Goal: Information Seeking & Learning: Learn about a topic

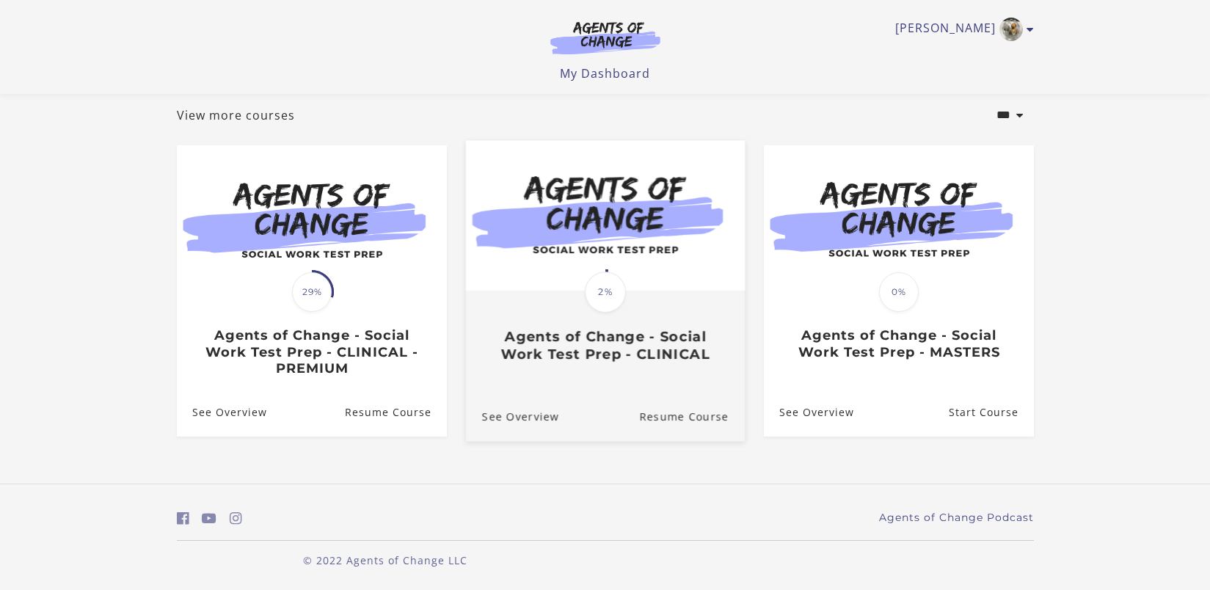
scroll to position [75, 0]
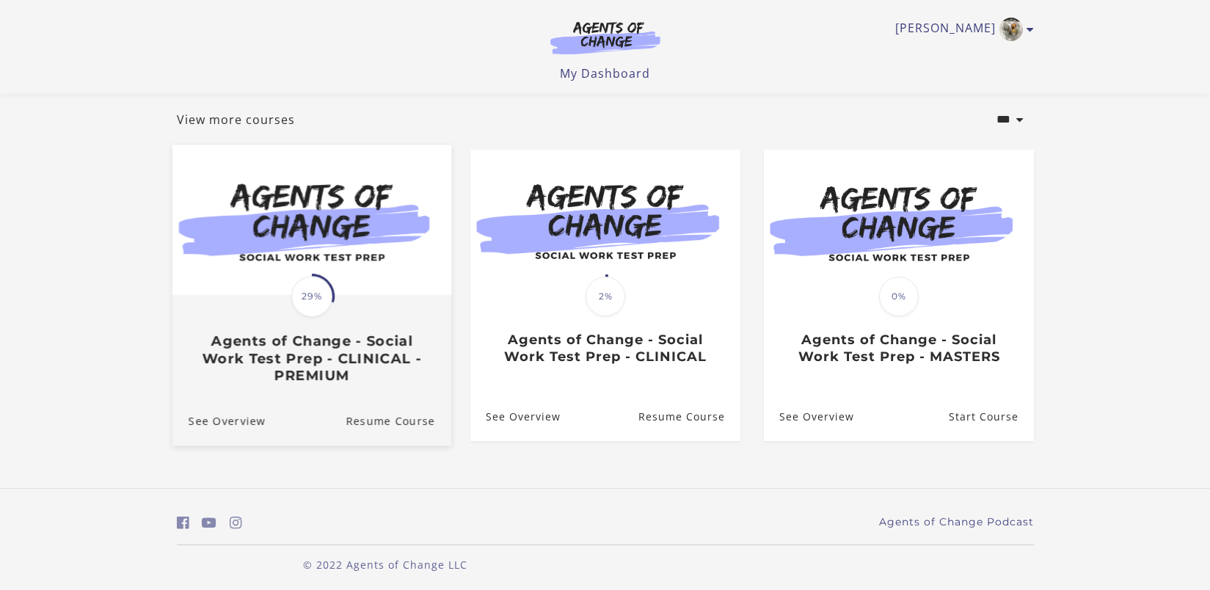
click at [345, 318] on div "Translation missing: en.liquid.partials.dashboard_course_card.progress_descript…" at bounding box center [311, 339] width 279 height 87
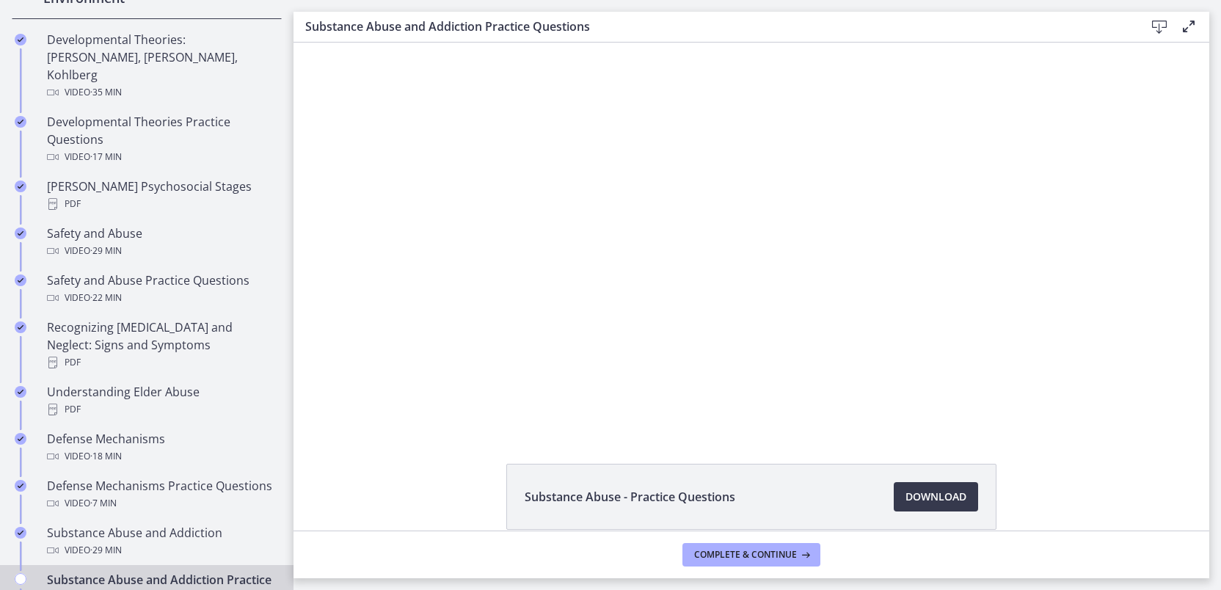
scroll to position [582, 0]
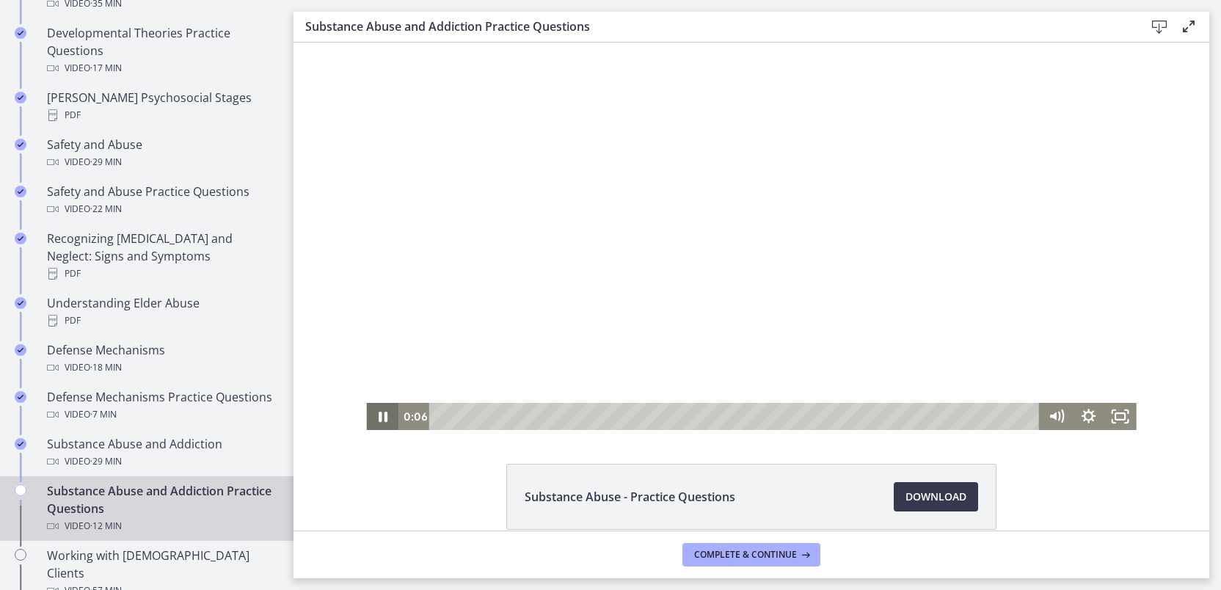
click at [383, 422] on icon "Pause" at bounding box center [382, 416] width 32 height 27
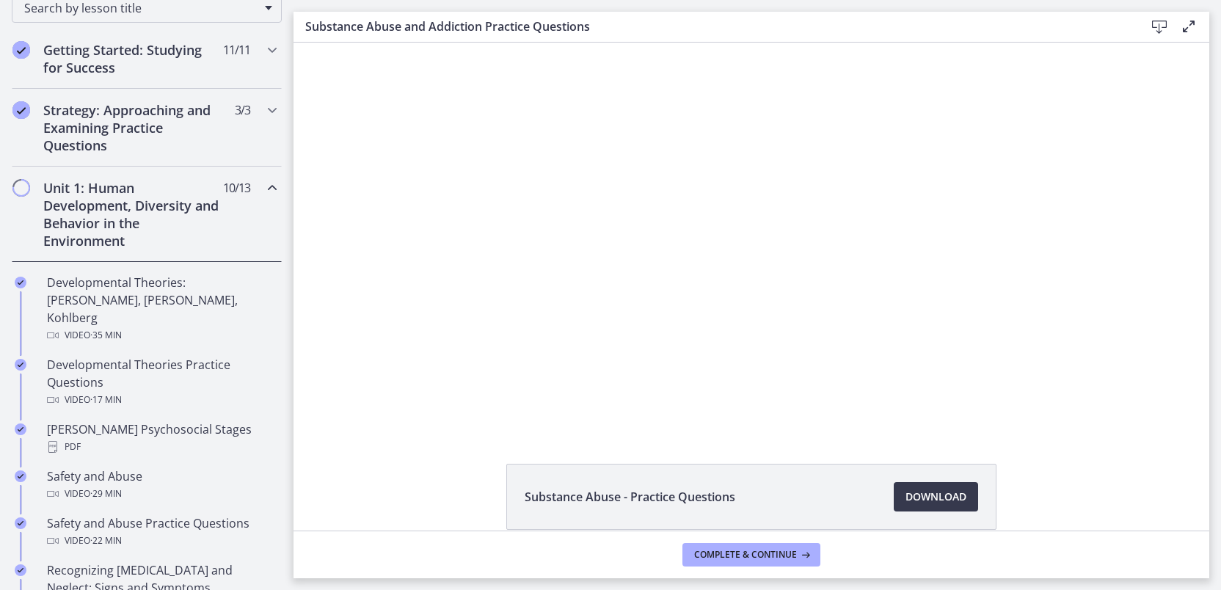
scroll to position [249, 0]
click at [263, 186] on icon "Chapters" at bounding box center [272, 190] width 18 height 18
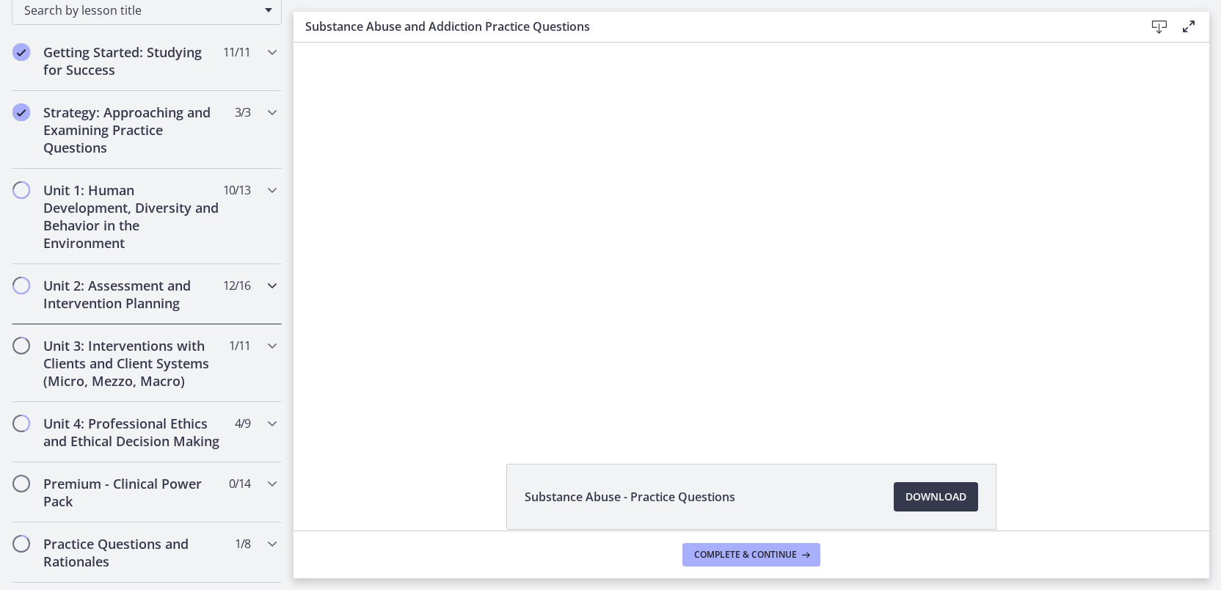
click at [263, 285] on icon "Chapters" at bounding box center [272, 286] width 18 height 18
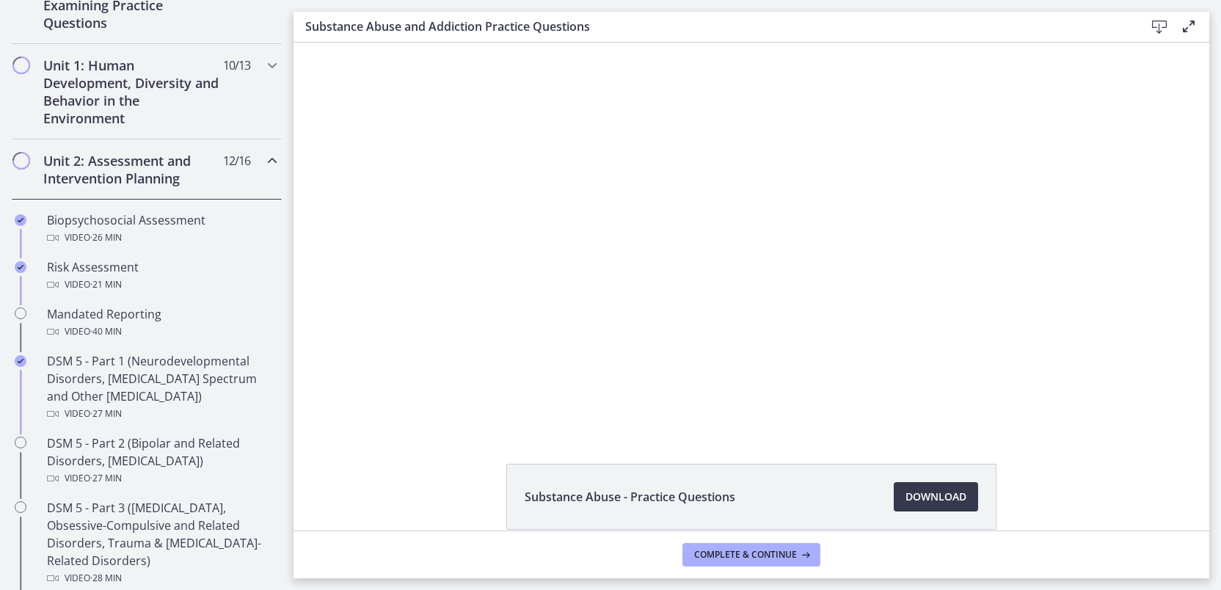
scroll to position [365, 0]
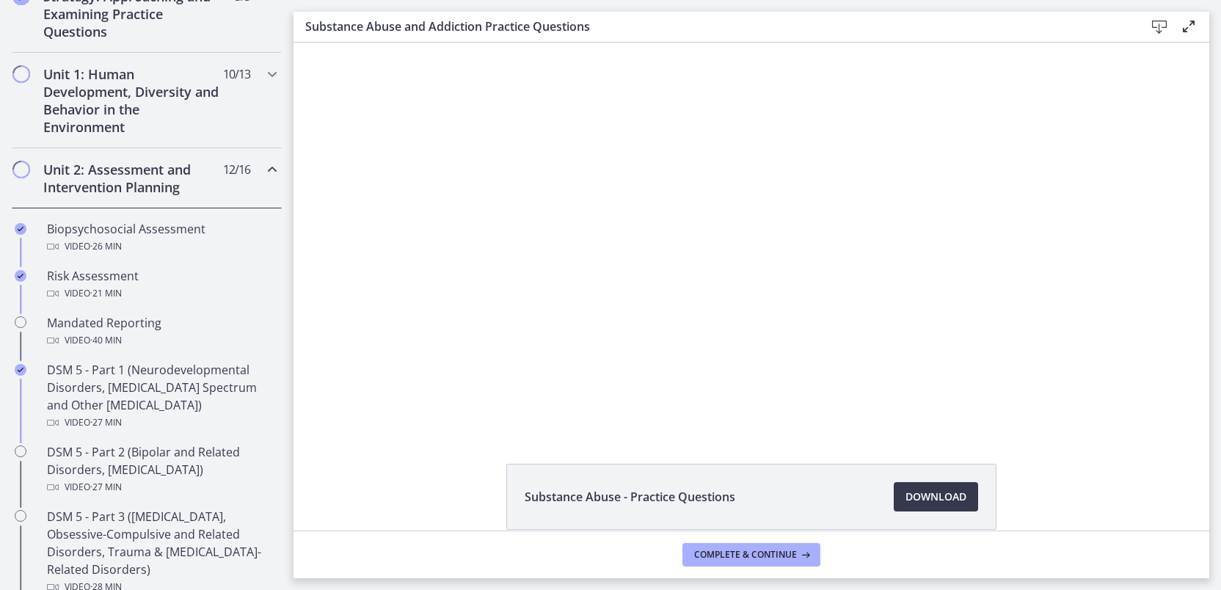
click at [263, 169] on icon "Chapters" at bounding box center [272, 170] width 18 height 18
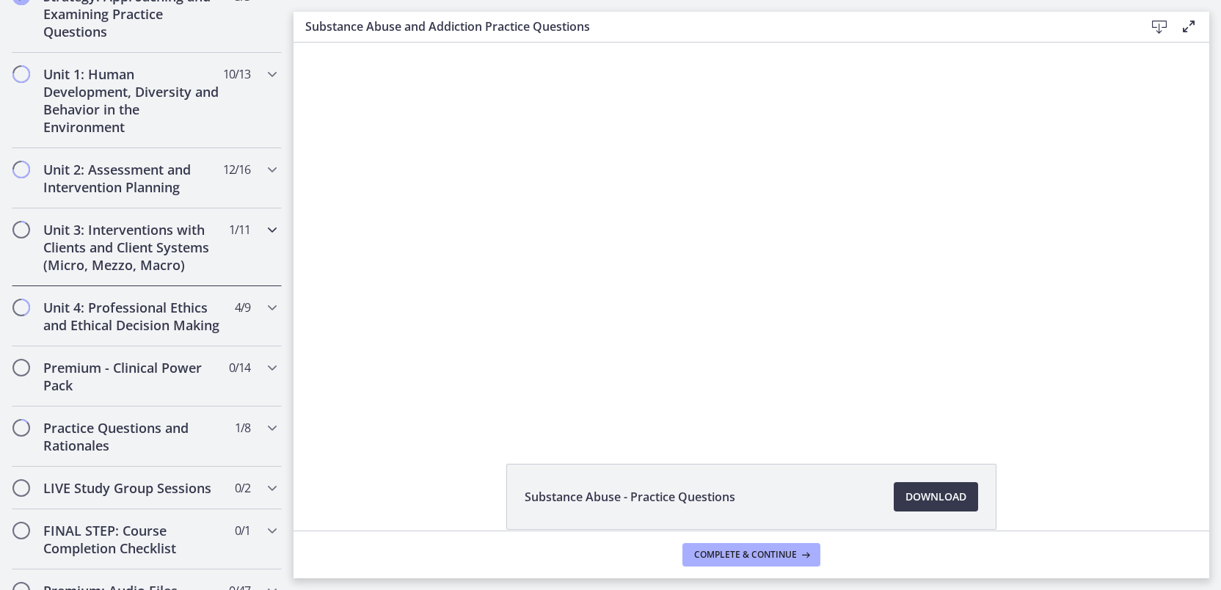
click at [211, 257] on div "Unit 3: Interventions with Clients and Client Systems (Micro, Mezzo, Macro) 1 /…" at bounding box center [147, 247] width 270 height 78
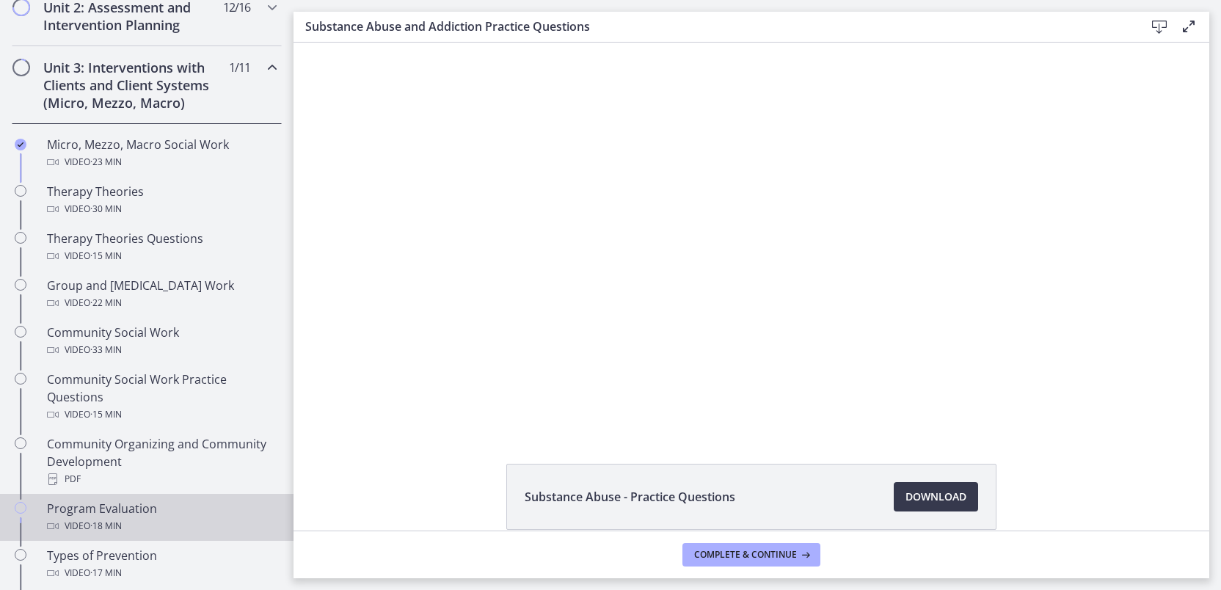
scroll to position [519, 0]
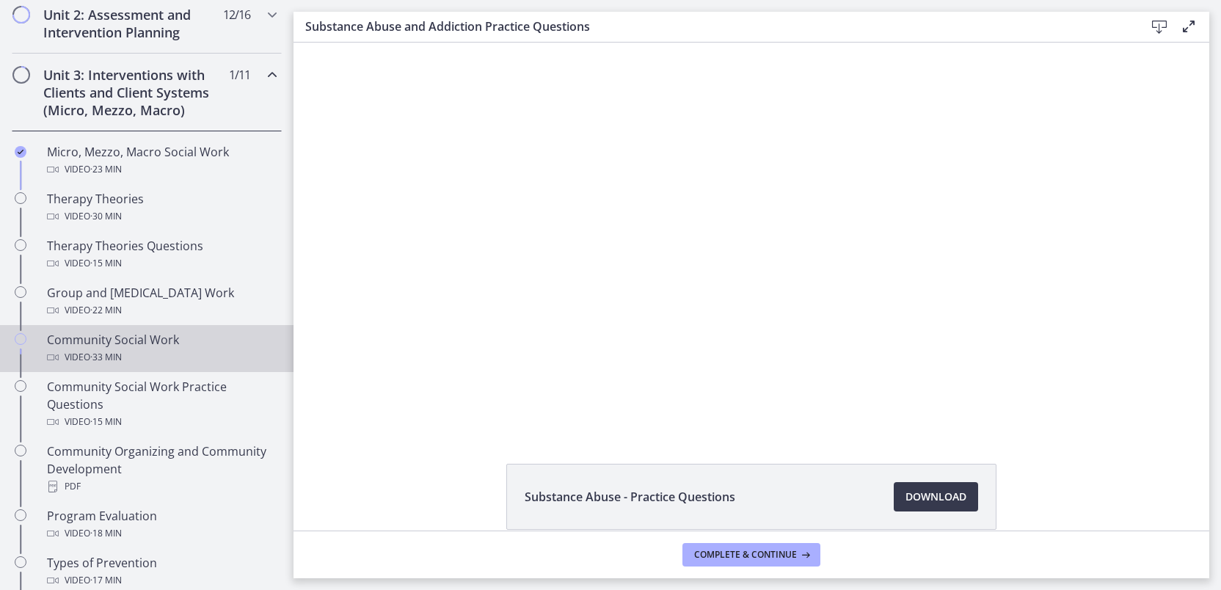
click at [154, 342] on div "Community Social Work Video · 33 min" at bounding box center [161, 348] width 229 height 35
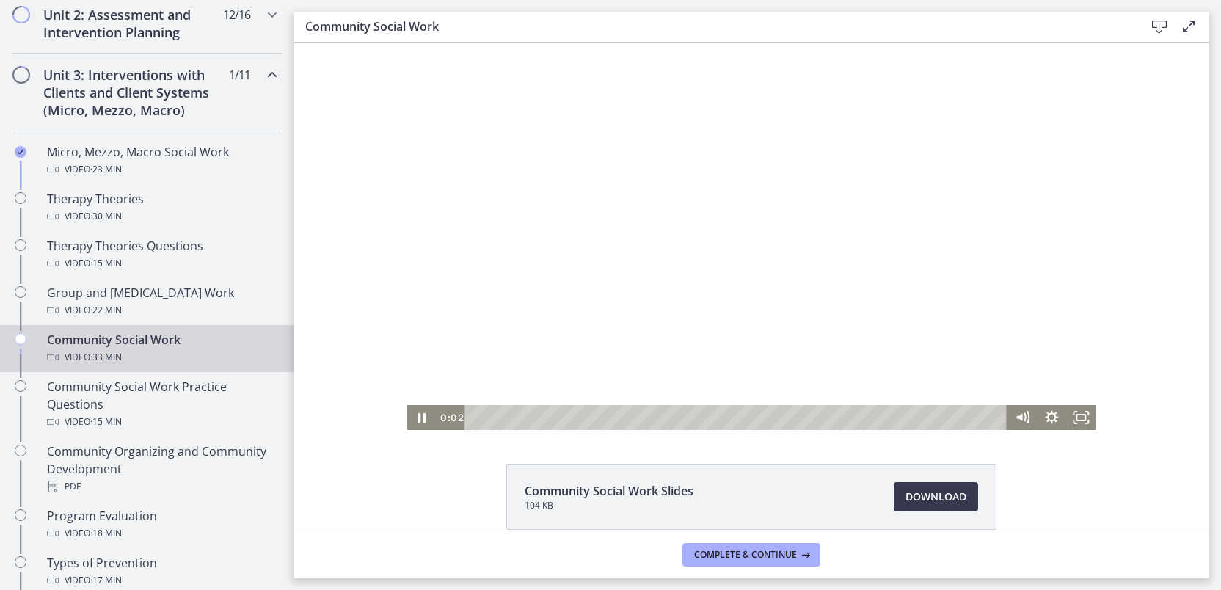
click at [509, 417] on div "Playbar" at bounding box center [737, 417] width 524 height 25
click at [533, 415] on div "3:57" at bounding box center [737, 417] width 524 height 25
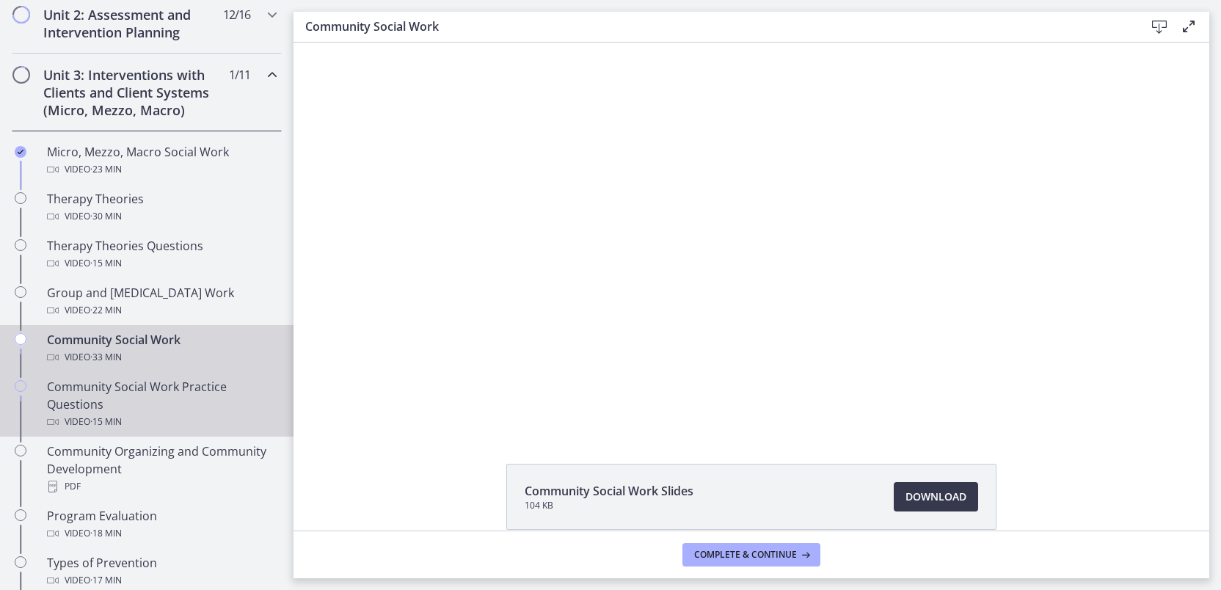
click at [166, 394] on div "Community Social Work Practice Questions Video · 15 min" at bounding box center [161, 404] width 229 height 53
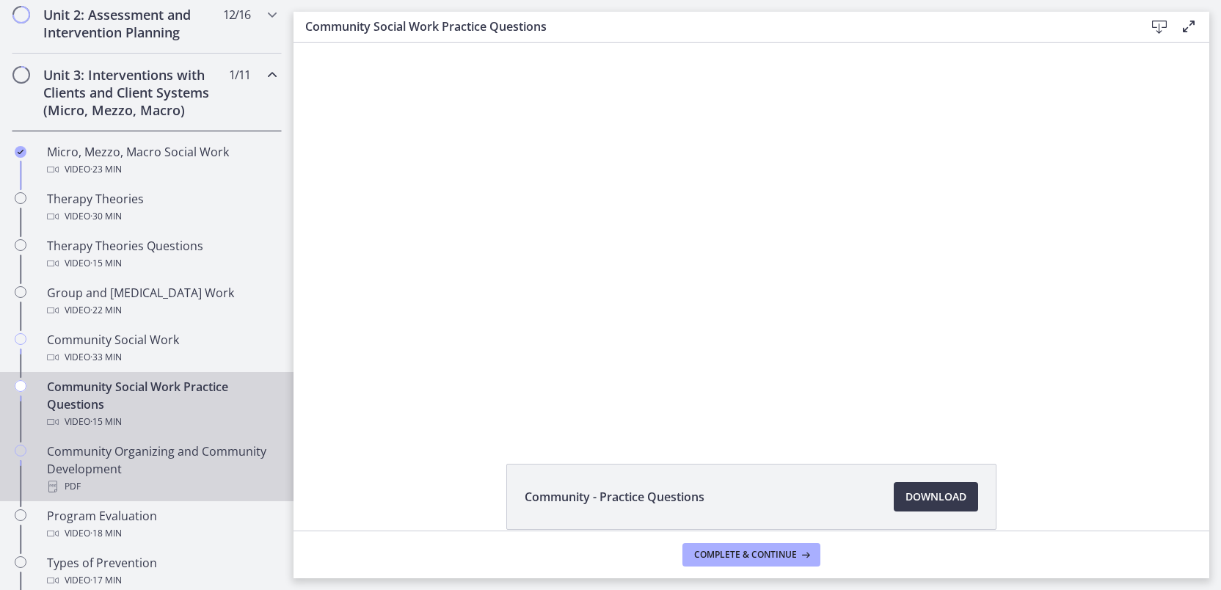
click at [150, 458] on div "Community Organizing and Community Development PDF" at bounding box center [161, 468] width 229 height 53
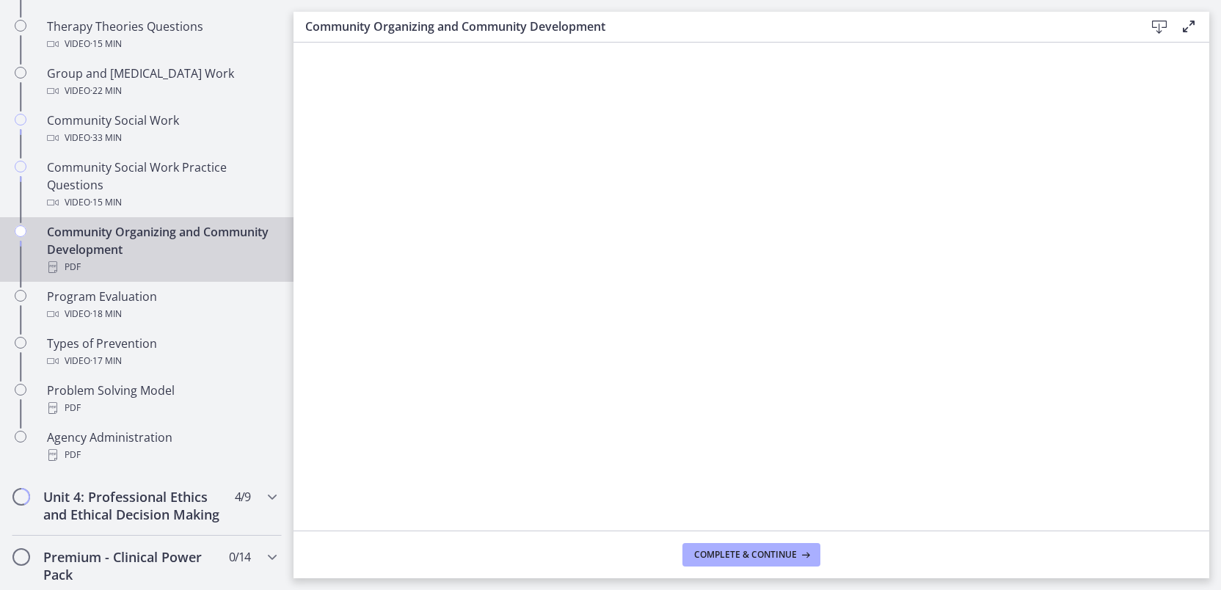
scroll to position [747, 0]
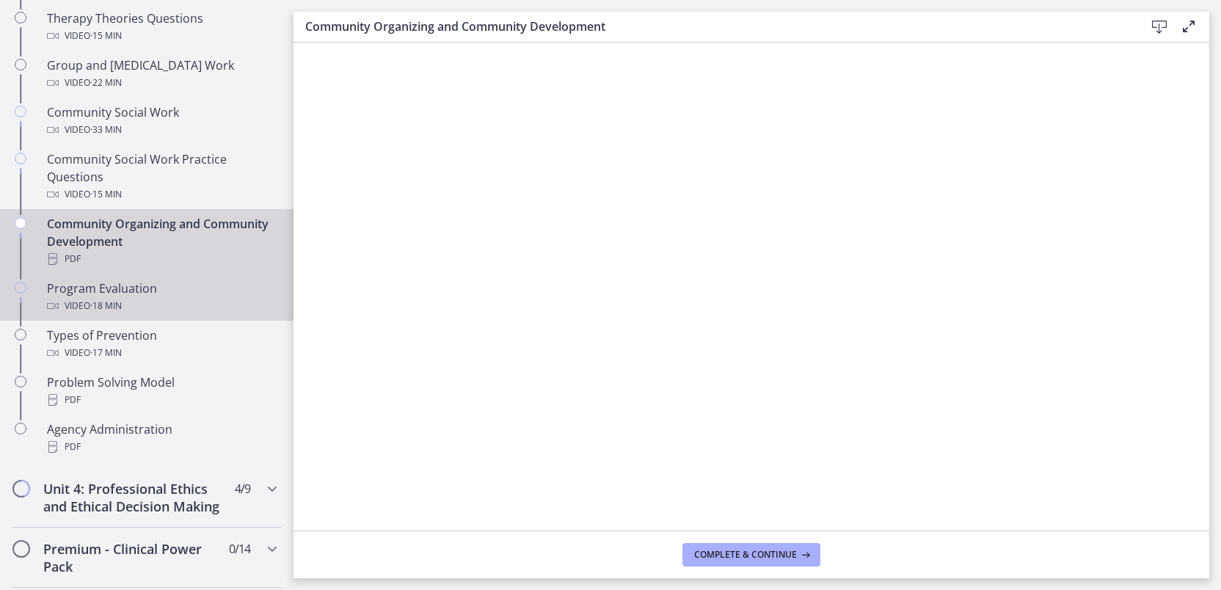
click at [158, 295] on div "Program Evaluation Video · 18 min" at bounding box center [161, 296] width 229 height 35
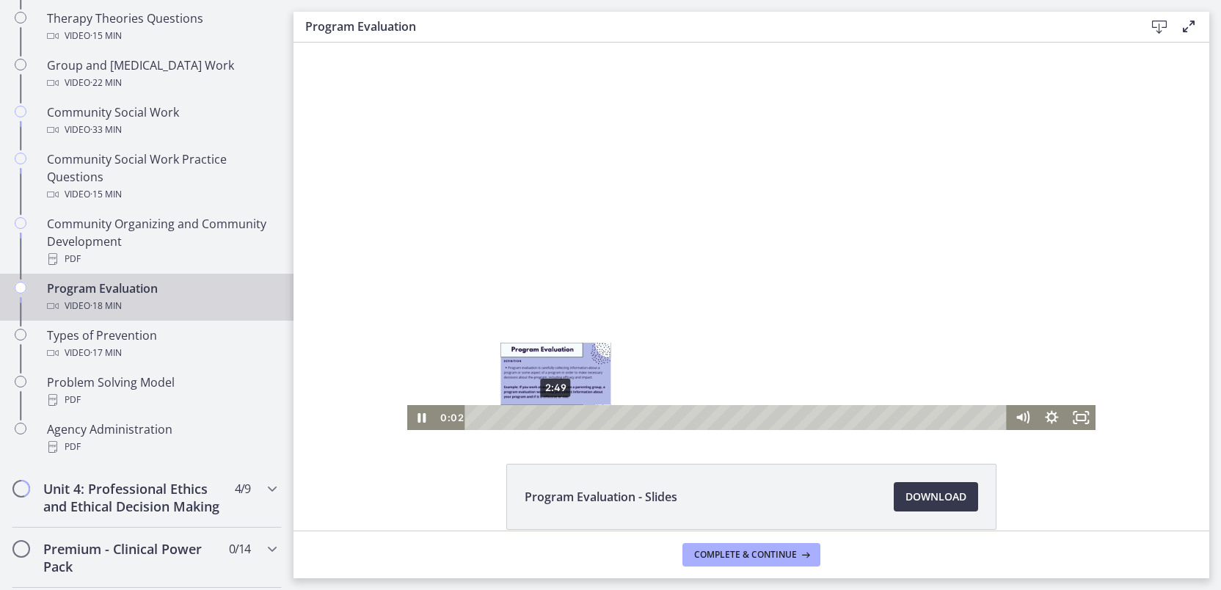
click at [550, 419] on div "2:49" at bounding box center [737, 417] width 524 height 25
click at [588, 418] on div "4:08" at bounding box center [737, 417] width 524 height 25
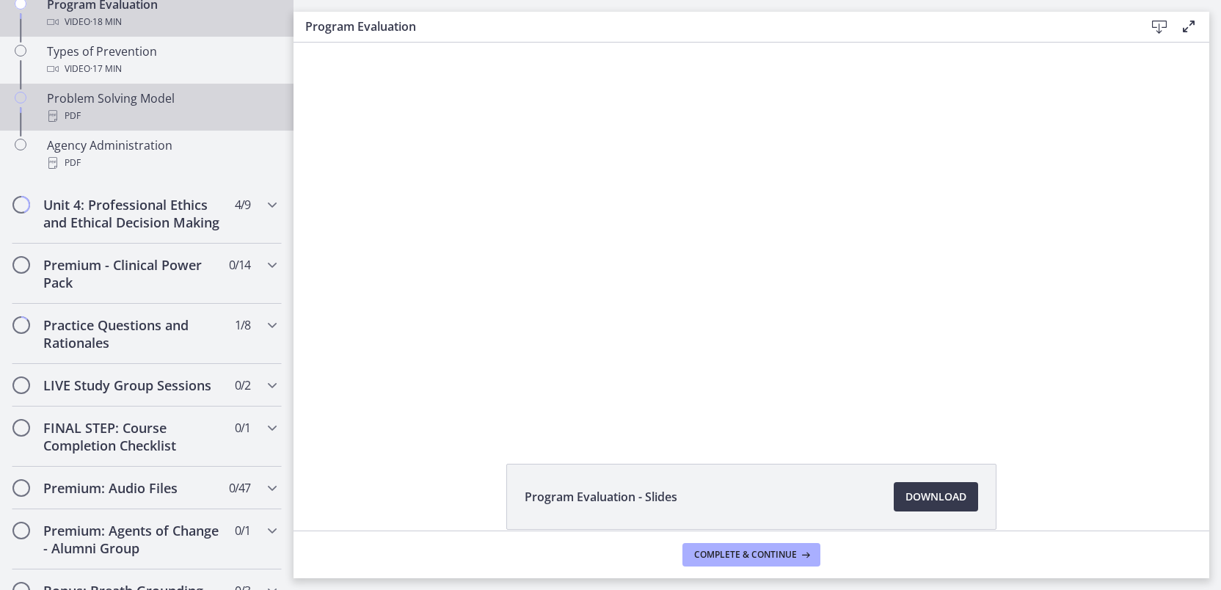
scroll to position [1025, 0]
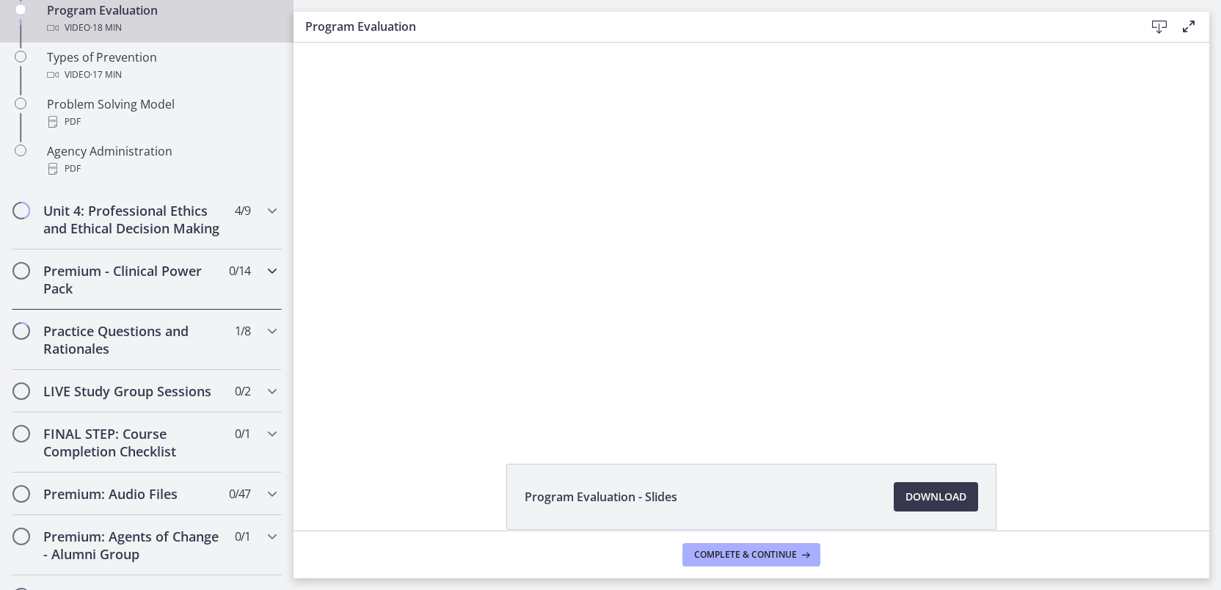
click at [161, 297] on h2 "Premium - Clinical Power Pack" at bounding box center [132, 279] width 179 height 35
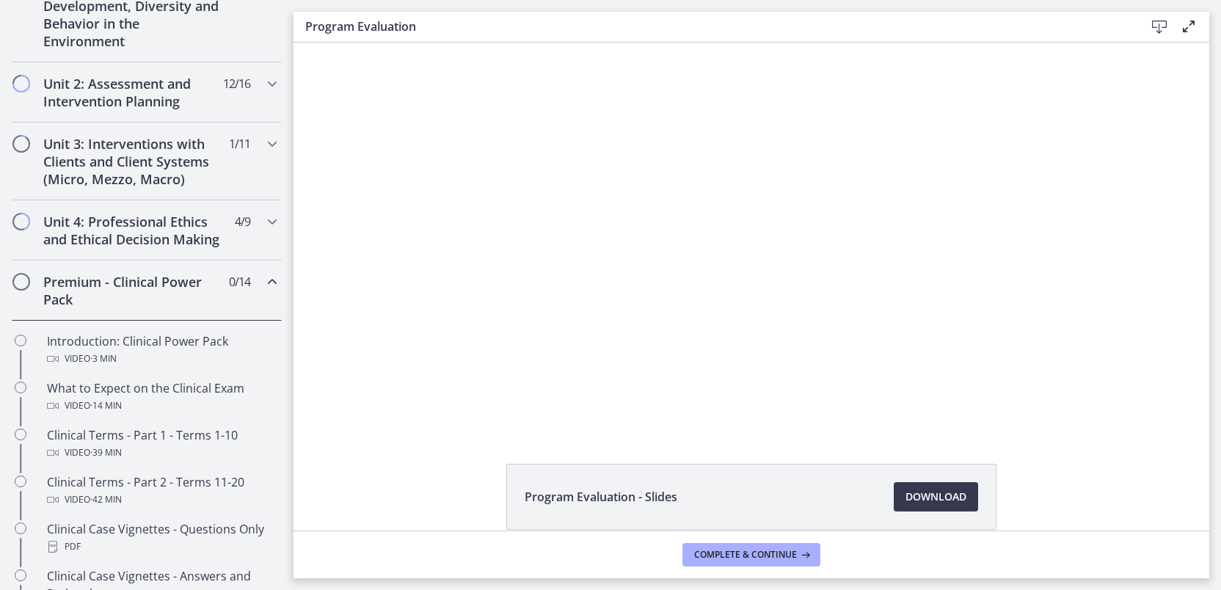
scroll to position [452, 0]
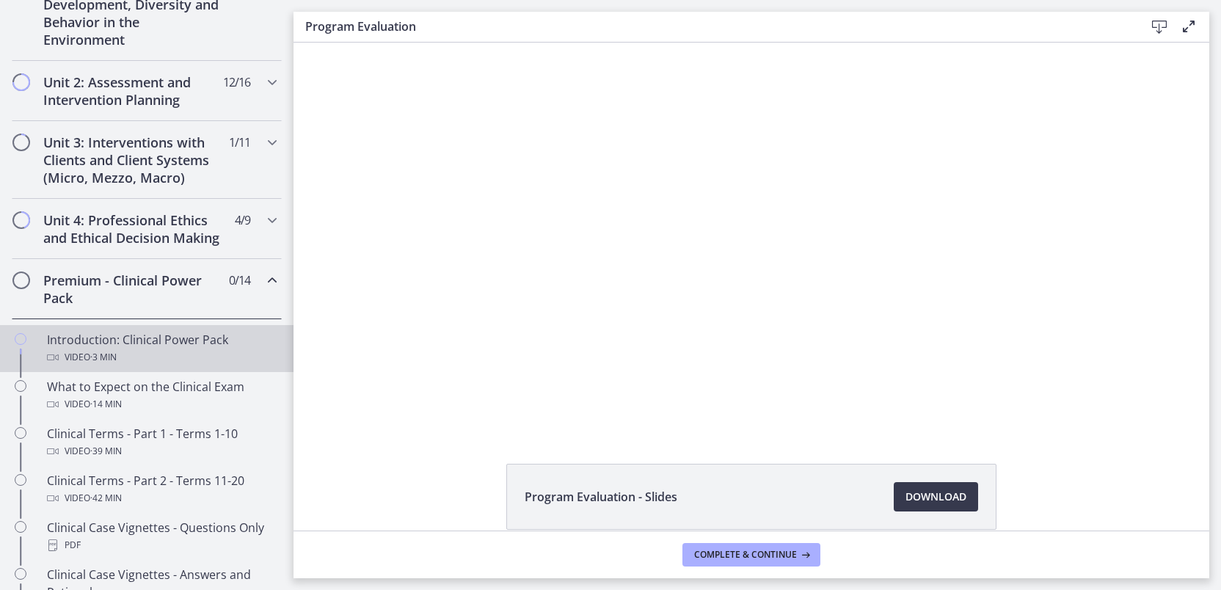
click at [136, 363] on div "Introduction: Clinical Power Pack Video · 3 min" at bounding box center [161, 348] width 229 height 35
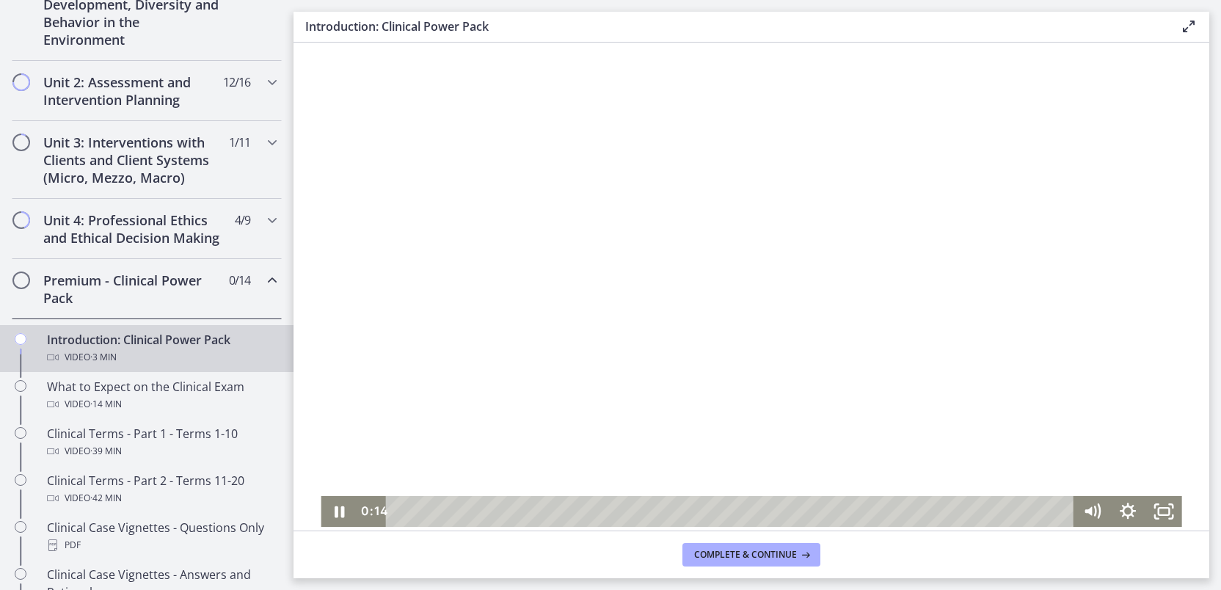
scroll to position [1, 0]
click at [591, 512] on div "Playbar" at bounding box center [732, 510] width 666 height 31
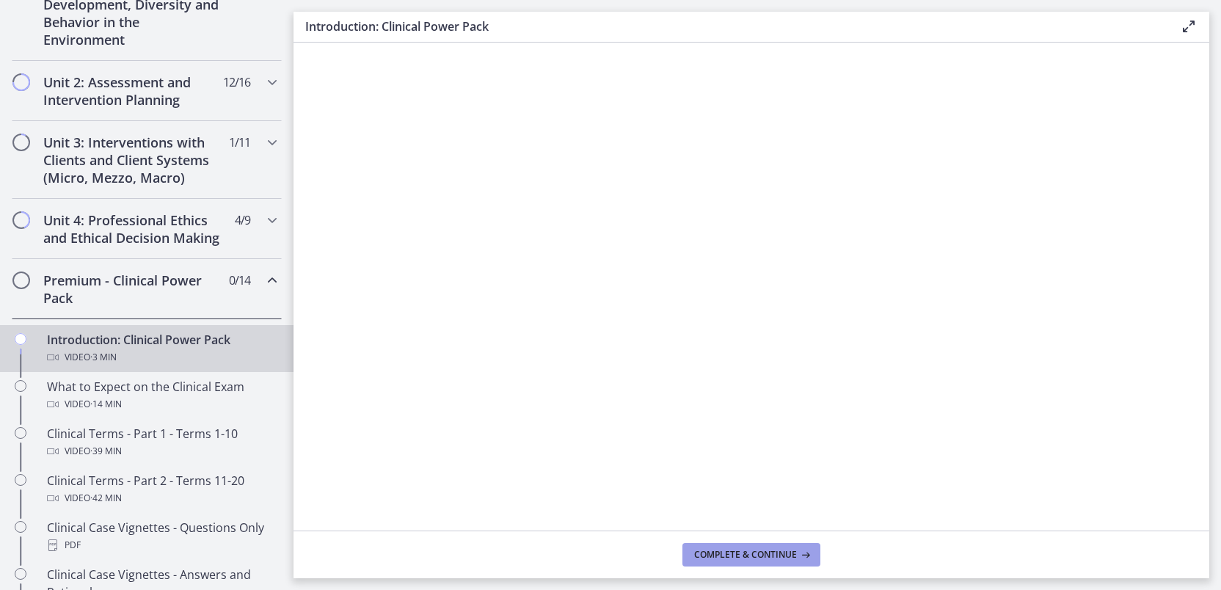
click at [734, 555] on span "Complete & continue" at bounding box center [745, 555] width 103 height 12
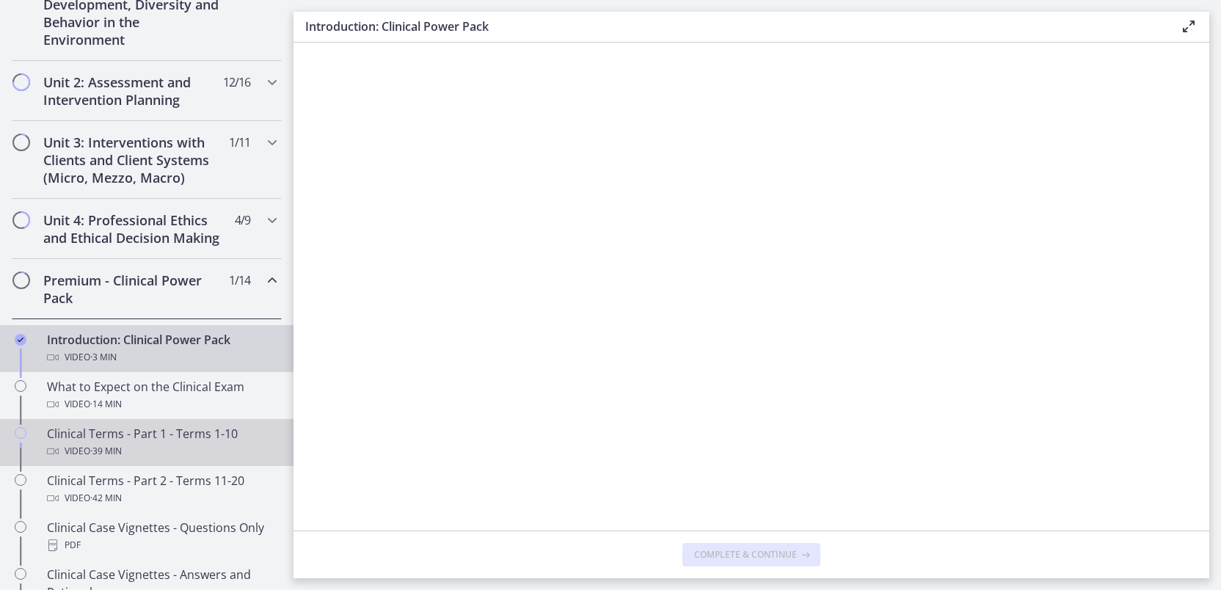
scroll to position [0, 0]
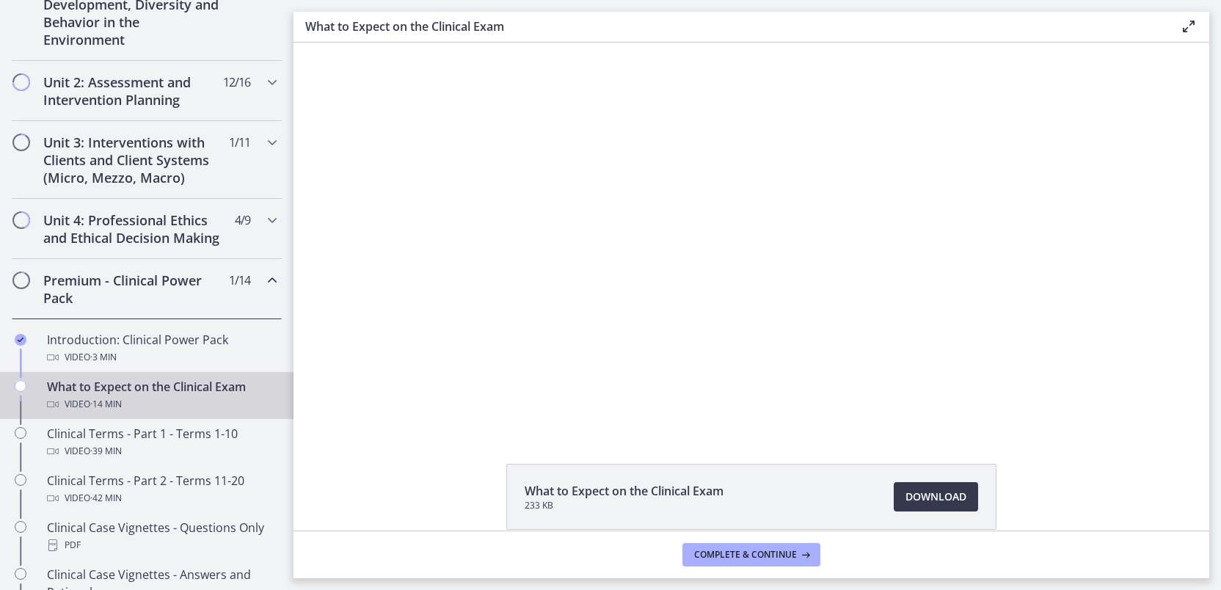
click at [142, 412] on div "Video · 14 min" at bounding box center [161, 404] width 229 height 18
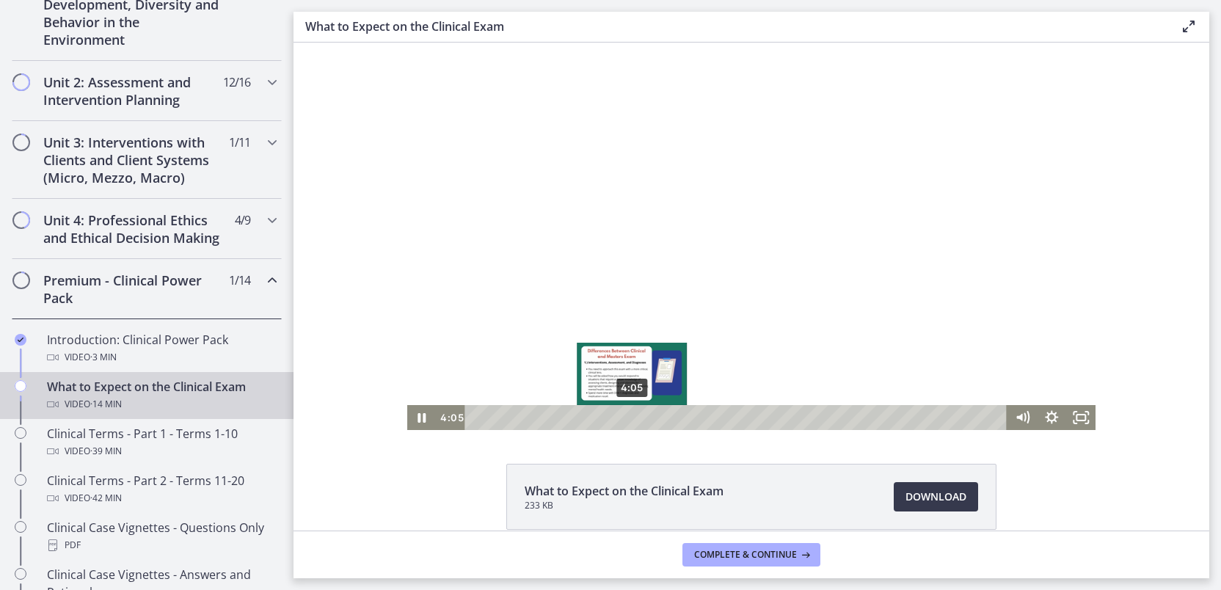
click at [626, 417] on div "4:05" at bounding box center [737, 417] width 524 height 25
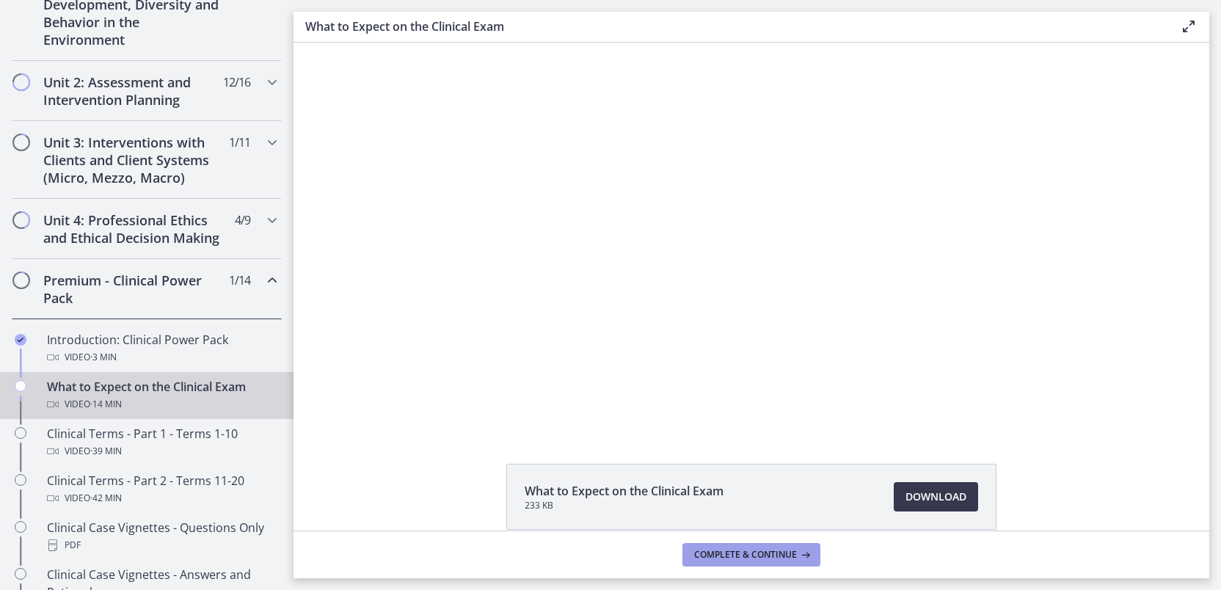
click at [764, 553] on span "Complete & continue" at bounding box center [745, 555] width 103 height 12
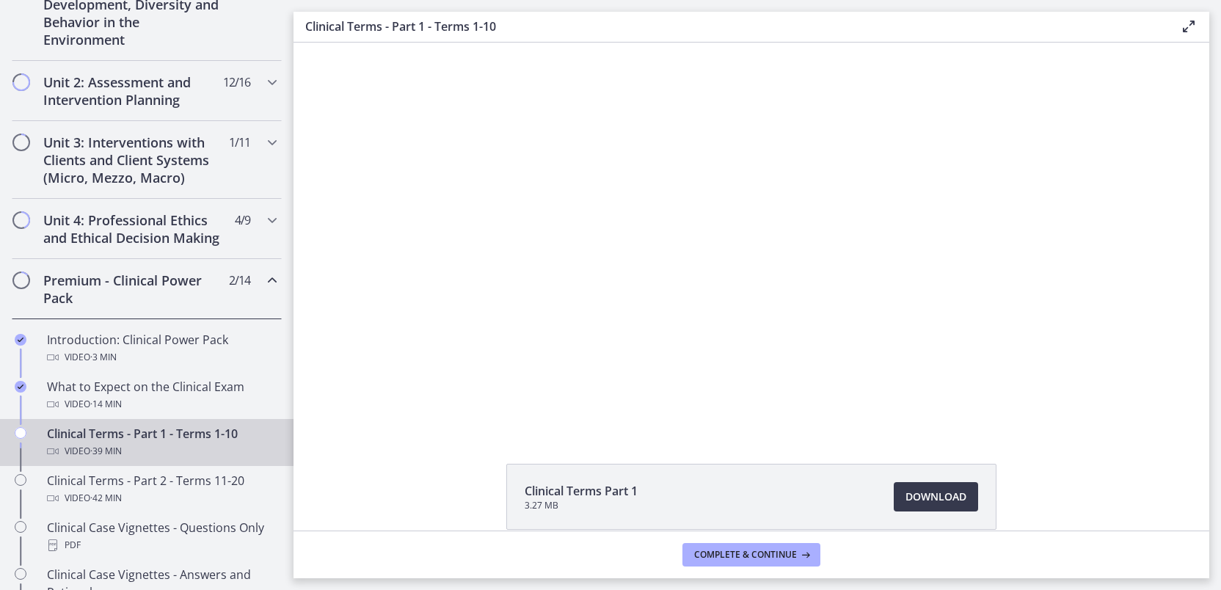
click at [142, 450] on div "Clinical Terms - Part 1 - Terms 1-10 Video · 39 min" at bounding box center [161, 442] width 229 height 35
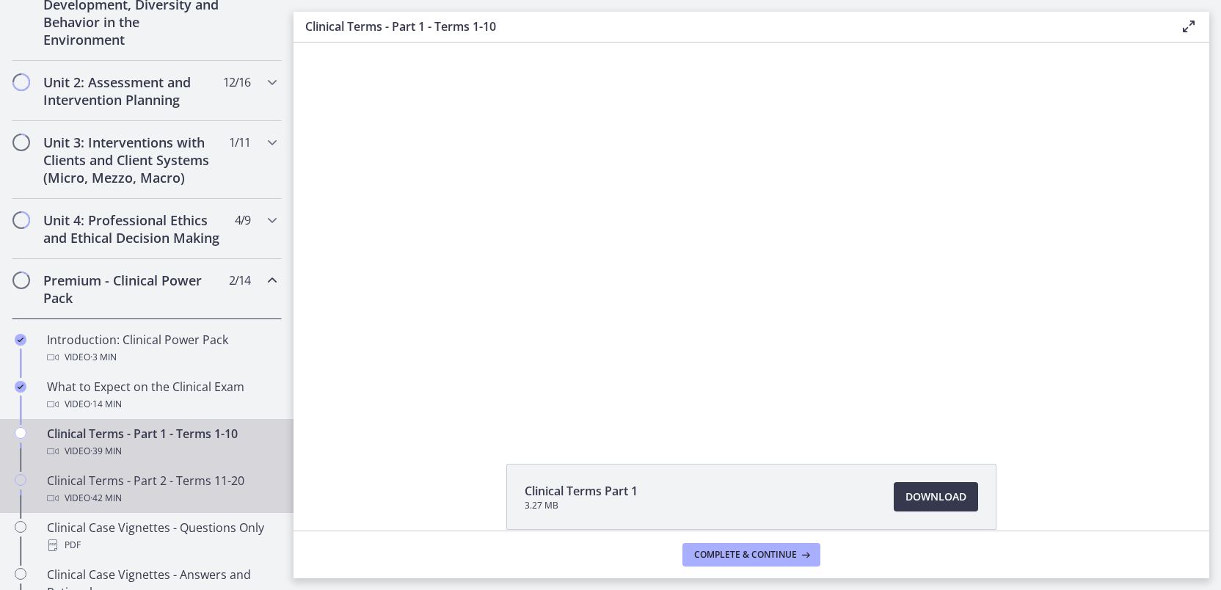
click at [144, 507] on div "Video · 42 min" at bounding box center [161, 498] width 229 height 18
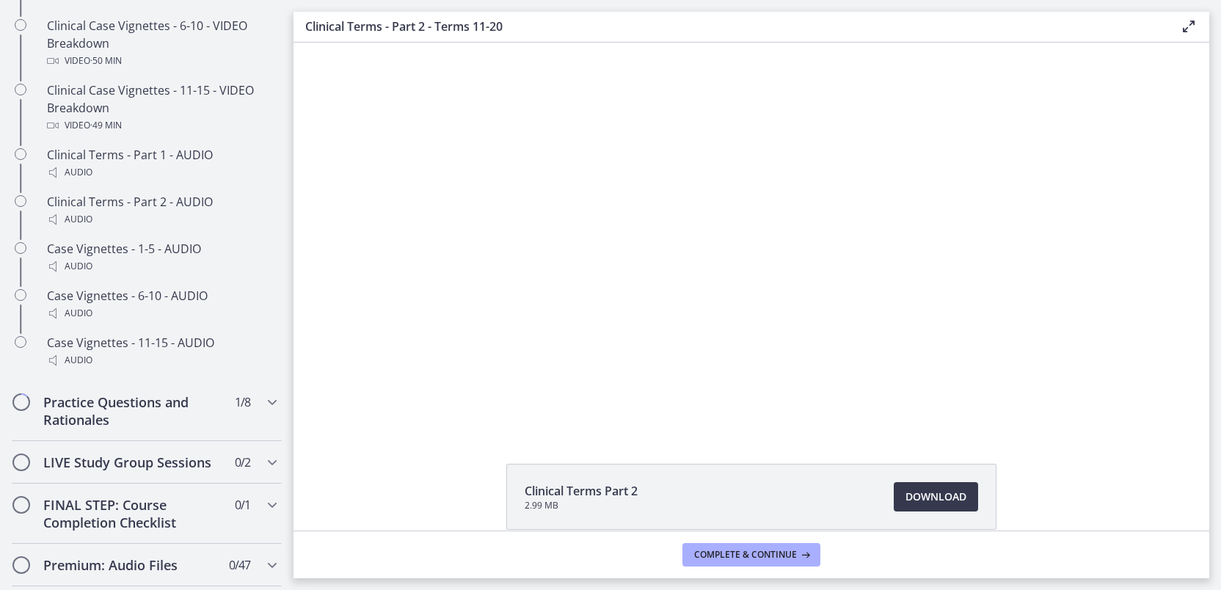
scroll to position [1133, 0]
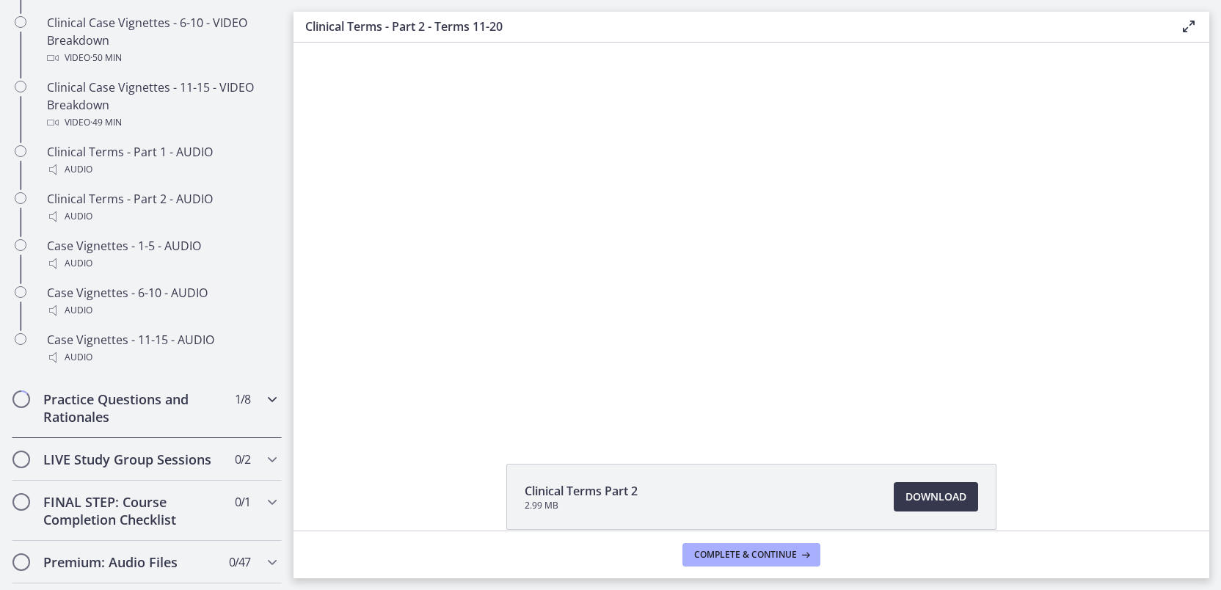
click at [112, 425] on h2 "Practice Questions and Rationales" at bounding box center [132, 407] width 179 height 35
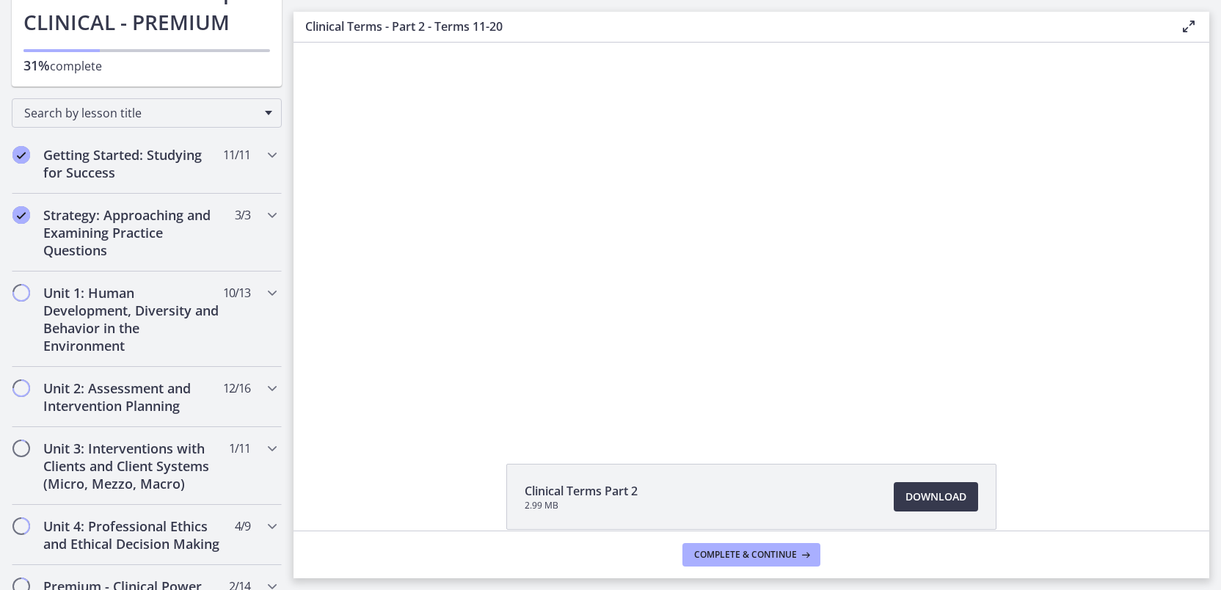
scroll to position [101, 0]
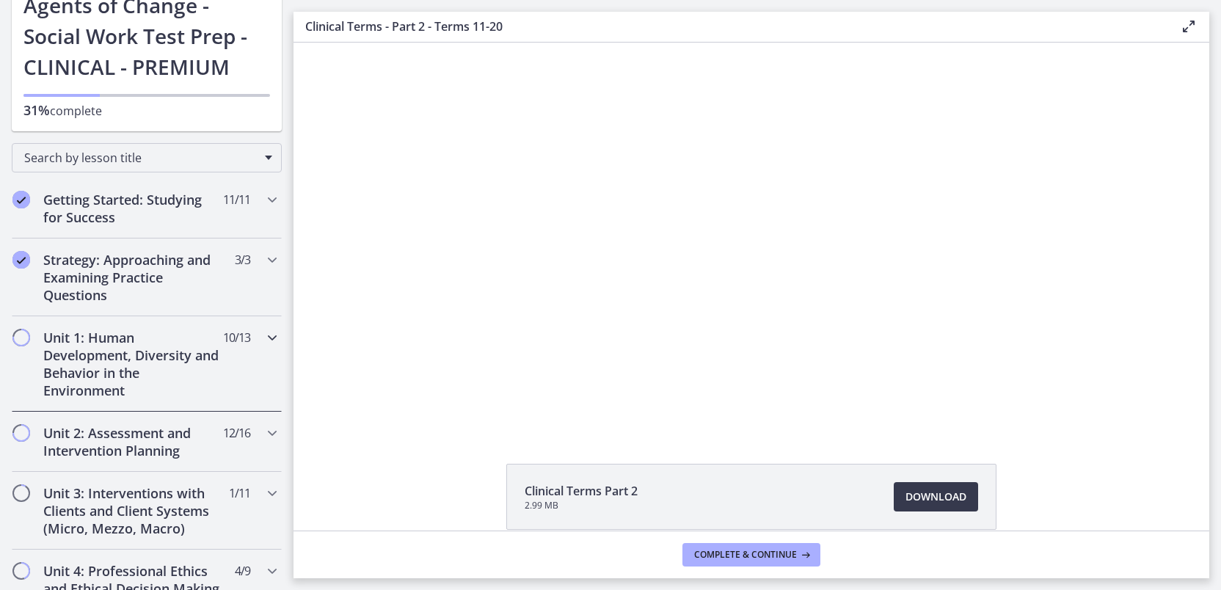
click at [139, 346] on h2 "Unit 1: Human Development, Diversity and Behavior in the Environment" at bounding box center [132, 364] width 179 height 70
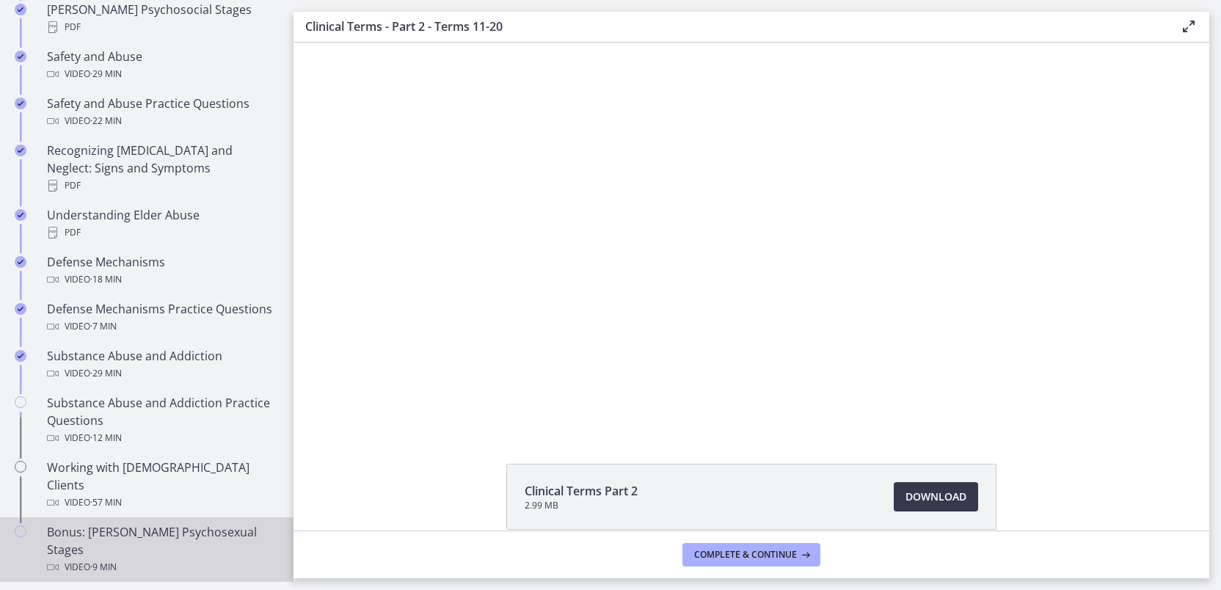
scroll to position [673, 0]
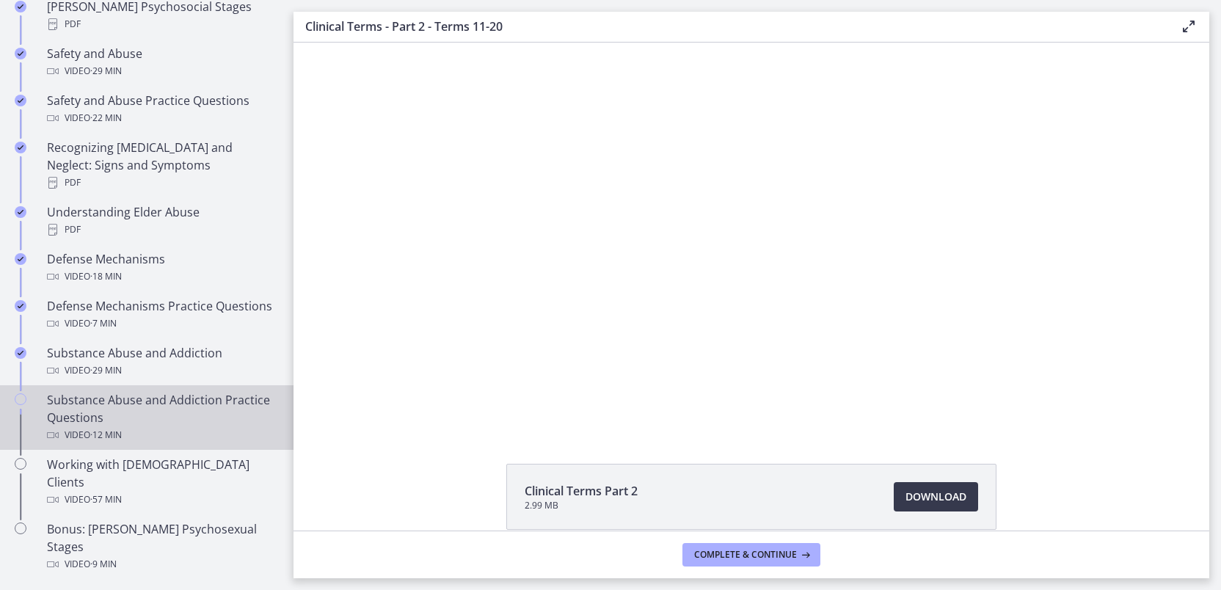
click at [124, 412] on div "Substance Abuse and Addiction Practice Questions Video · 12 min" at bounding box center [161, 417] width 229 height 53
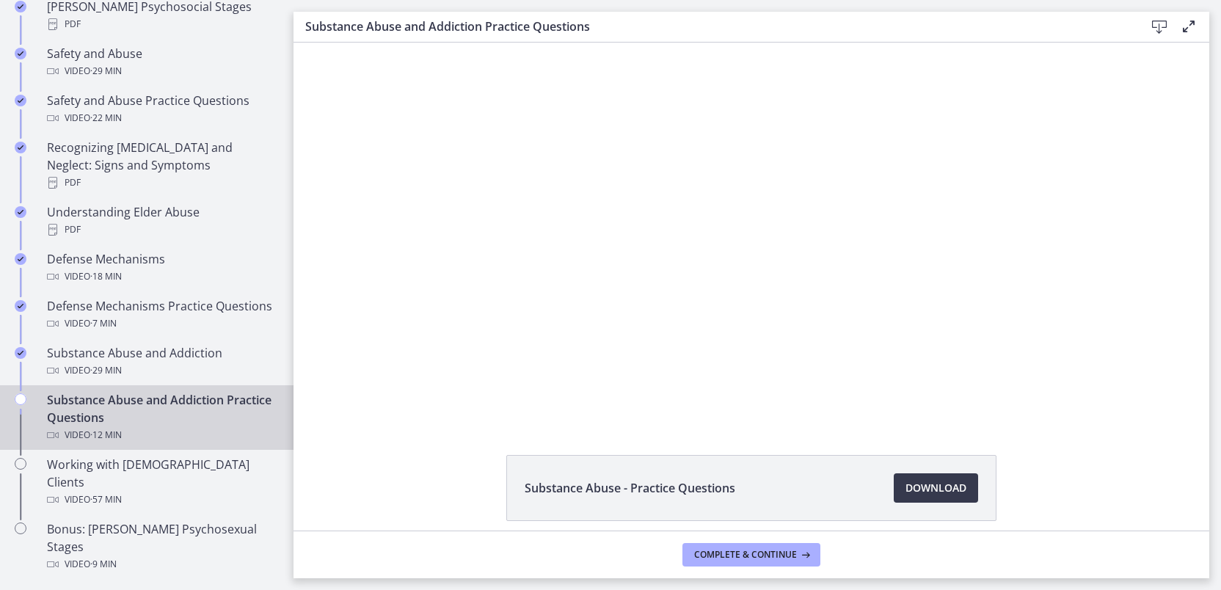
scroll to position [10, 0]
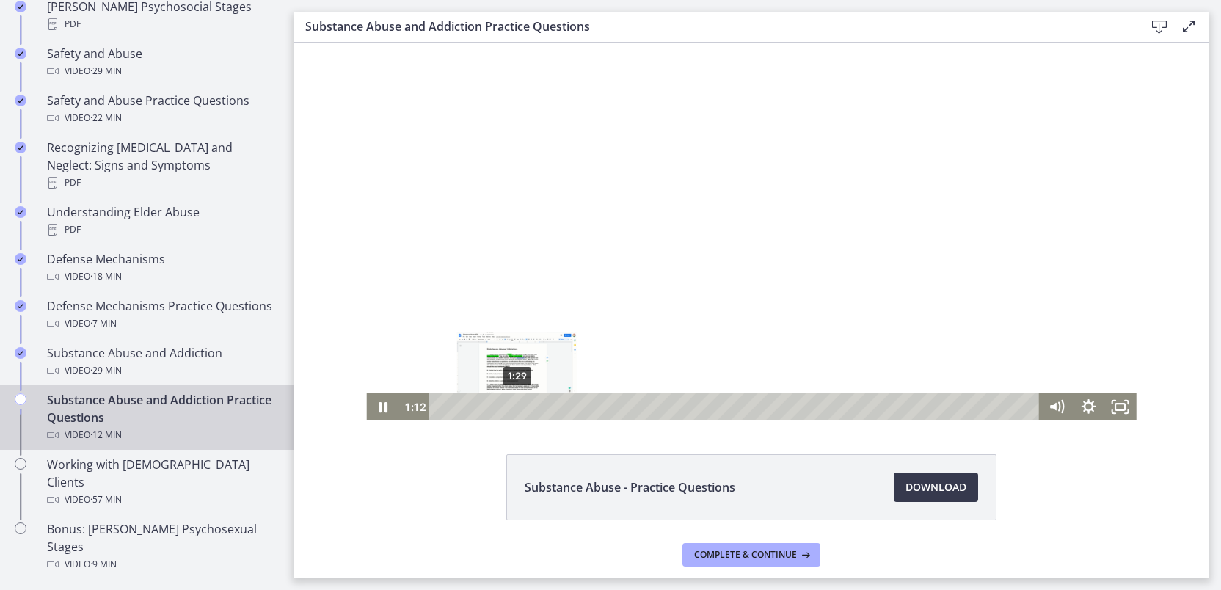
click at [511, 407] on div "1:29" at bounding box center [736, 406] width 591 height 27
click at [524, 407] on div "1:44" at bounding box center [736, 406] width 591 height 27
click at [535, 407] on div "1:57" at bounding box center [736, 406] width 591 height 27
click at [551, 406] on div "2:15" at bounding box center [736, 406] width 591 height 27
click at [563, 406] on div "2:30" at bounding box center [736, 406] width 591 height 27
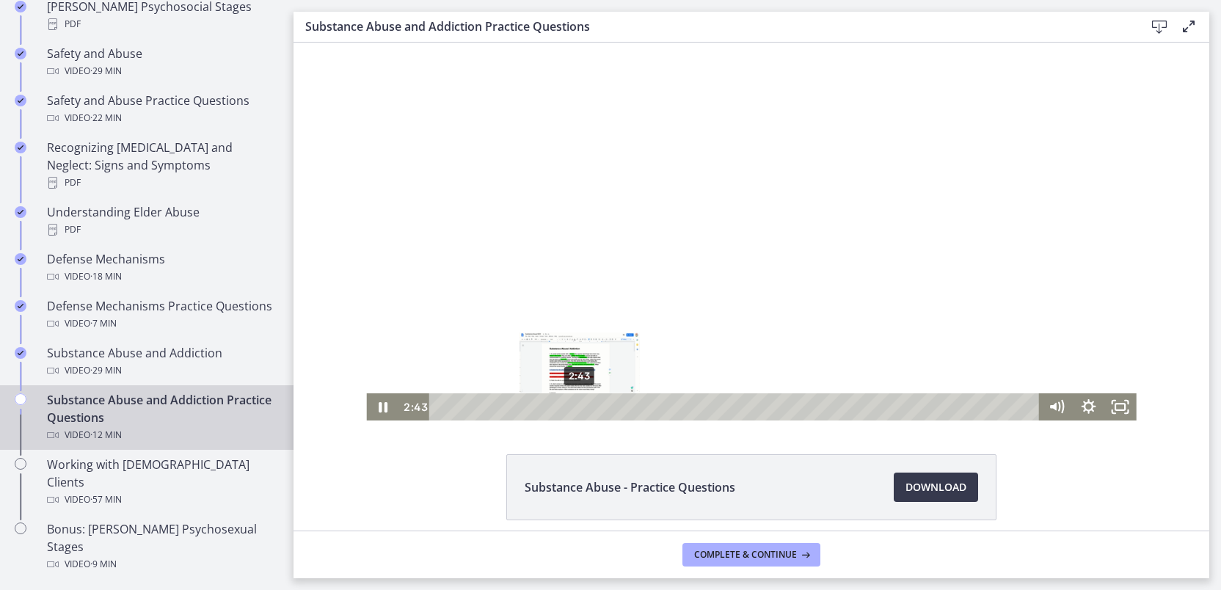
click at [574, 407] on div "2:43" at bounding box center [736, 406] width 591 height 27
click at [585, 409] on div "2:56" at bounding box center [736, 406] width 591 height 27
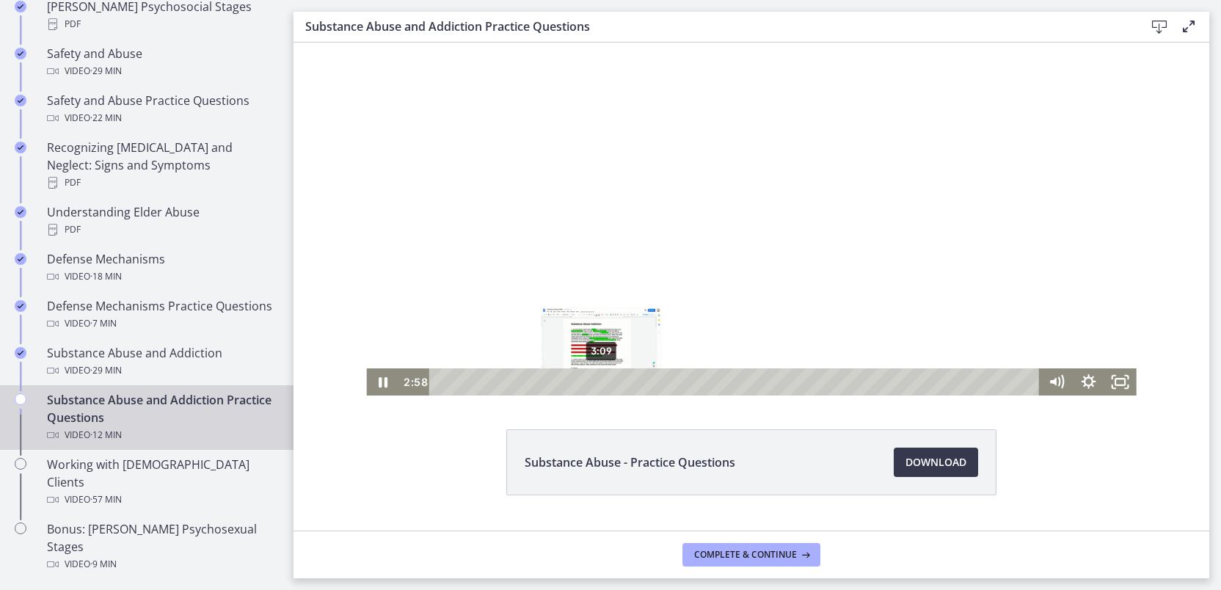
scroll to position [28, 0]
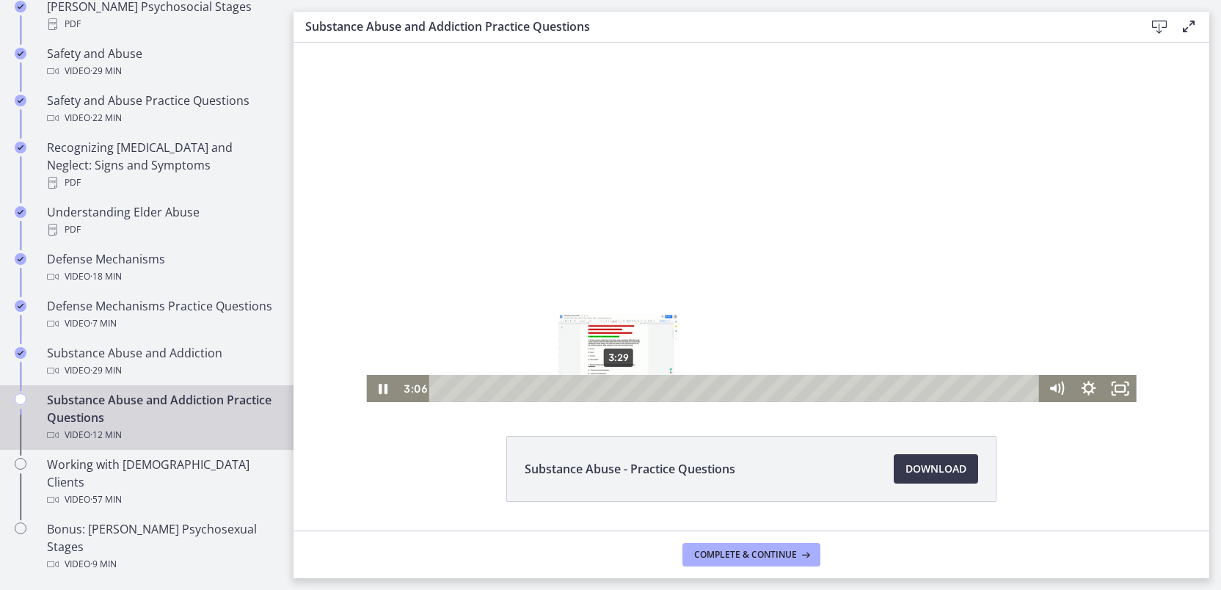
click at [613, 387] on div "3:29" at bounding box center [736, 388] width 591 height 27
click at [625, 389] on div "3:43" at bounding box center [736, 388] width 591 height 27
click at [635, 387] on div "3:54" at bounding box center [736, 388] width 591 height 27
click at [648, 389] on div "4:10" at bounding box center [736, 388] width 591 height 27
click at [661, 390] on div "4:25" at bounding box center [736, 388] width 591 height 27
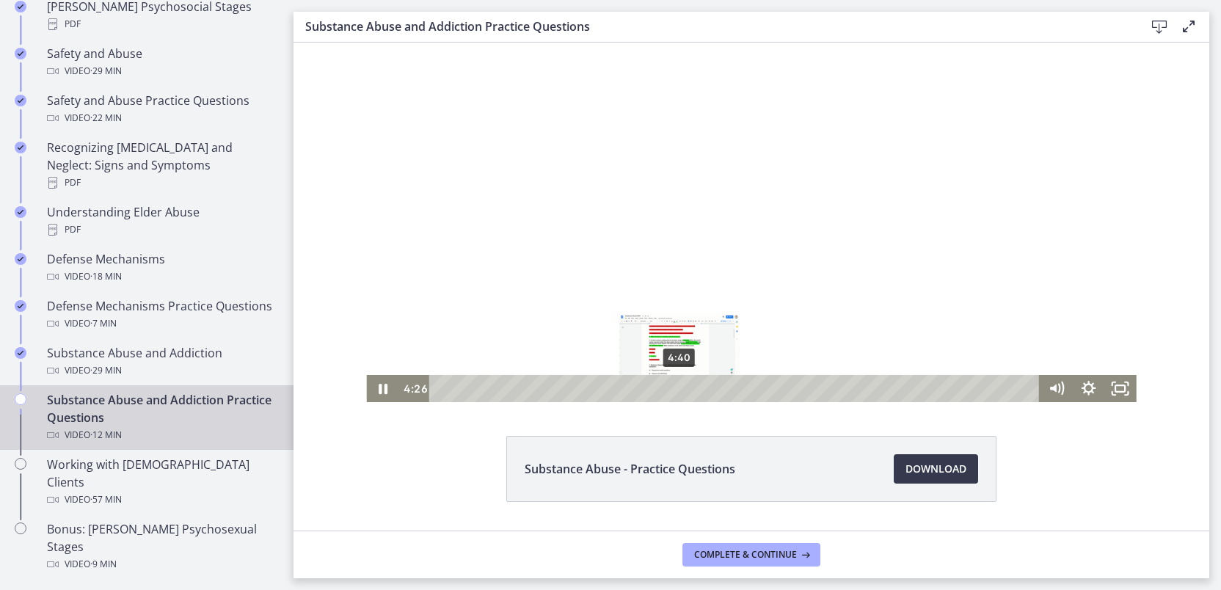
click at [674, 389] on div "4:40" at bounding box center [736, 388] width 591 height 27
click at [690, 390] on div "4:59" at bounding box center [736, 388] width 591 height 27
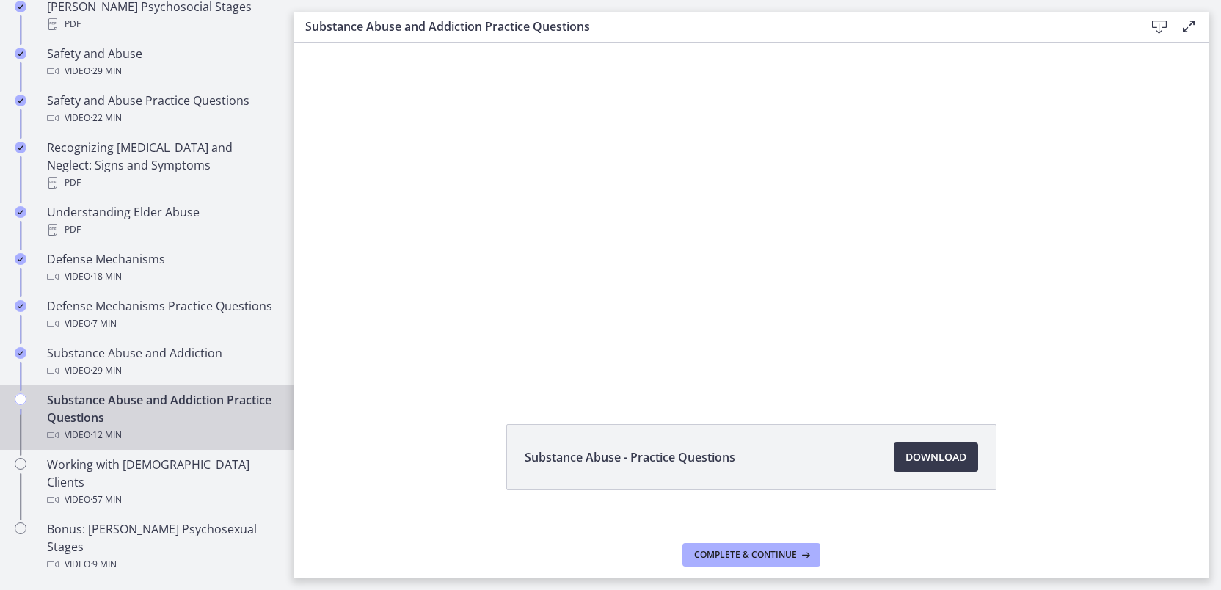
scroll to position [40, 0]
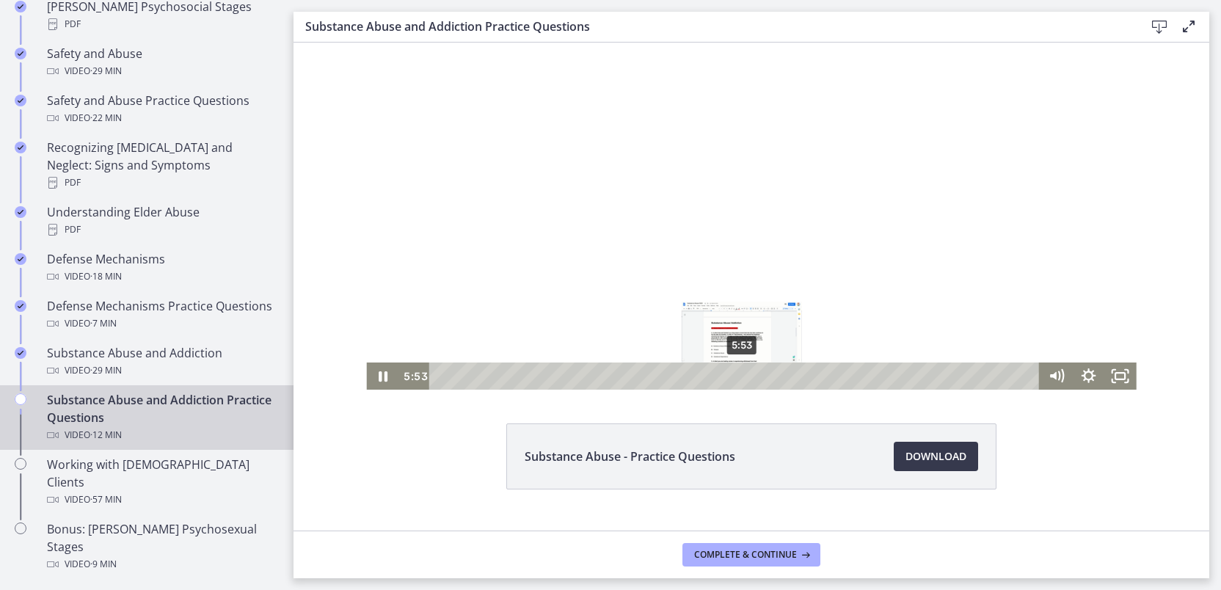
click at [736, 373] on div "5:53" at bounding box center [736, 375] width 591 height 27
click at [775, 376] on div "6:39" at bounding box center [736, 375] width 591 height 27
click at [788, 376] on div "6:54" at bounding box center [736, 375] width 591 height 27
click at [805, 374] on div "7:14" at bounding box center [736, 375] width 591 height 27
click at [827, 376] on div "7:39" at bounding box center [736, 375] width 591 height 27
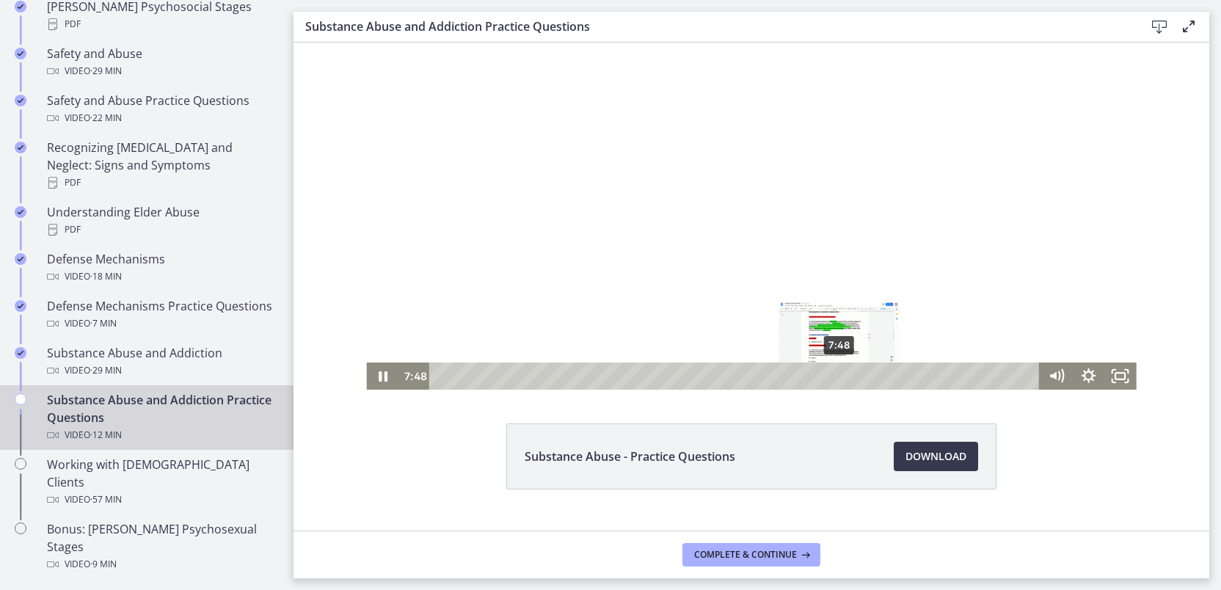
click at [834, 376] on div "7:48" at bounding box center [736, 375] width 591 height 27
click at [842, 376] on div "7:58" at bounding box center [736, 375] width 591 height 27
click at [867, 373] on div "8:27" at bounding box center [736, 375] width 591 height 27
click at [902, 376] on div "9:07" at bounding box center [736, 375] width 591 height 27
click at [930, 372] on div "9:41" at bounding box center [736, 375] width 591 height 27
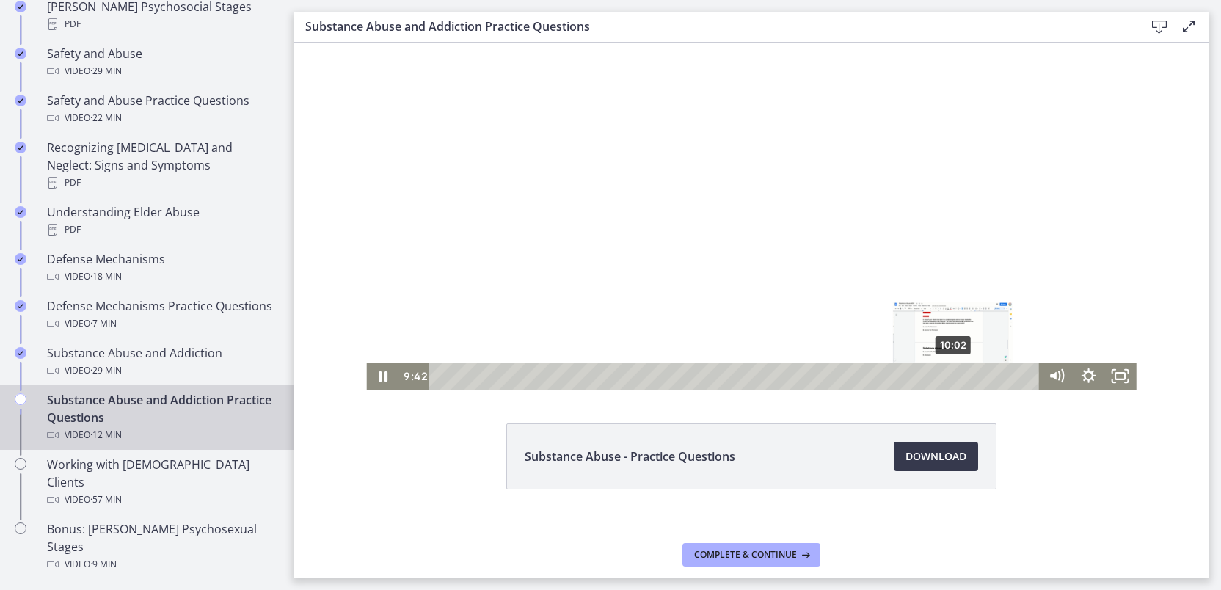
click at [948, 373] on div "10:02" at bounding box center [736, 375] width 591 height 27
click at [1014, 376] on div "11:19" at bounding box center [736, 375] width 591 height 27
click at [1021, 374] on div "11:28" at bounding box center [736, 375] width 591 height 27
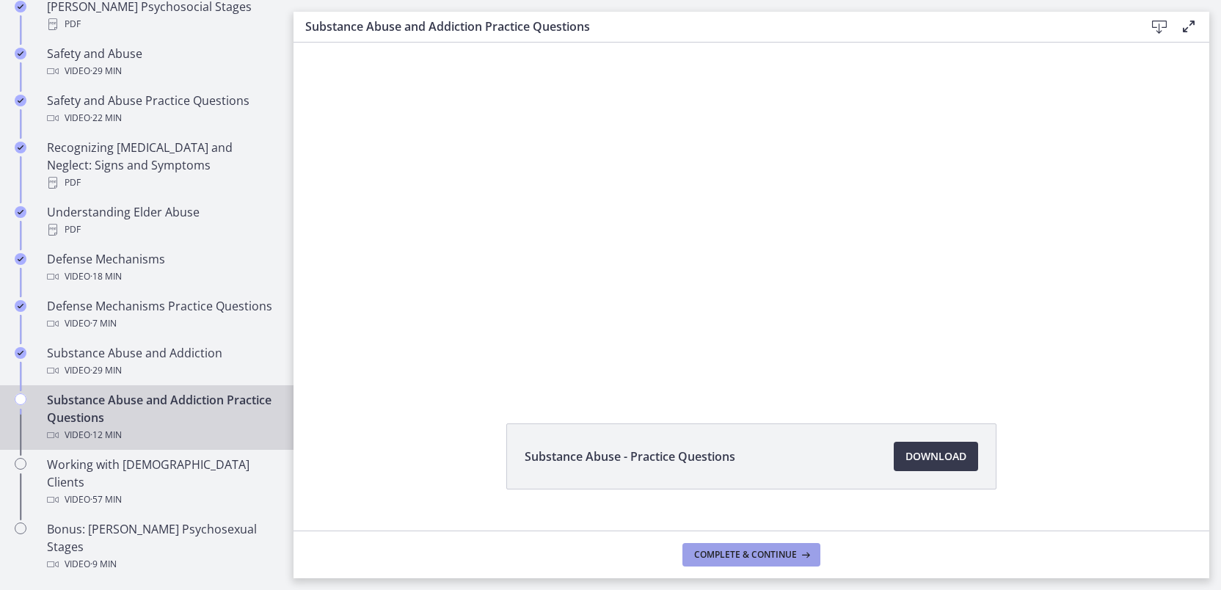
click at [737, 554] on span "Complete & continue" at bounding box center [745, 555] width 103 height 12
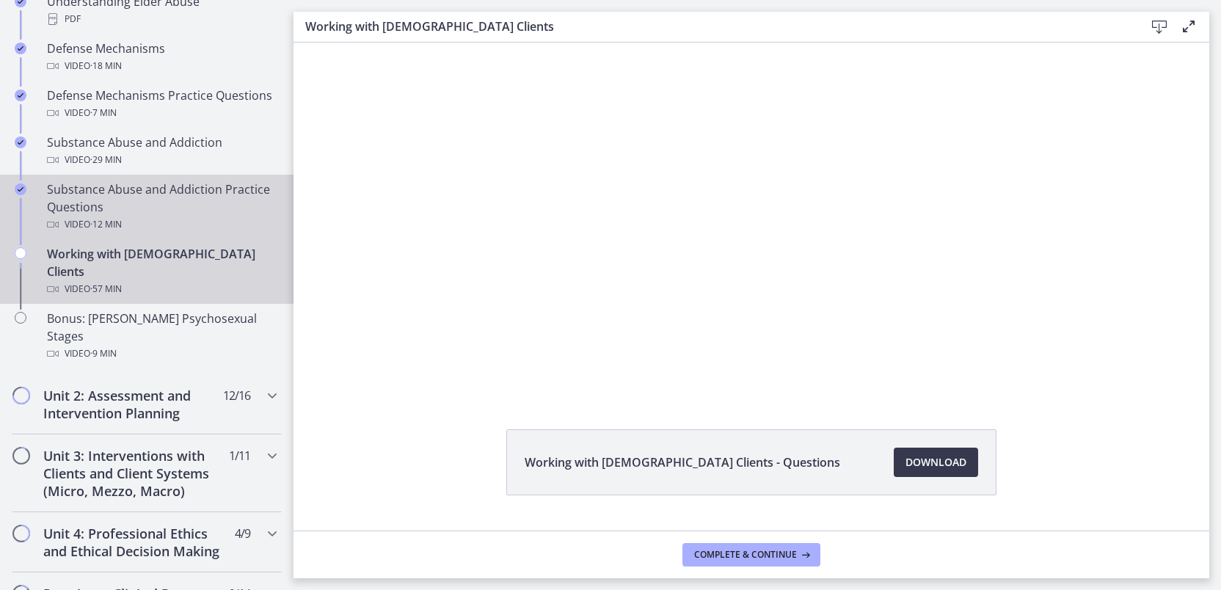
scroll to position [889, 0]
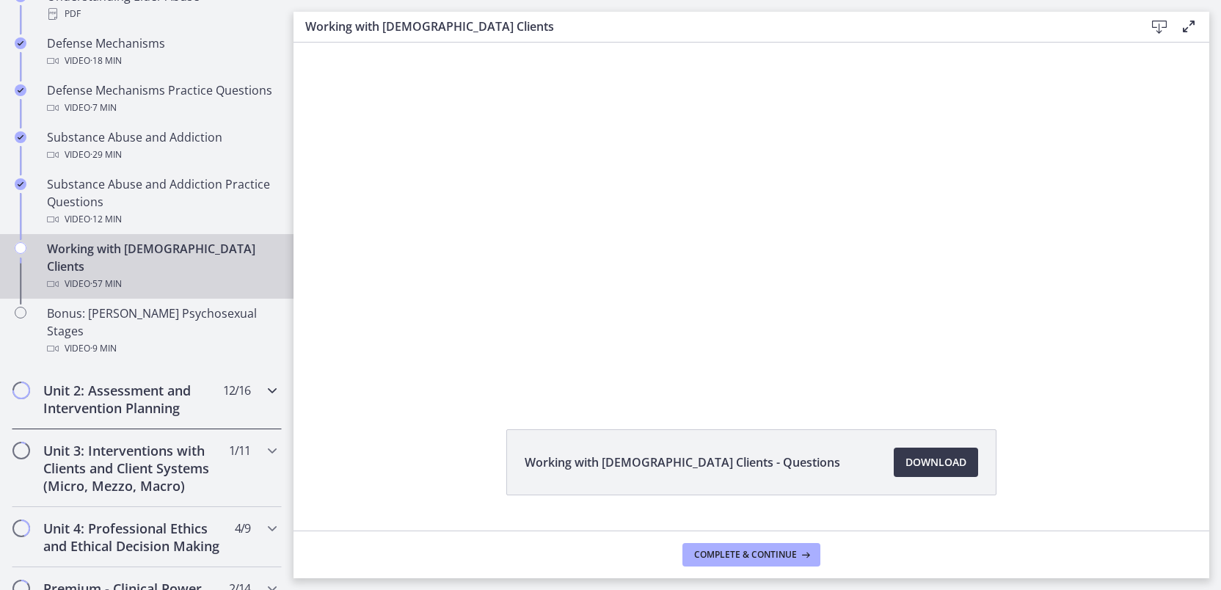
click at [131, 381] on h2 "Unit 2: Assessment and Intervention Planning" at bounding box center [132, 398] width 179 height 35
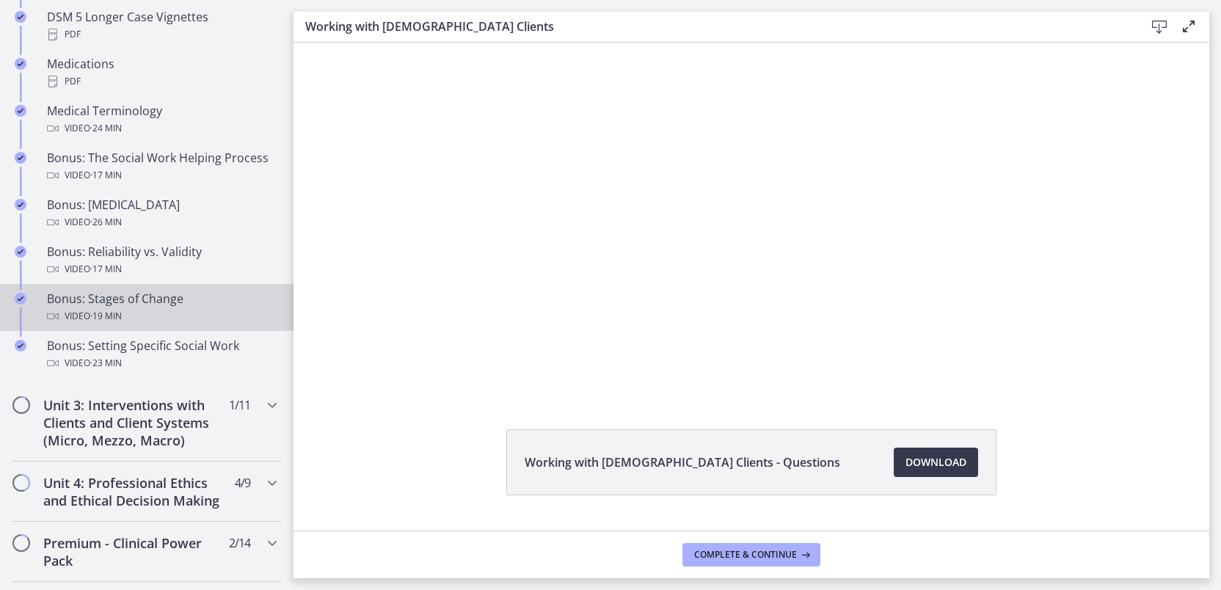
scroll to position [1130, 0]
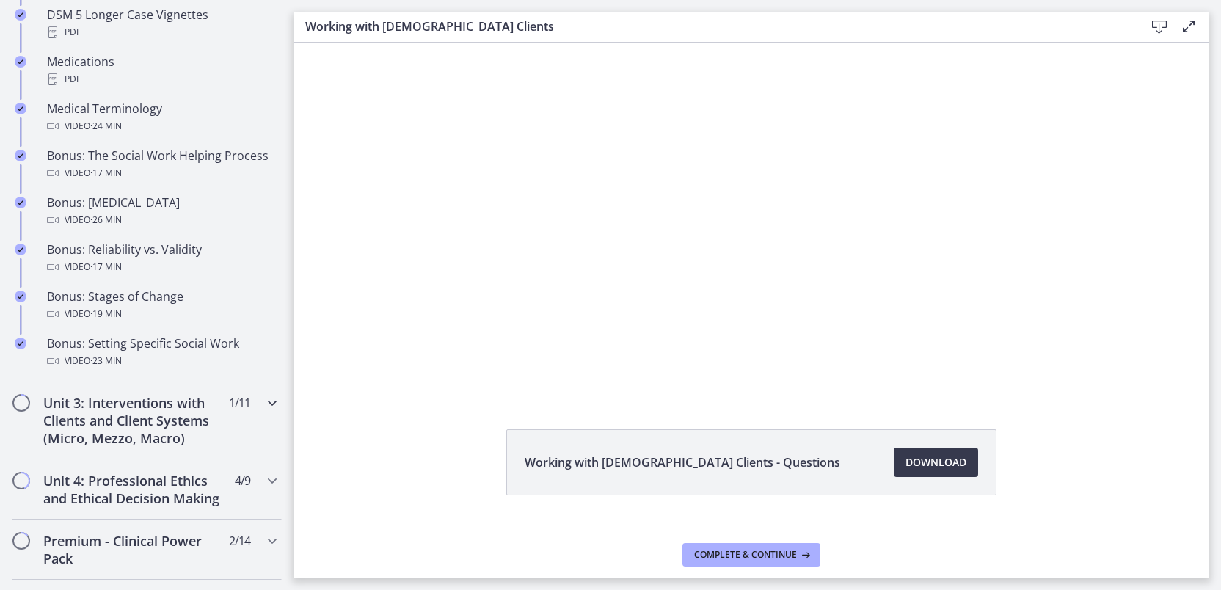
click at [120, 429] on h2 "Unit 3: Interventions with Clients and Client Systems (Micro, Mezzo, Macro)" at bounding box center [132, 420] width 179 height 53
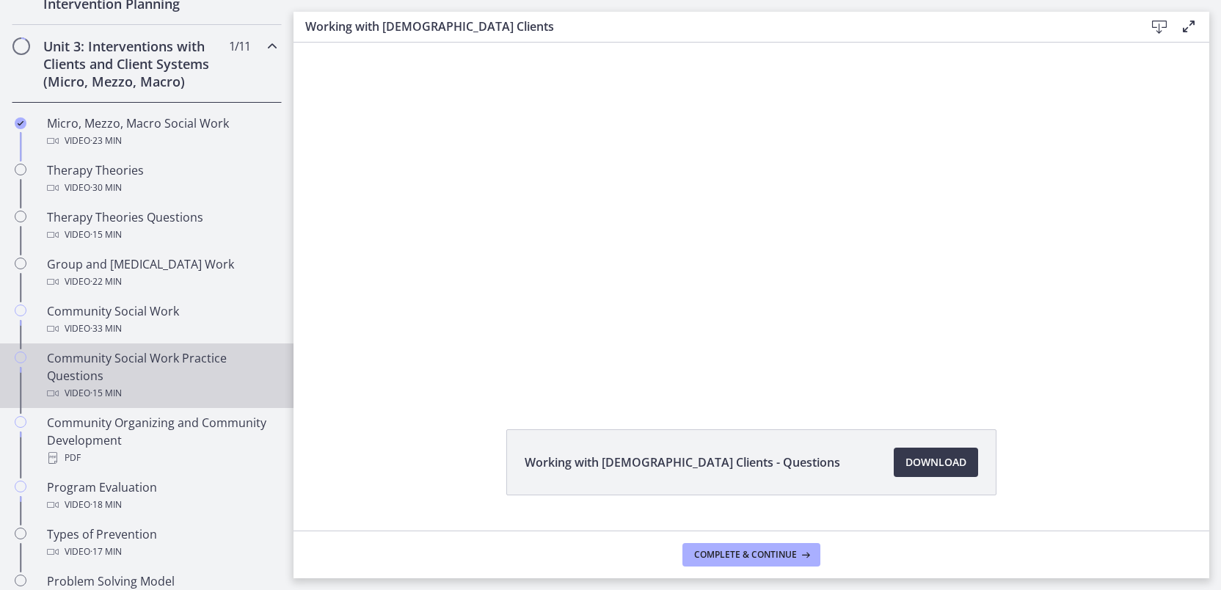
scroll to position [549, 0]
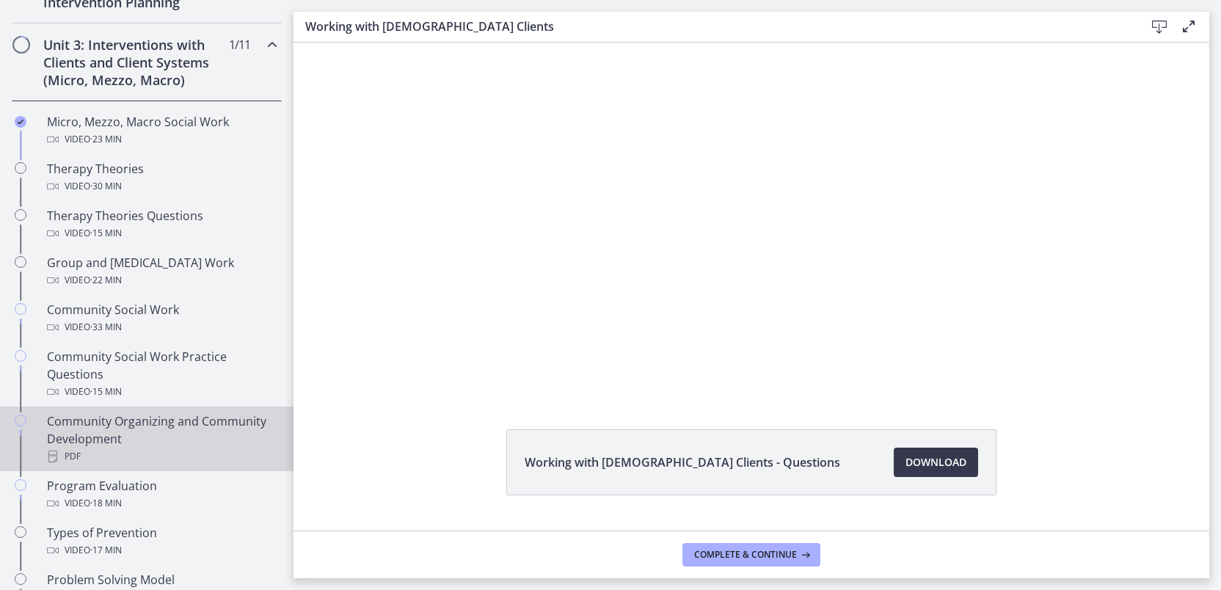
click at [101, 434] on div "Community Organizing and Community Development PDF" at bounding box center [161, 438] width 229 height 53
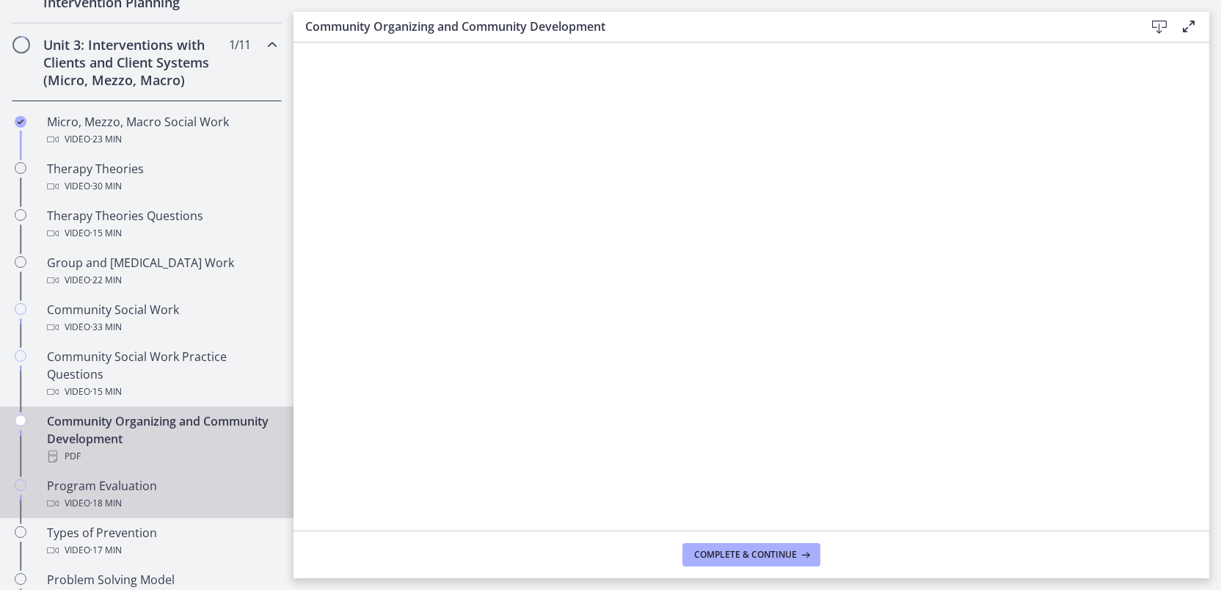
click at [84, 482] on div "Program Evaluation Video · 18 min" at bounding box center [161, 494] width 229 height 35
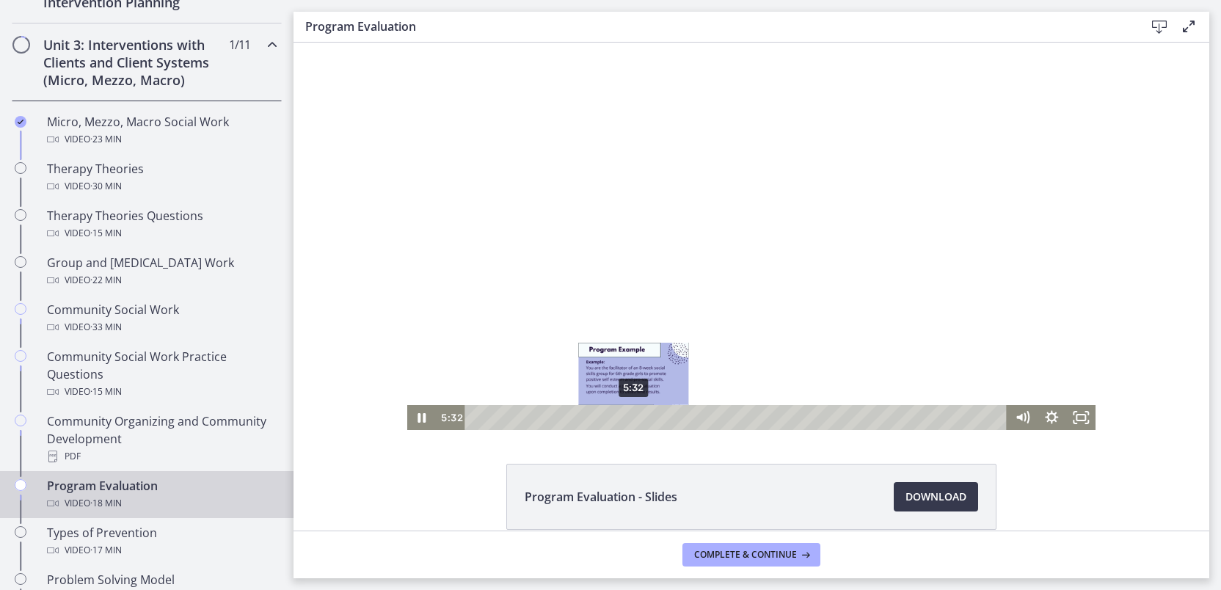
click at [628, 416] on div "5:32" at bounding box center [737, 417] width 524 height 25
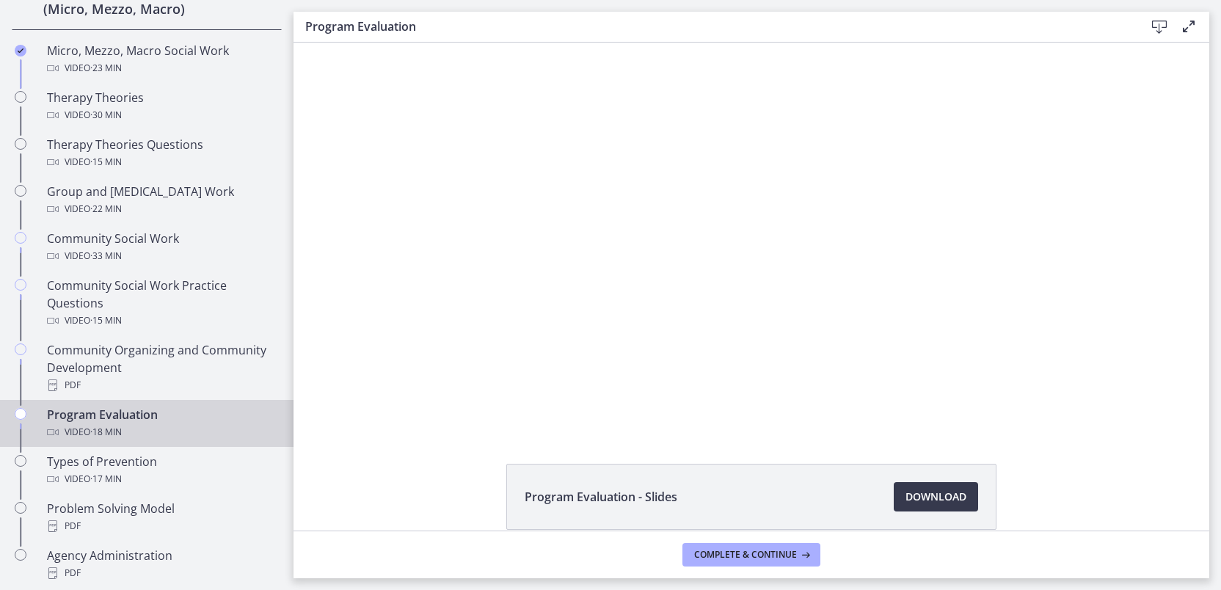
scroll to position [648, 0]
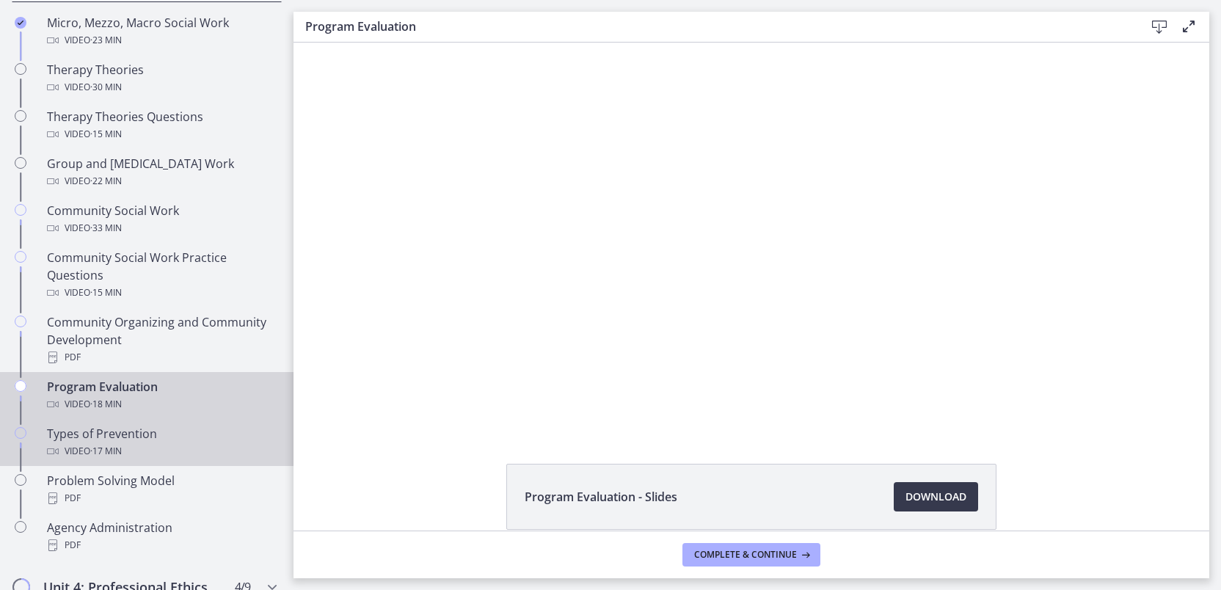
click at [107, 451] on span "· 17 min" at bounding box center [106, 451] width 32 height 18
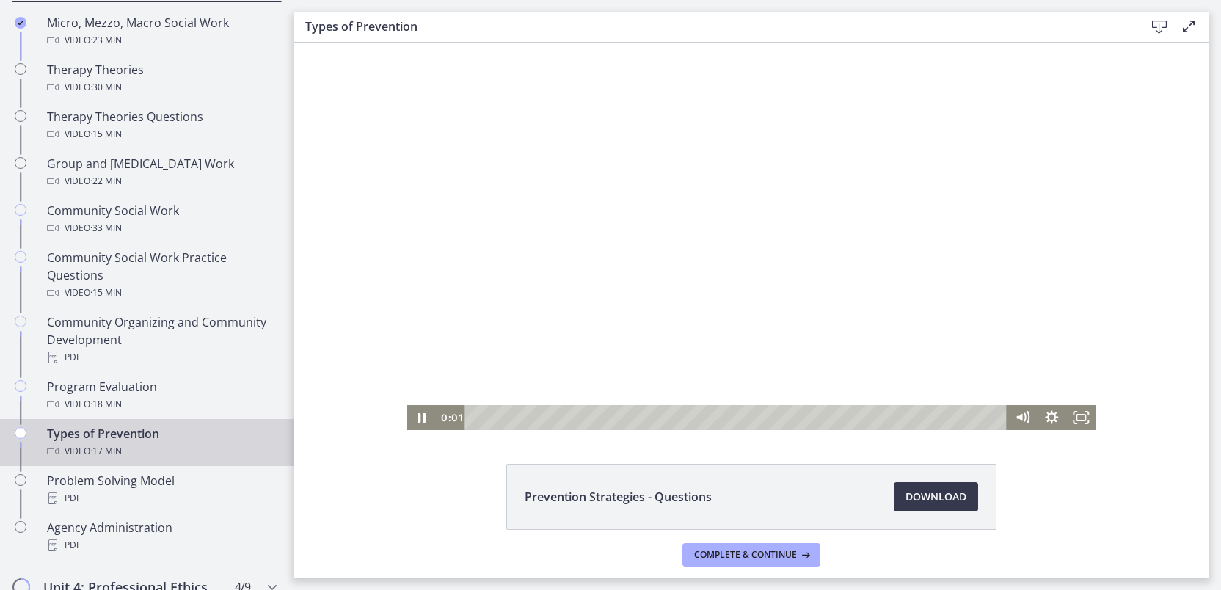
click at [524, 414] on div "Playbar" at bounding box center [737, 417] width 524 height 25
click at [571, 420] on div "3:19" at bounding box center [737, 417] width 524 height 25
click at [590, 414] on div "3:56" at bounding box center [737, 417] width 524 height 25
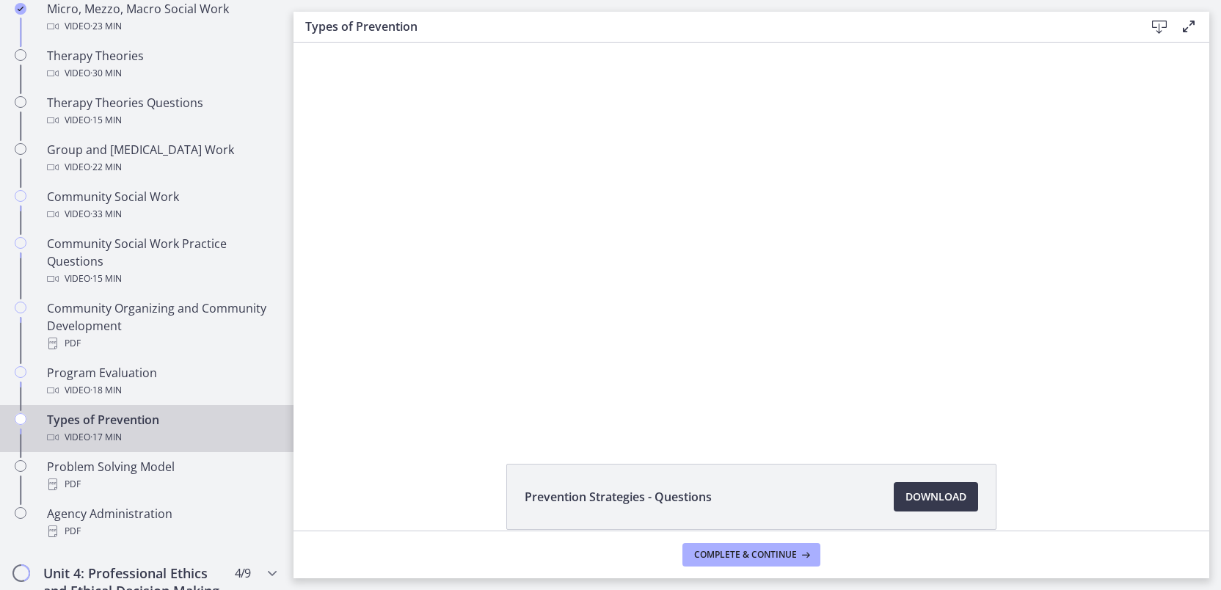
scroll to position [664, 0]
click at [718, 555] on span "Complete & continue" at bounding box center [745, 555] width 103 height 12
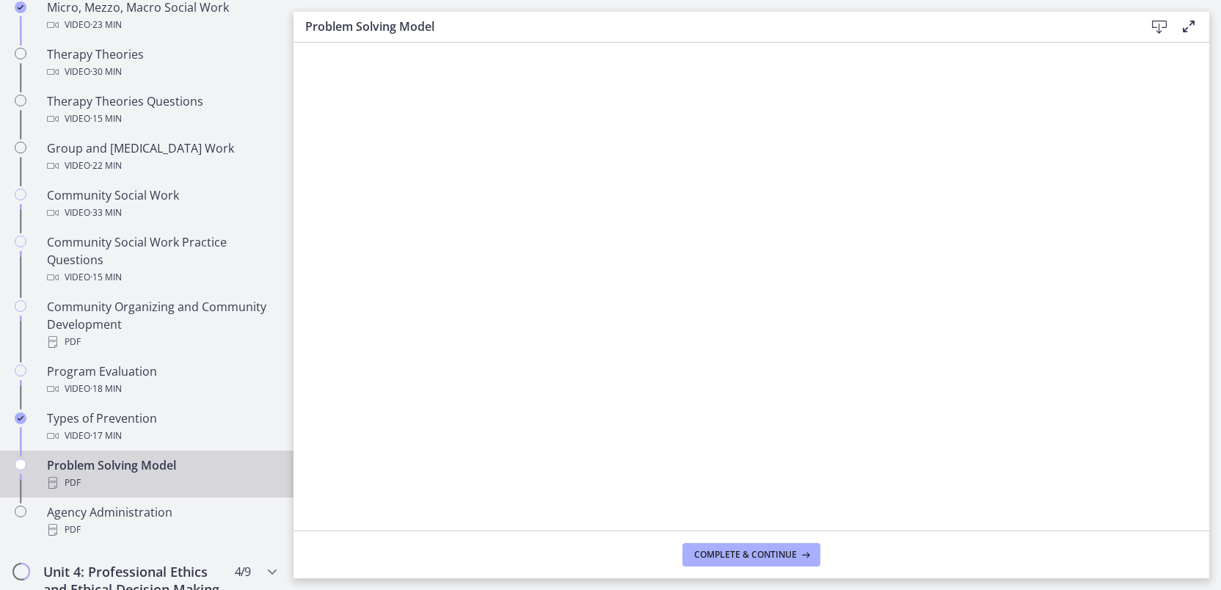
click at [139, 483] on div "PDF" at bounding box center [161, 483] width 229 height 18
click at [1160, 31] on icon at bounding box center [1159, 27] width 18 height 18
click at [728, 559] on span "Complete & continue" at bounding box center [745, 555] width 103 height 12
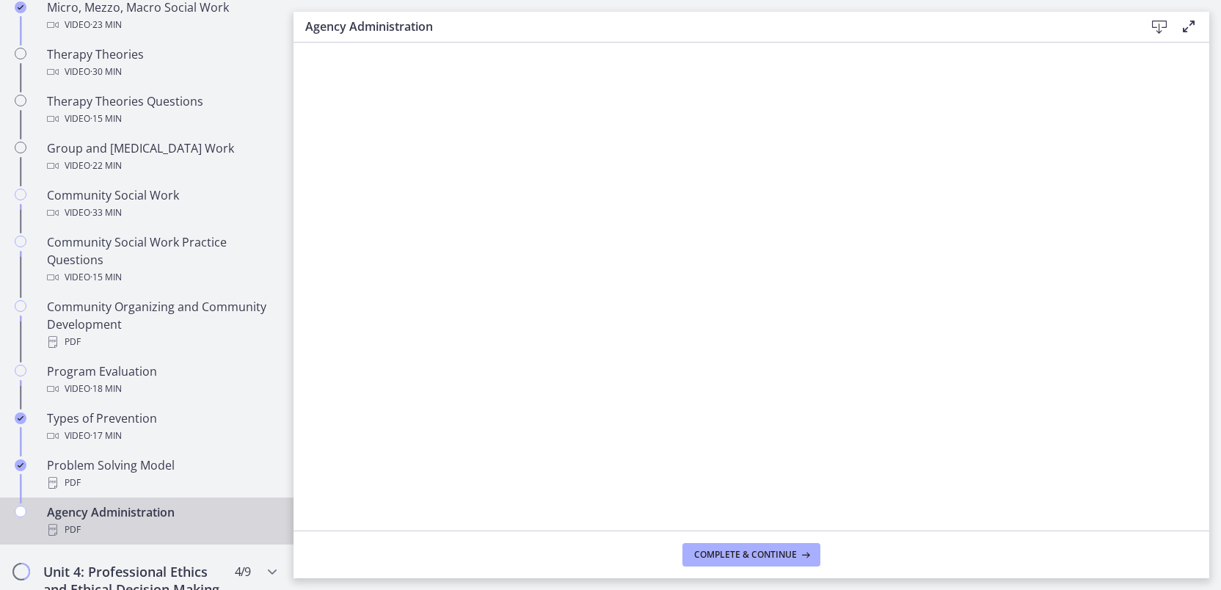
click at [127, 516] on div "Agency Administration PDF" at bounding box center [161, 520] width 229 height 35
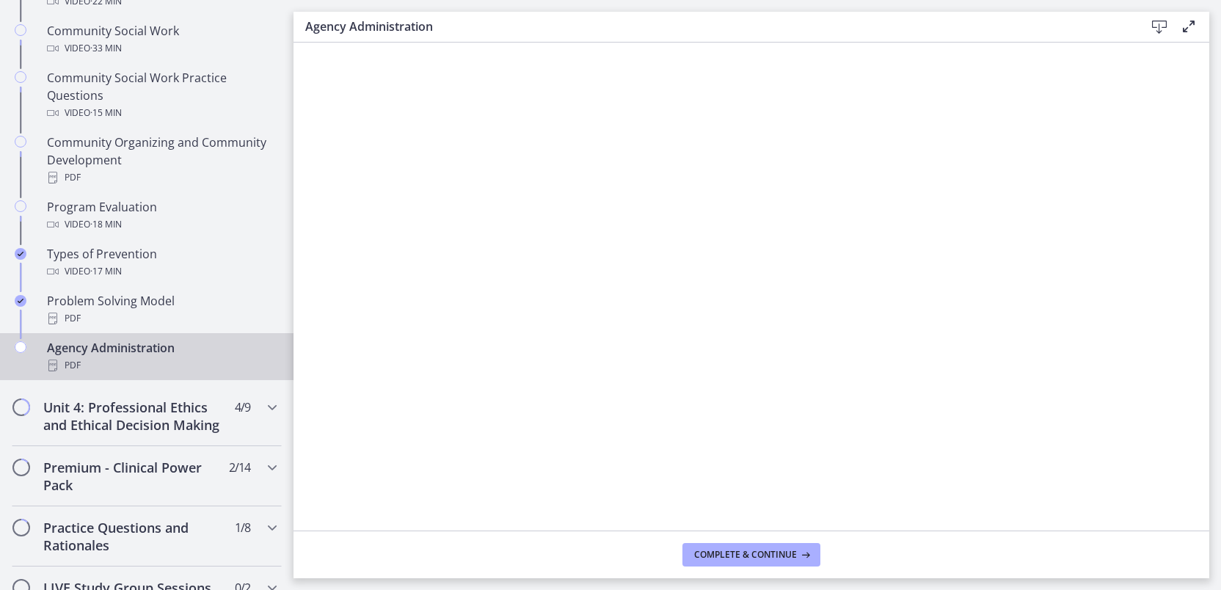
scroll to position [842, 0]
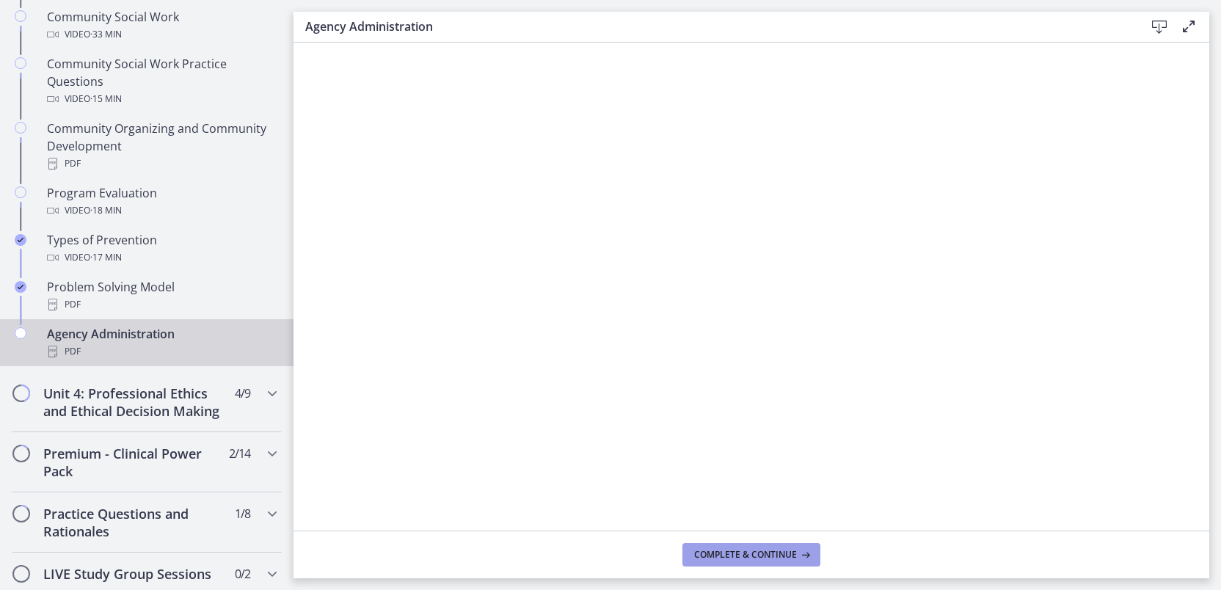
click at [745, 552] on span "Complete & continue" at bounding box center [745, 555] width 103 height 12
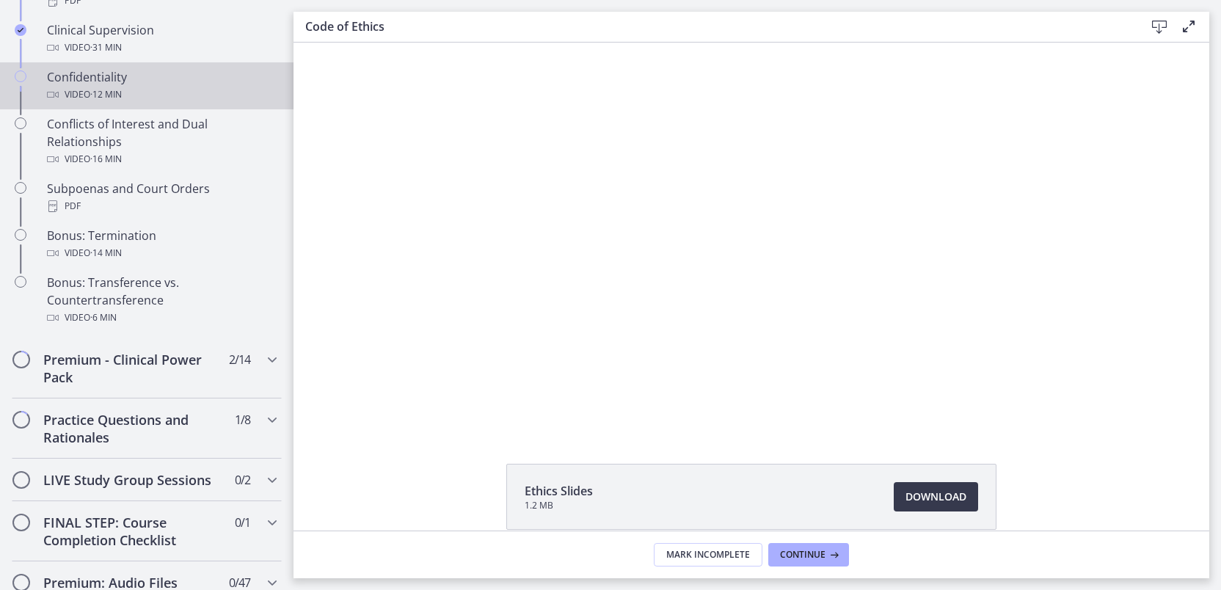
click at [91, 103] on span "· 12 min" at bounding box center [106, 95] width 32 height 18
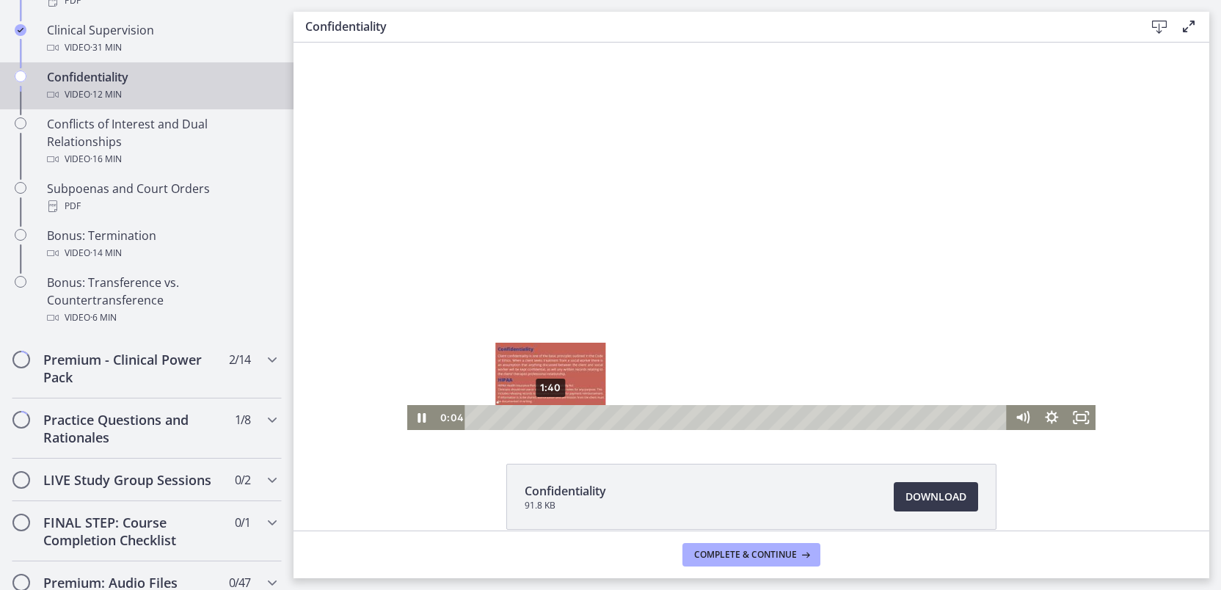
click at [545, 419] on div "1:40" at bounding box center [737, 417] width 524 height 25
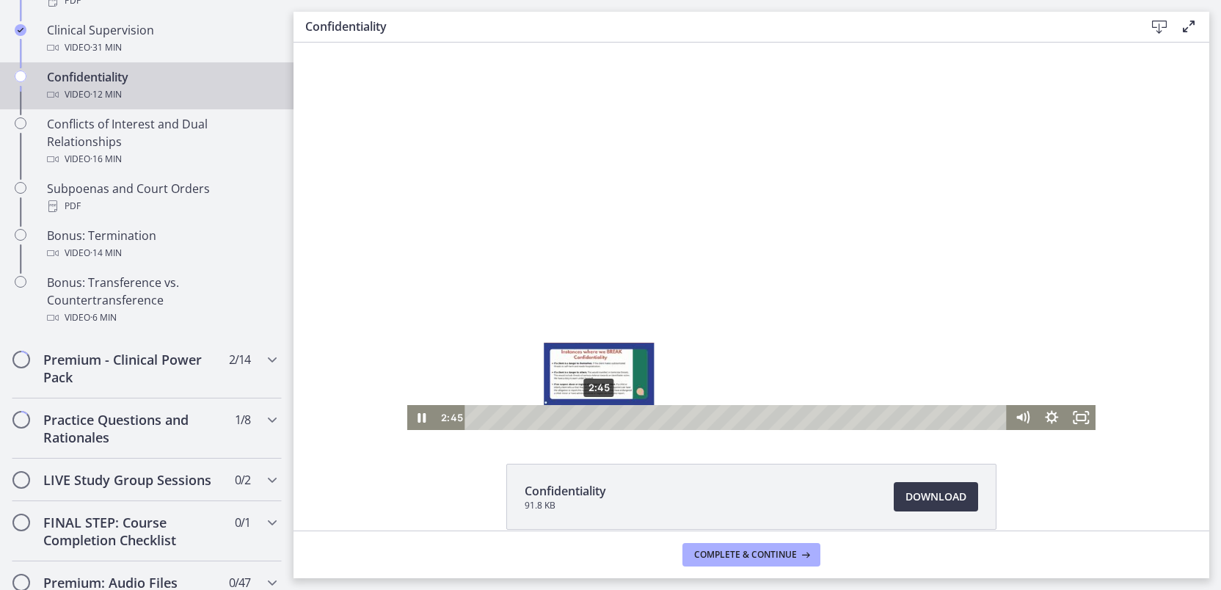
click at [593, 414] on div "2:45" at bounding box center [737, 417] width 524 height 25
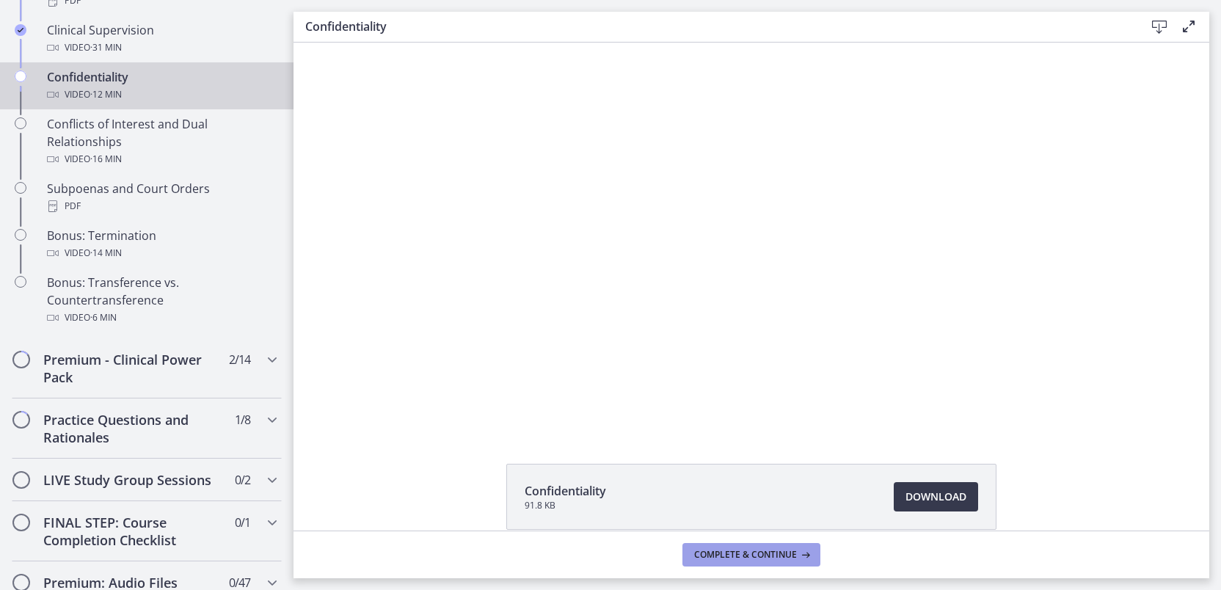
click at [736, 547] on button "Complete & continue" at bounding box center [751, 554] width 138 height 23
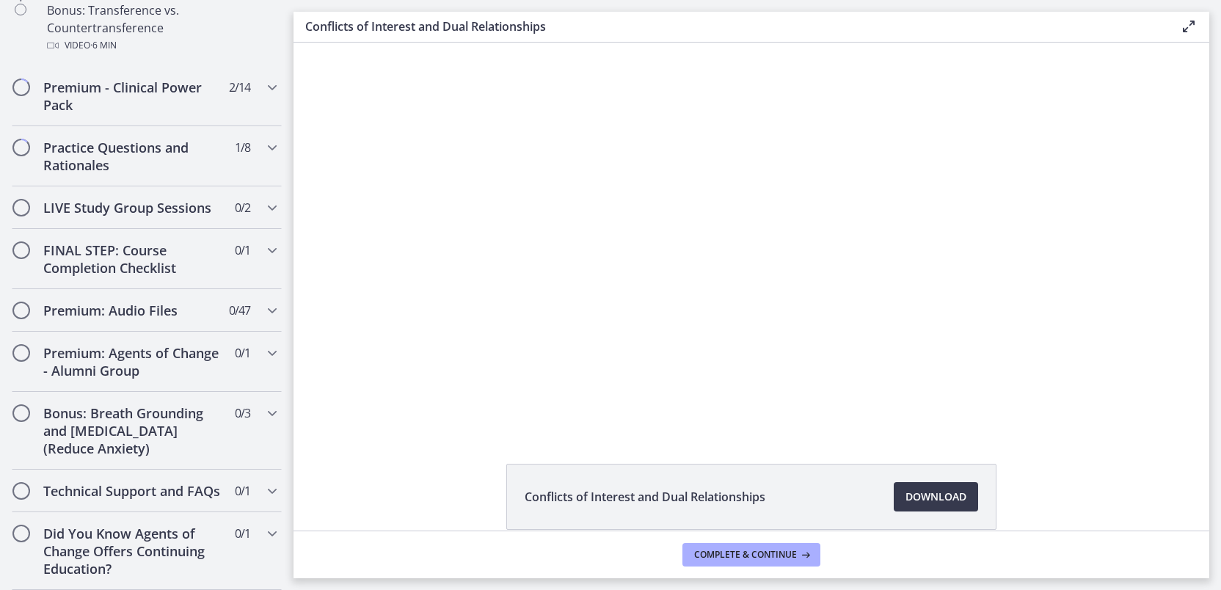
scroll to position [1149, 0]
click at [114, 199] on h2 "LIVE Study Group Sessions" at bounding box center [132, 208] width 179 height 18
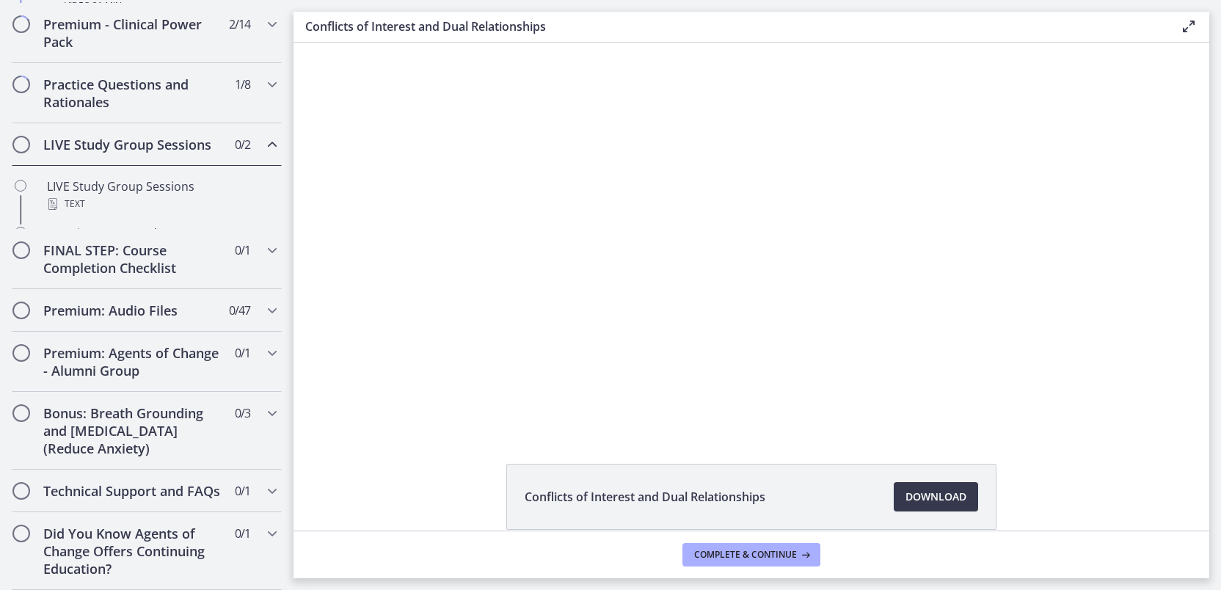
scroll to position [730, 0]
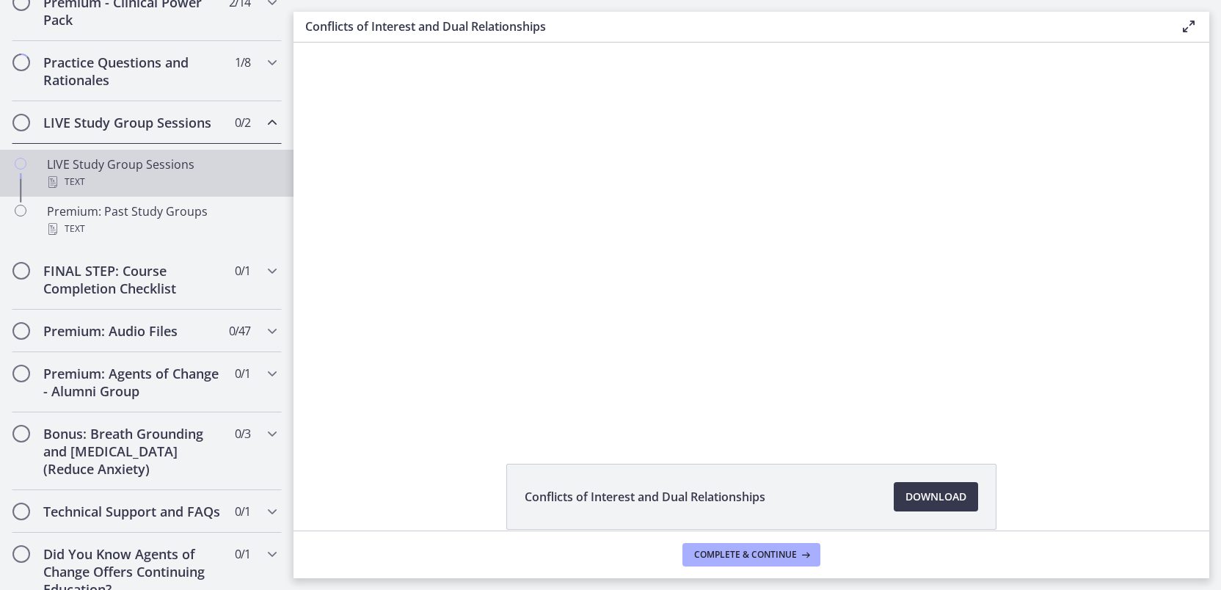
click at [151, 186] on div "LIVE Study Group Sessions Text" at bounding box center [161, 173] width 229 height 35
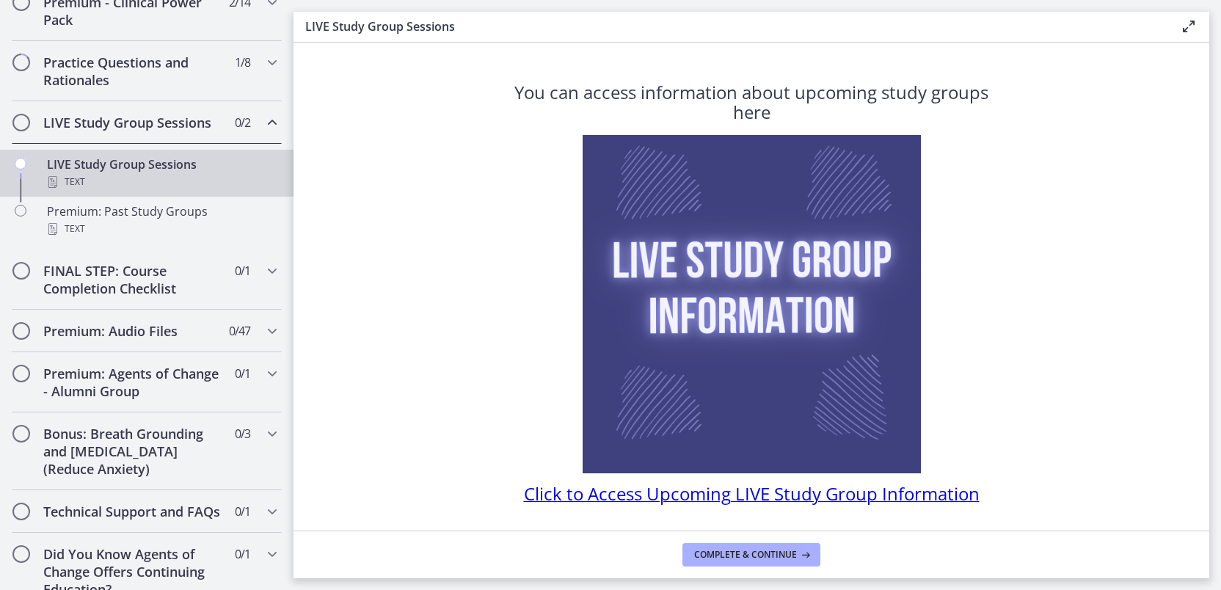
click at [643, 502] on span "Click to Access Upcoming LIVE Study Group Information" at bounding box center [752, 493] width 456 height 24
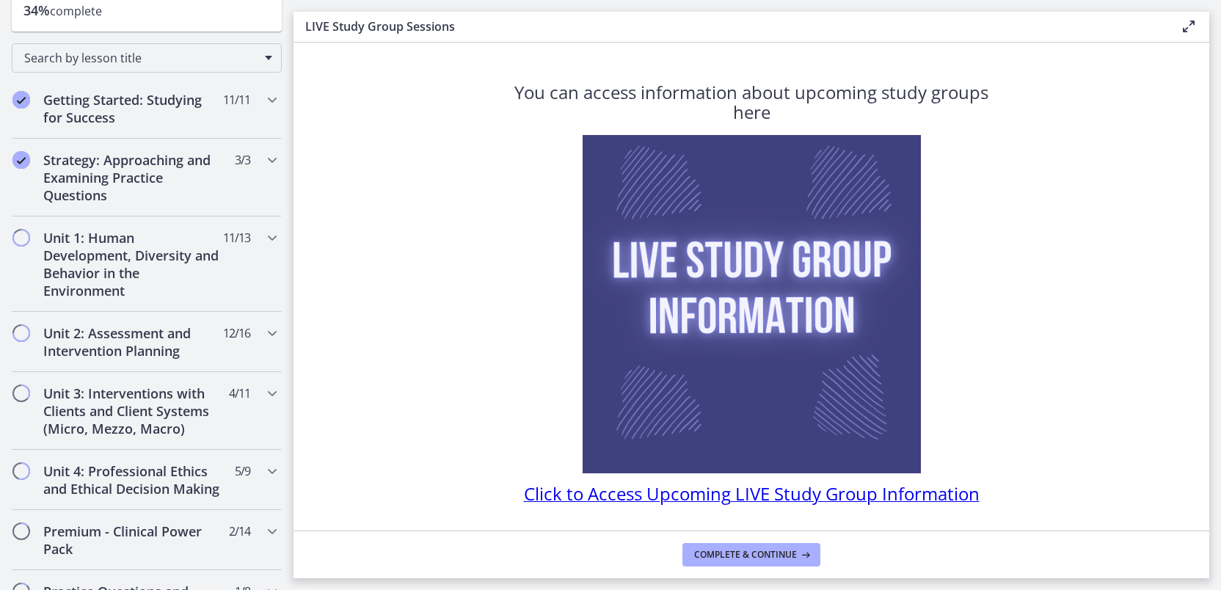
scroll to position [190, 0]
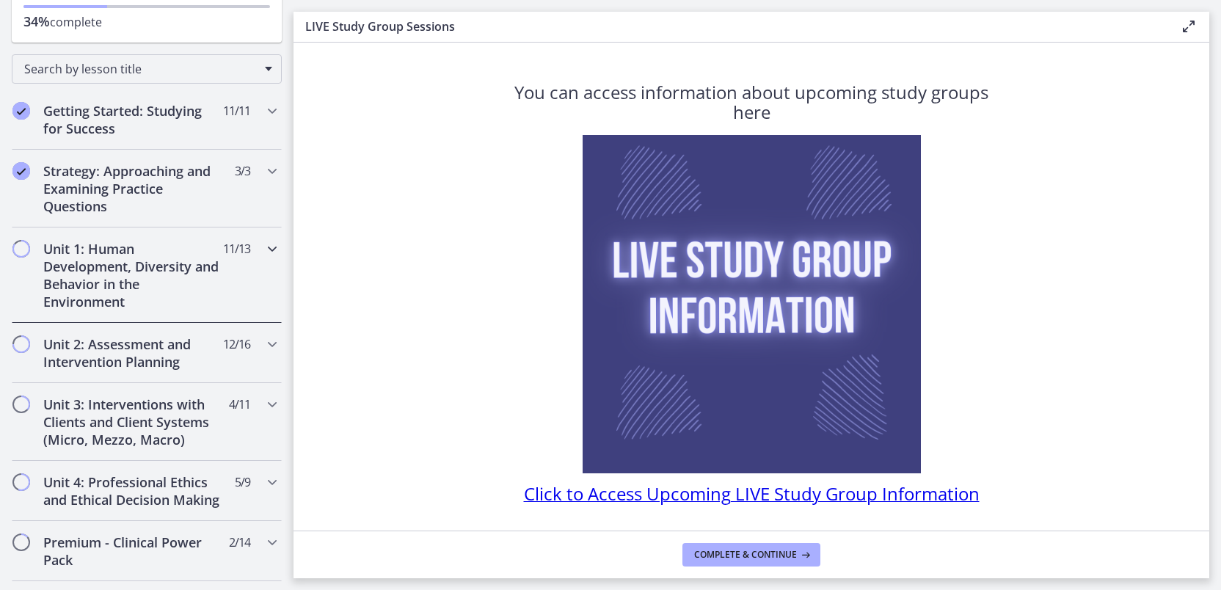
click at [143, 268] on h2 "Unit 1: Human Development, Diversity and Behavior in the Environment" at bounding box center [132, 275] width 179 height 70
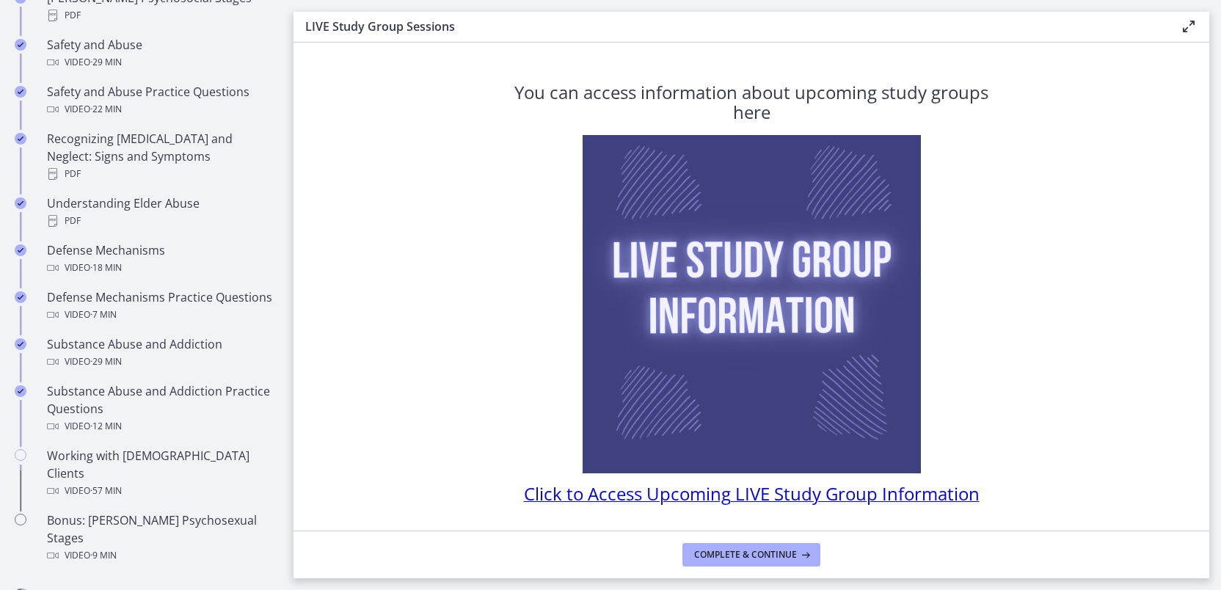
scroll to position [814, 0]
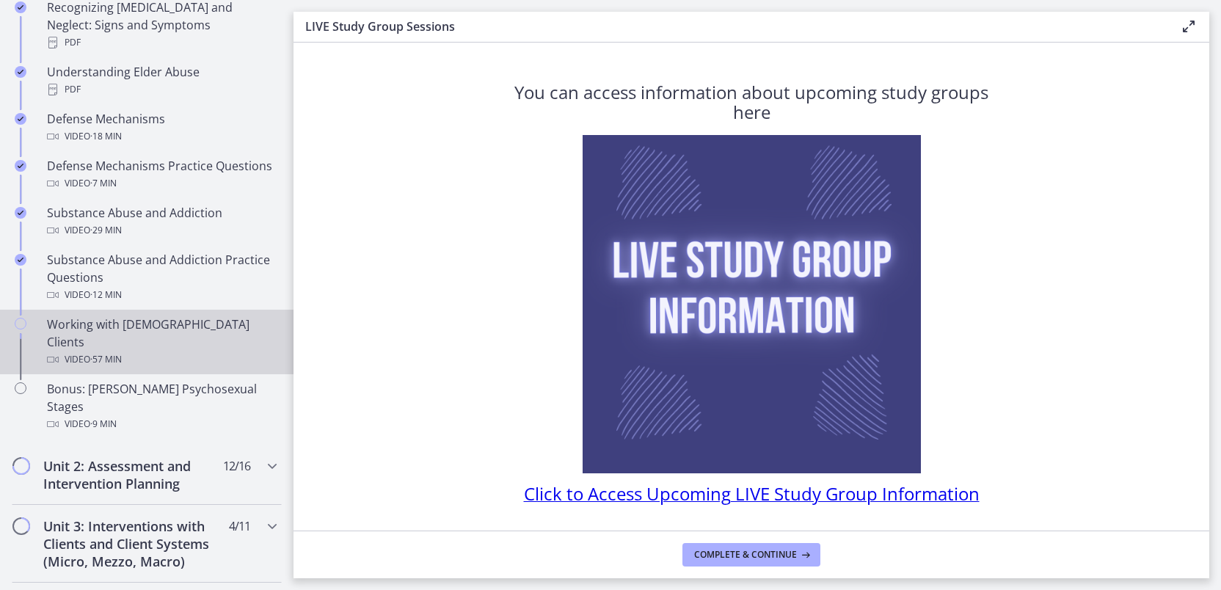
click at [141, 331] on div "Working with LGBTQ+ Clients Video · 57 min" at bounding box center [161, 341] width 229 height 53
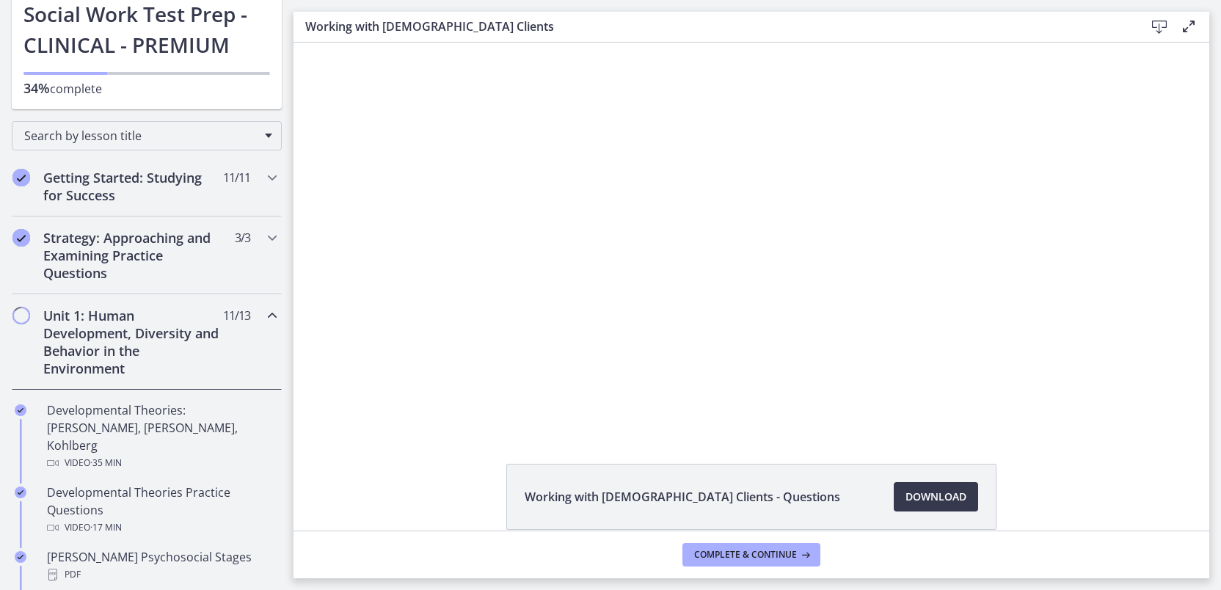
scroll to position [174, 0]
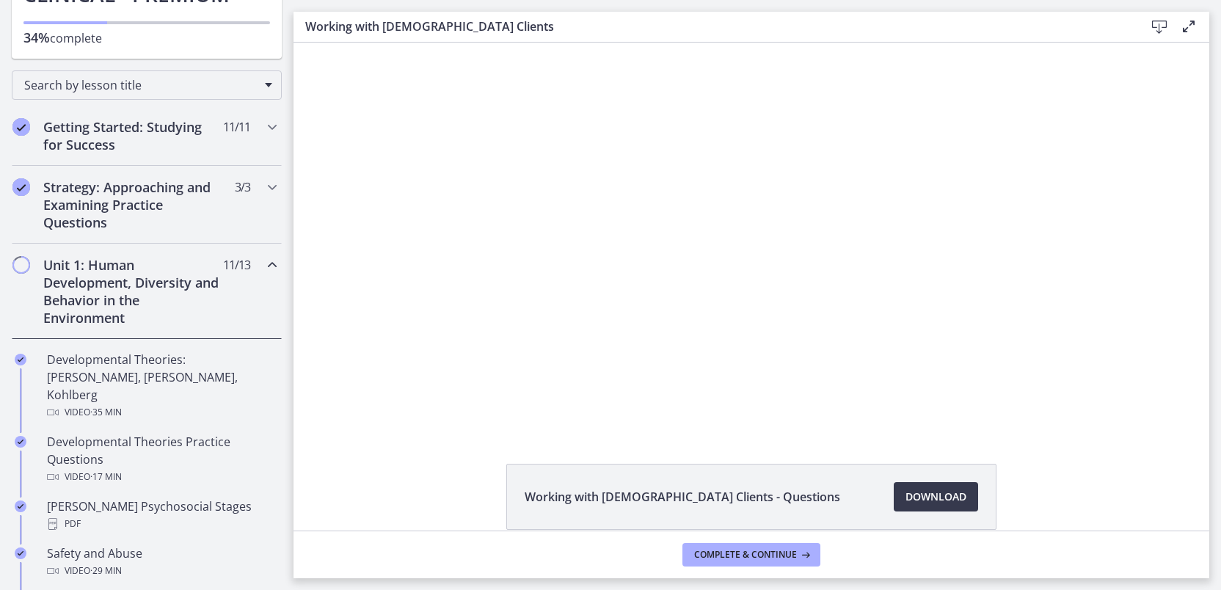
click at [147, 275] on h2 "Unit 1: Human Development, Diversity and Behavior in the Environment" at bounding box center [132, 291] width 179 height 70
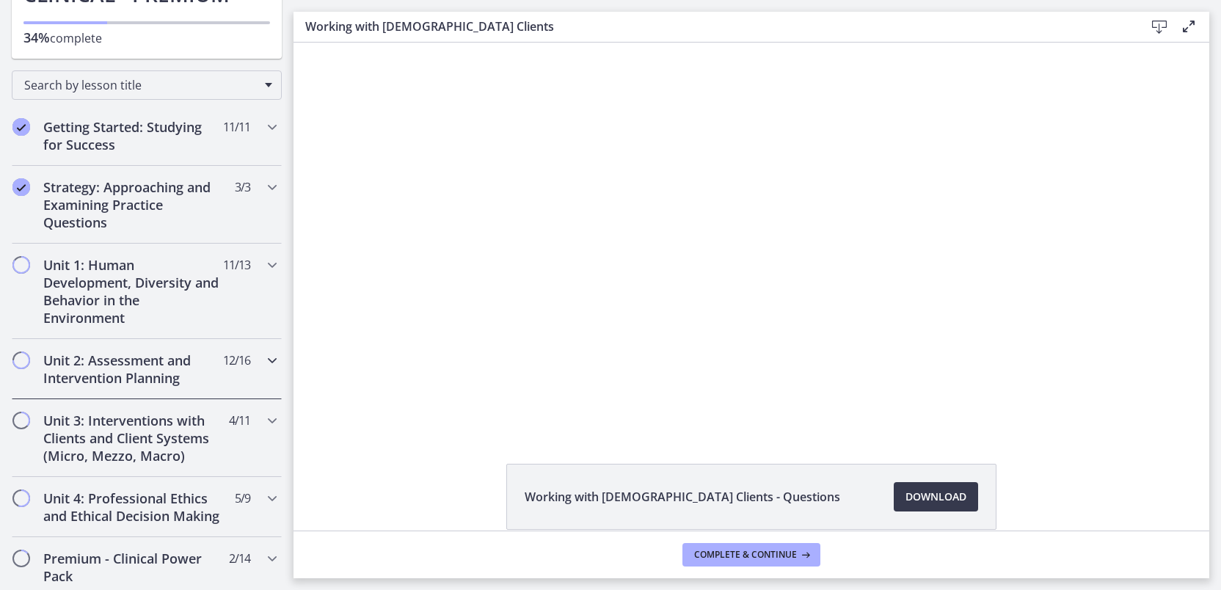
click at [160, 368] on h2 "Unit 2: Assessment and Intervention Planning" at bounding box center [132, 368] width 179 height 35
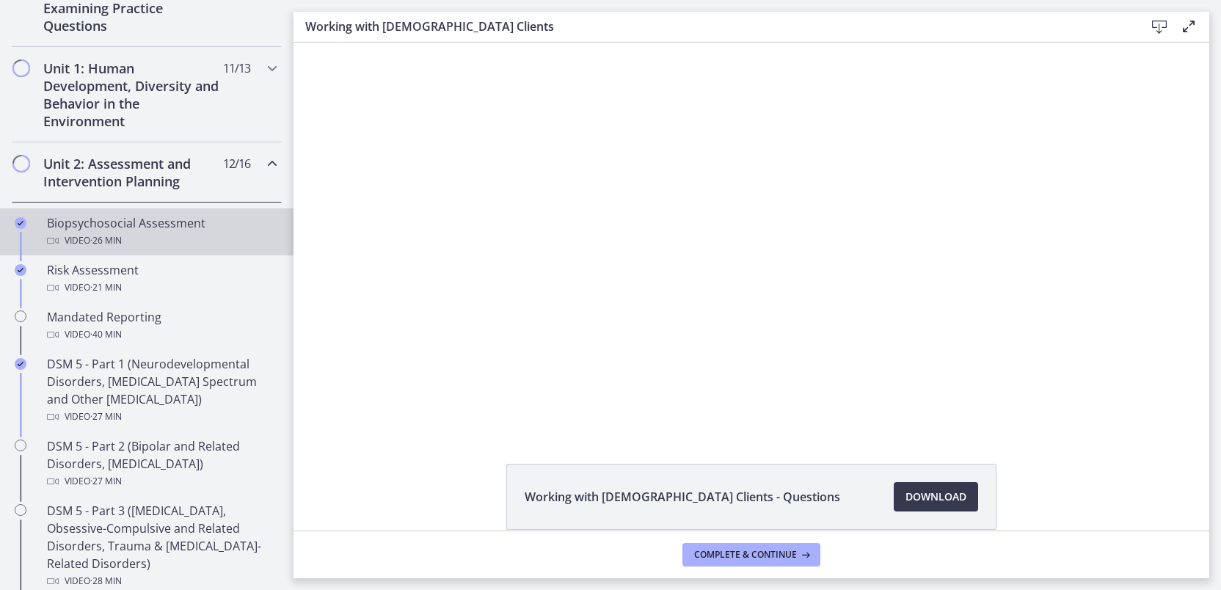
scroll to position [375, 0]
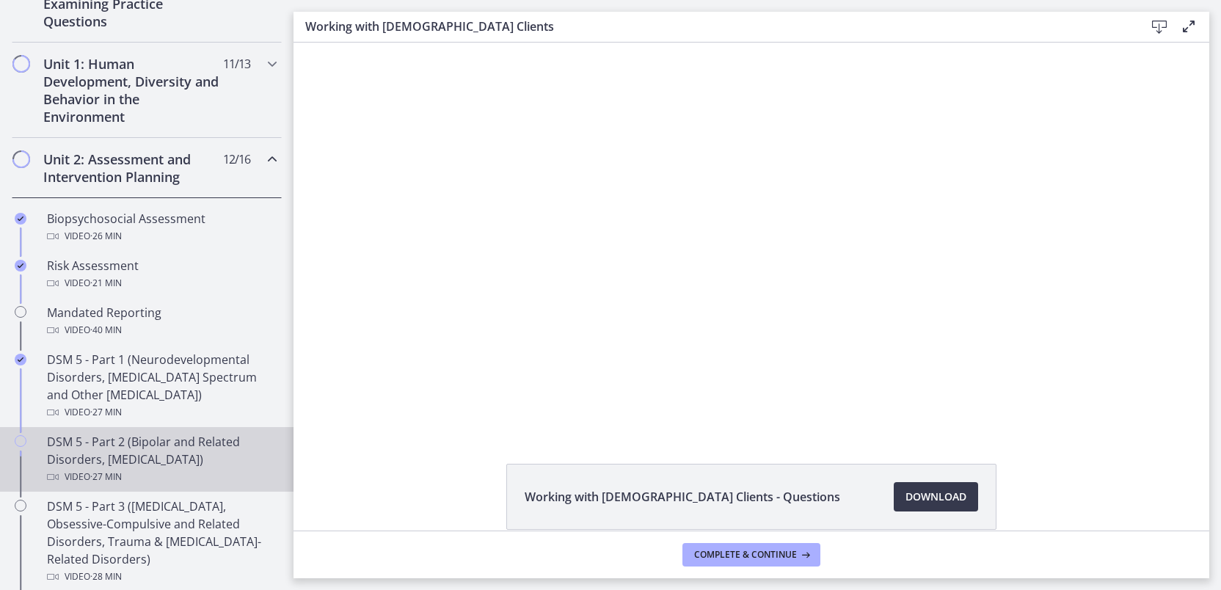
click at [138, 444] on div "DSM 5 - Part 2 (Bipolar and Related Disorders, Depressive Disorders) Video · 27…" at bounding box center [161, 459] width 229 height 53
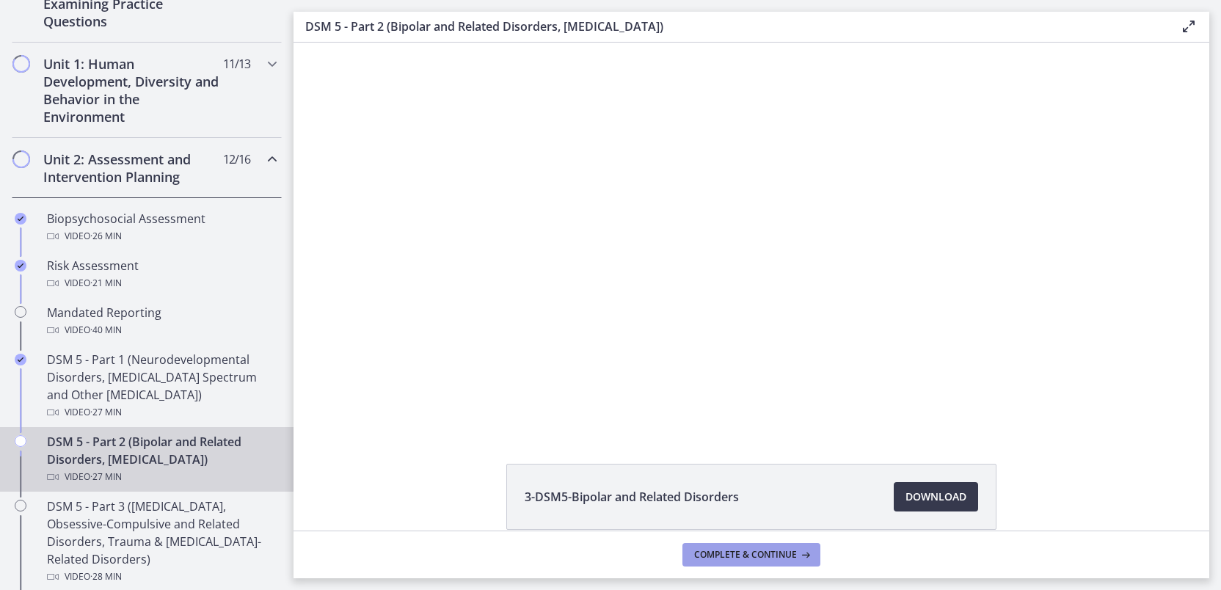
click at [750, 552] on span "Complete & continue" at bounding box center [745, 555] width 103 height 12
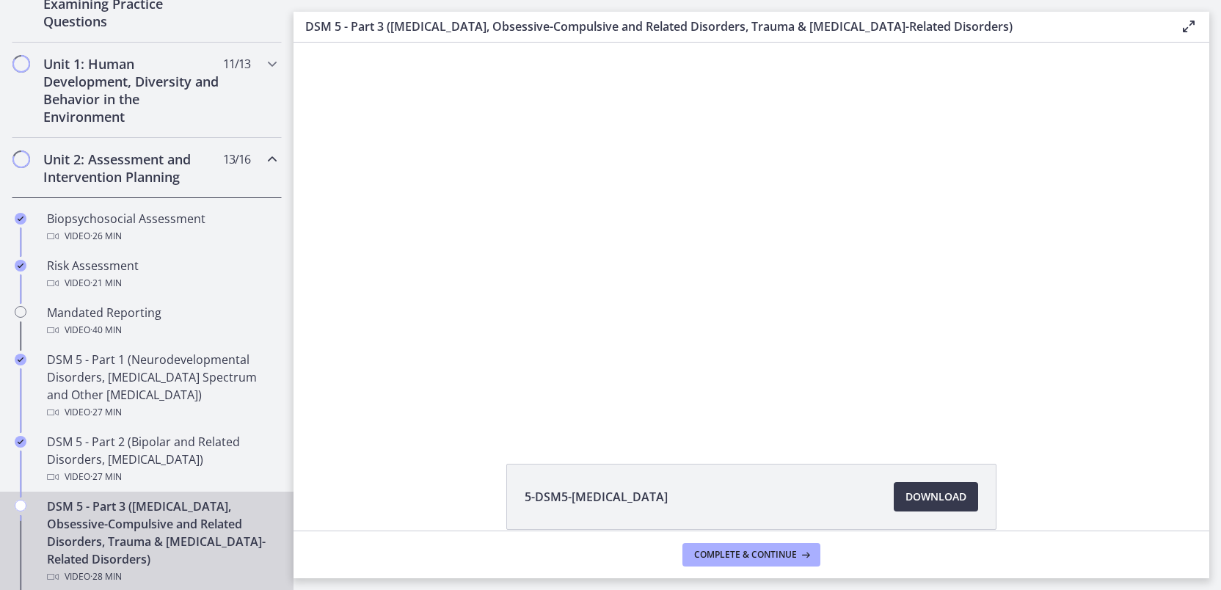
click at [161, 516] on div "DSM 5 - Part 3 (Anxiety Disorders, Obsessive-Compulsive and Related Disorders, …" at bounding box center [161, 541] width 229 height 88
click at [750, 554] on span "Complete & continue" at bounding box center [745, 555] width 103 height 12
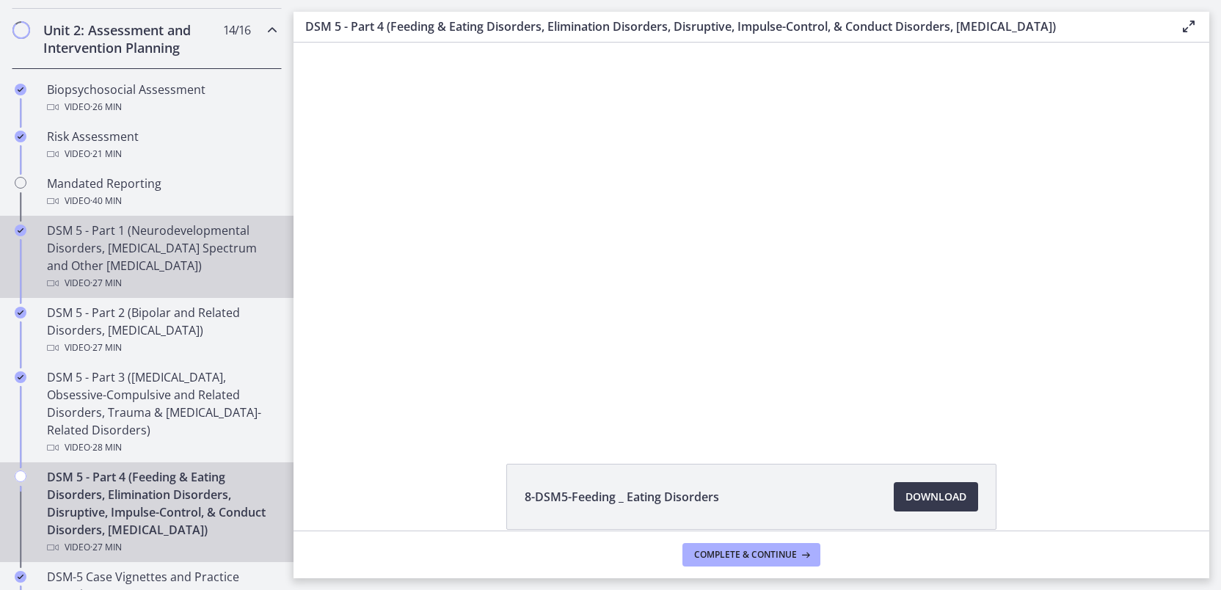
scroll to position [520, 0]
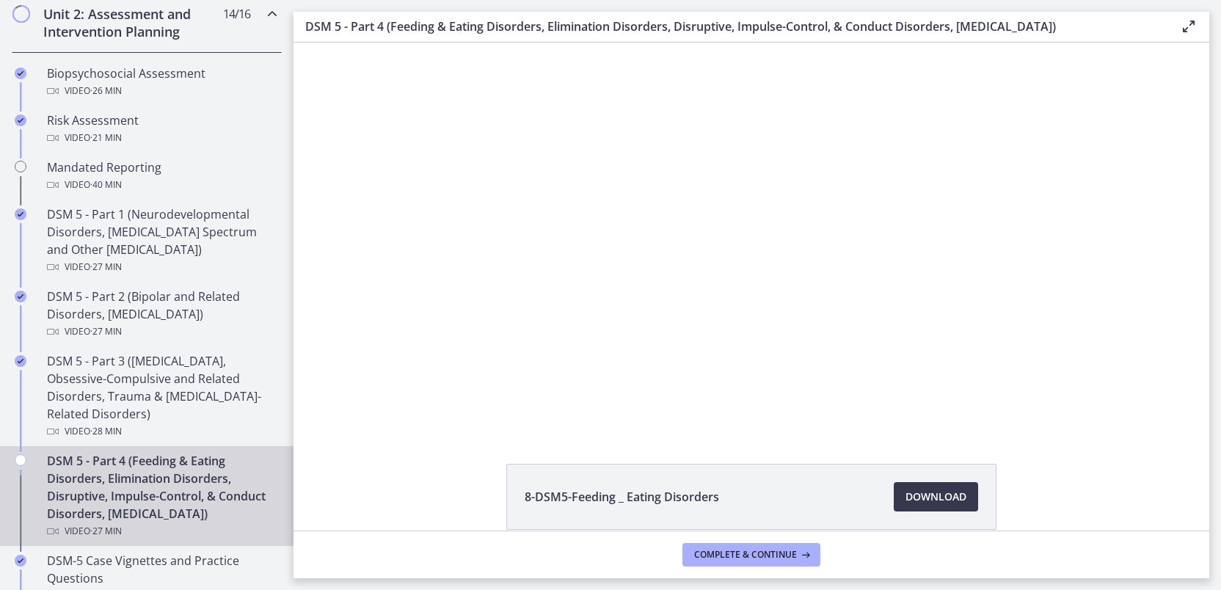
click at [119, 469] on div "DSM 5 - Part 4 (Feeding & Eating Disorders, Elimination Disorders, Disruptive, …" at bounding box center [161, 496] width 229 height 88
click at [923, 498] on span "Download Opens in a new window" at bounding box center [935, 497] width 61 height 18
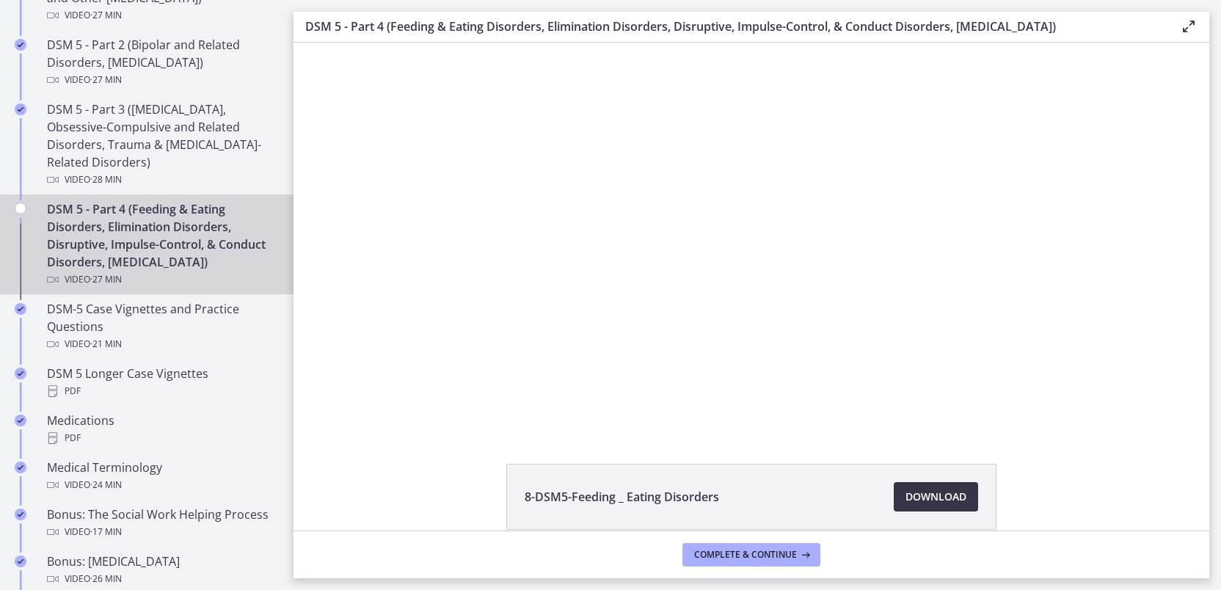
scroll to position [775, 0]
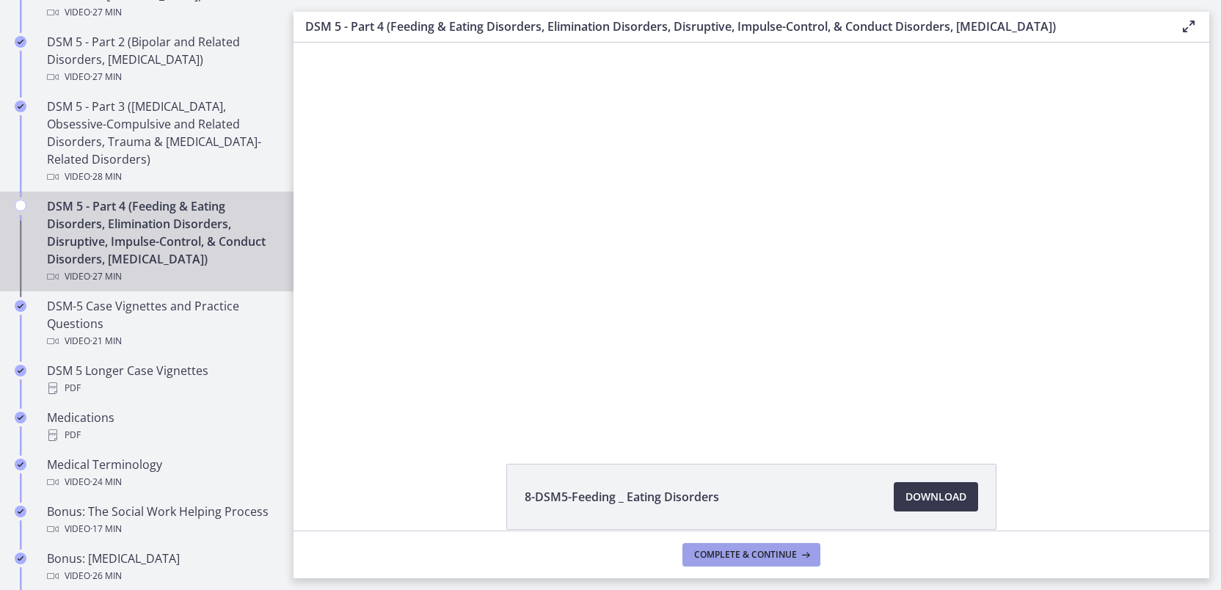
click at [737, 550] on span "Complete & continue" at bounding box center [745, 555] width 103 height 12
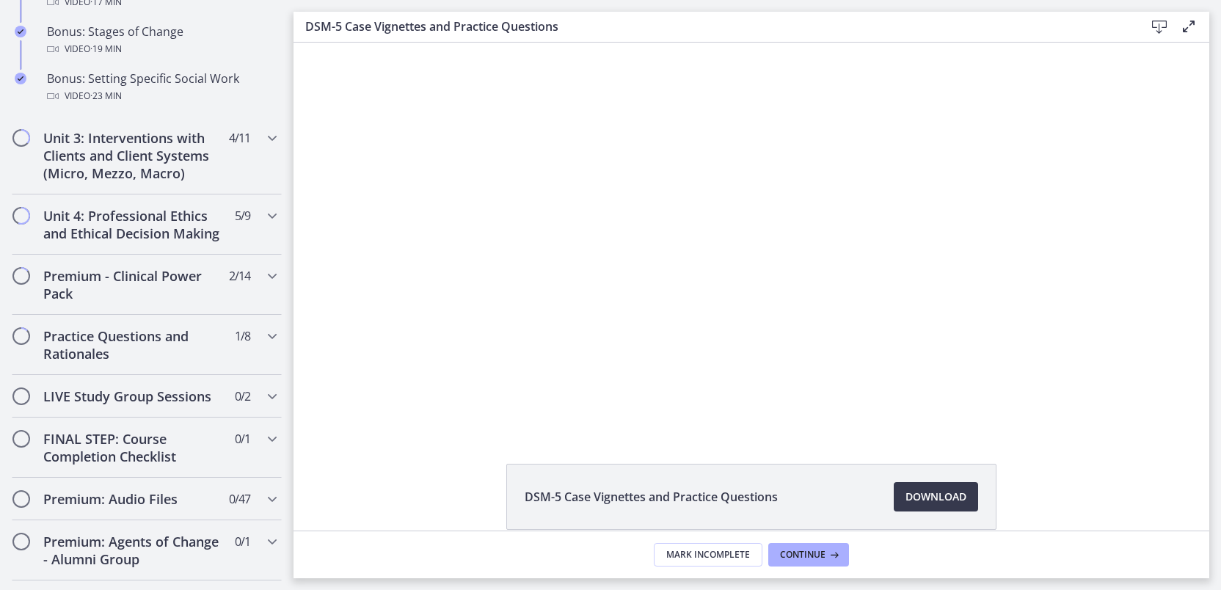
scroll to position [1371, 0]
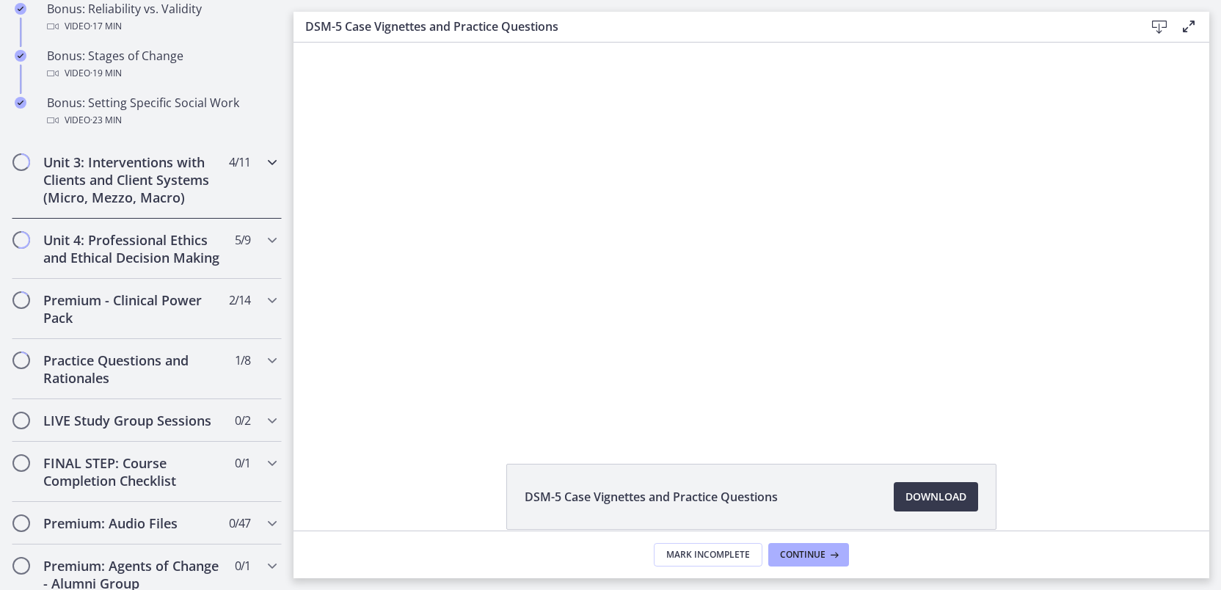
click at [120, 205] on h2 "Unit 3: Interventions with Clients and Client Systems (Micro, Mezzo, Macro)" at bounding box center [132, 179] width 179 height 53
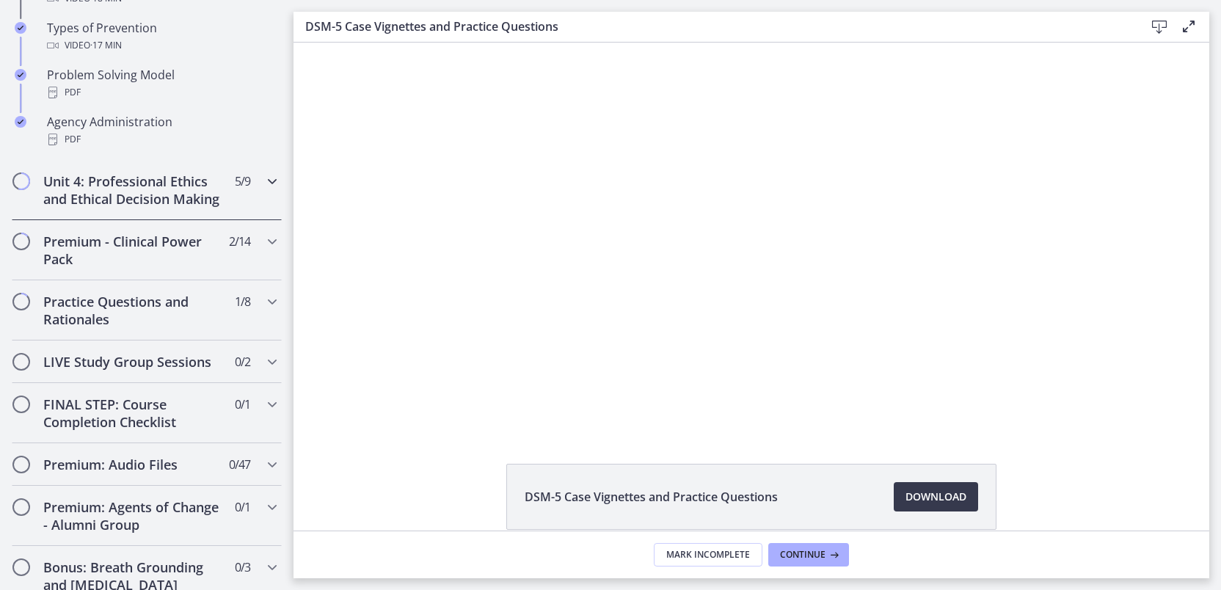
scroll to position [1055, 0]
click at [135, 191] on h2 "Unit 4: Professional Ethics and Ethical Decision Making" at bounding box center [132, 189] width 179 height 35
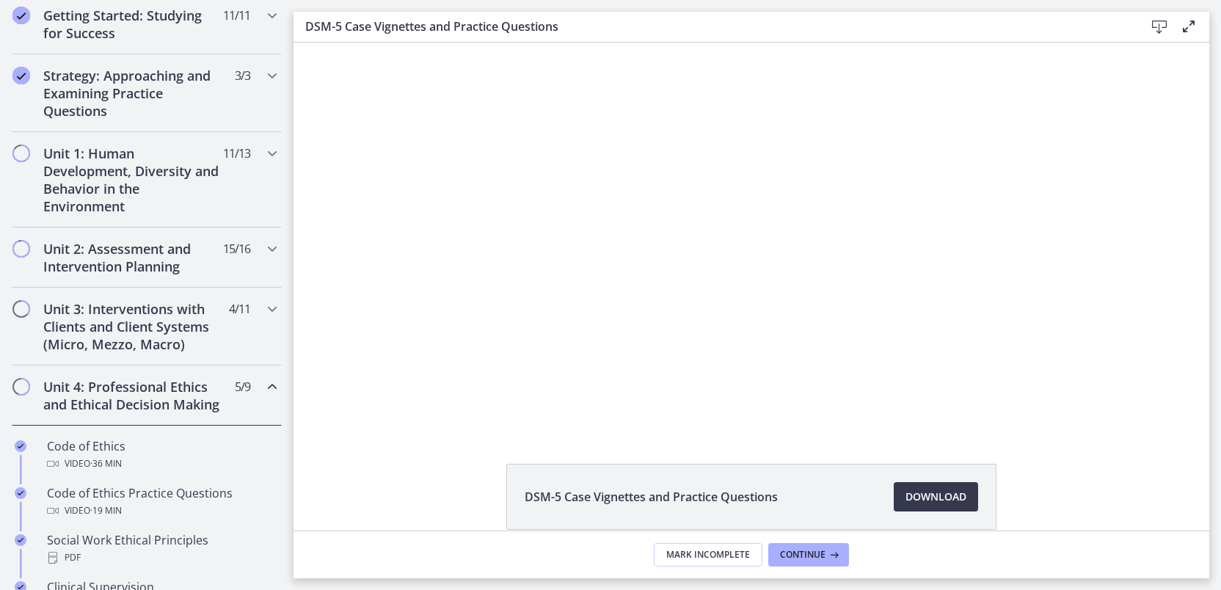
scroll to position [318, 0]
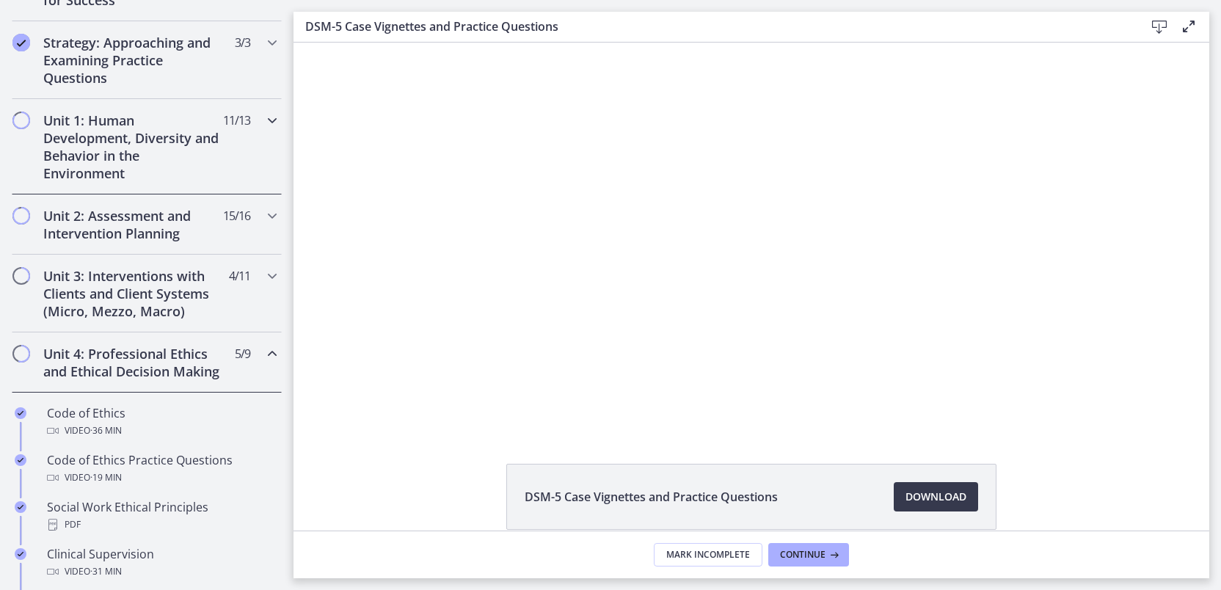
click at [138, 147] on h2 "Unit 1: Human Development, Diversity and Behavior in the Environment" at bounding box center [132, 146] width 179 height 70
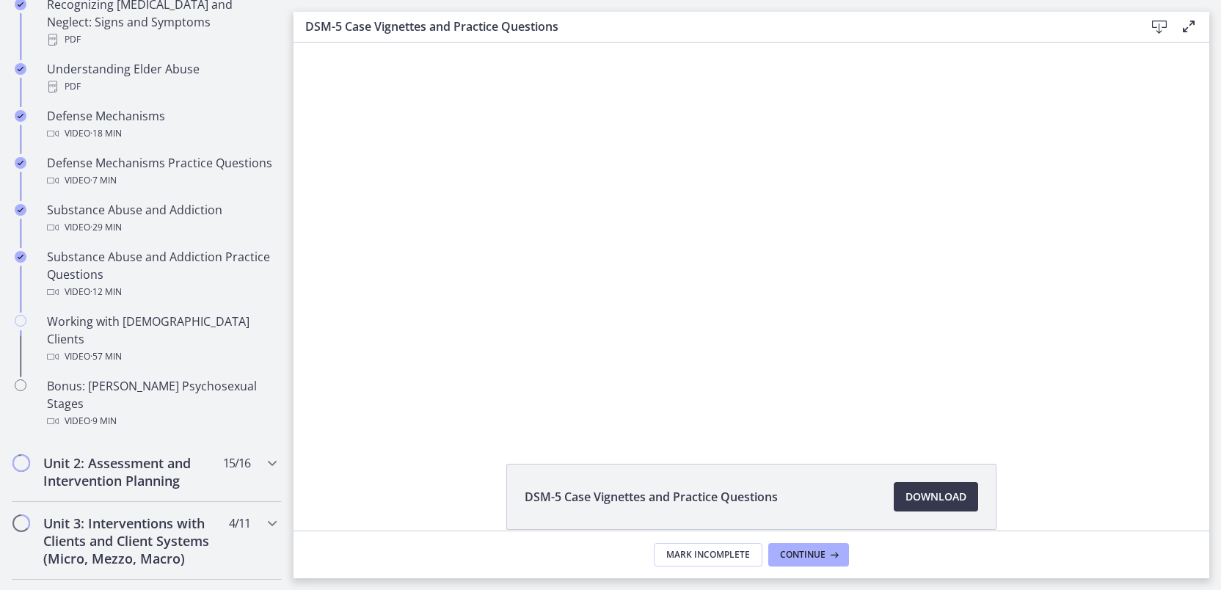
scroll to position [818, 0]
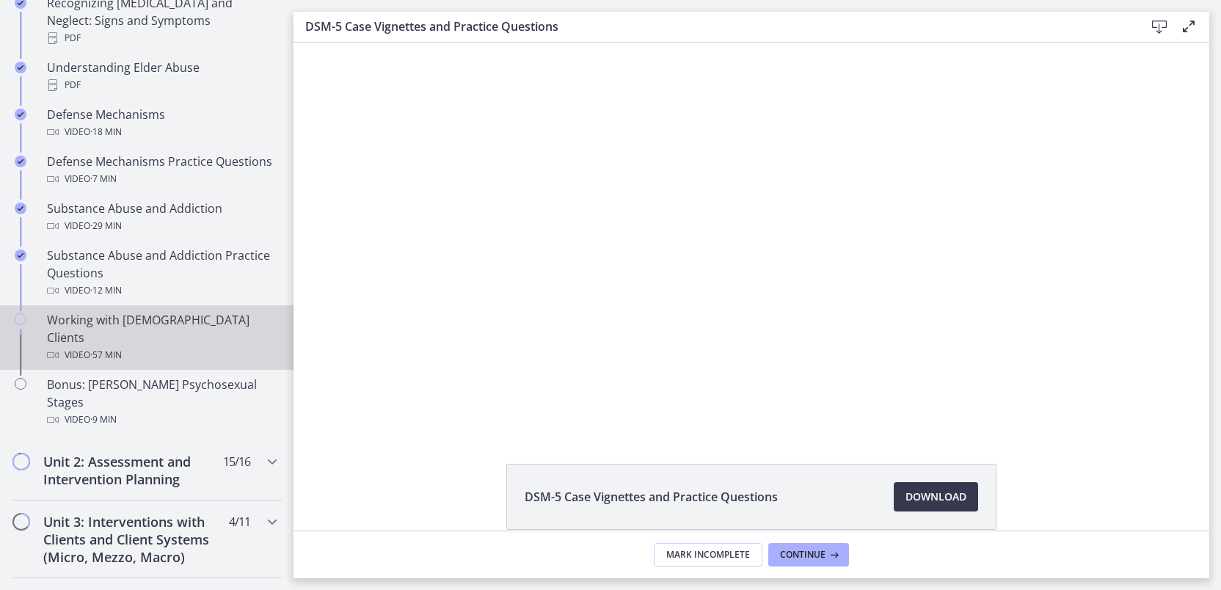
click at [96, 346] on span "· 57 min" at bounding box center [106, 355] width 32 height 18
click at [715, 558] on span "Complete & continue" at bounding box center [745, 555] width 103 height 12
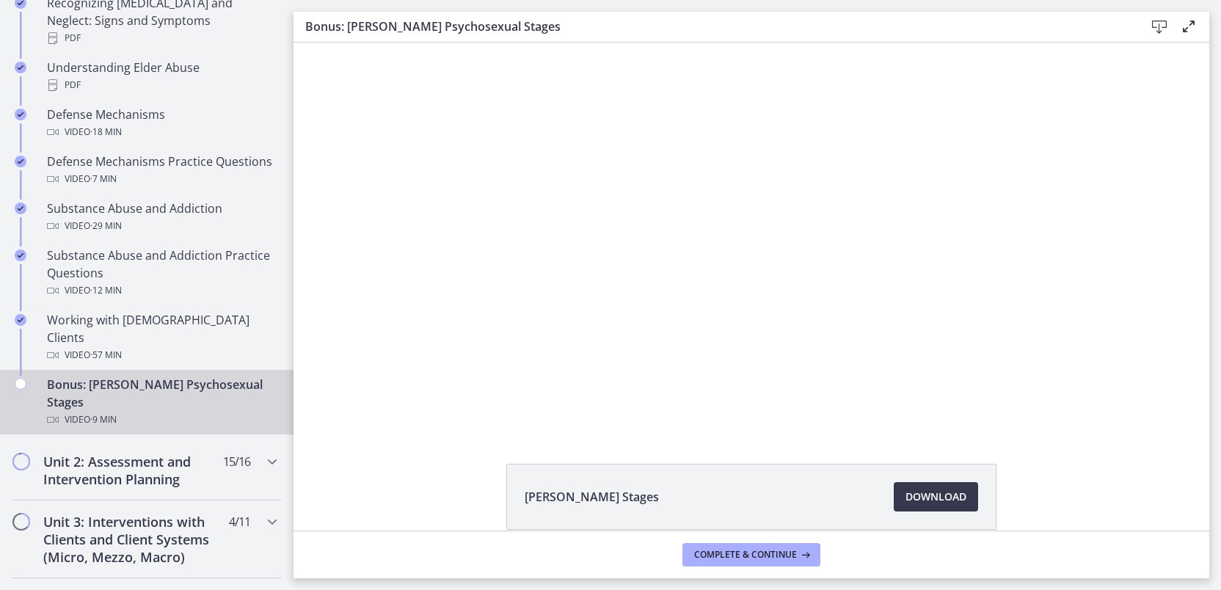
click at [131, 411] on div "Video · 9 min" at bounding box center [161, 420] width 229 height 18
click at [726, 559] on span "Complete & continue" at bounding box center [745, 555] width 103 height 12
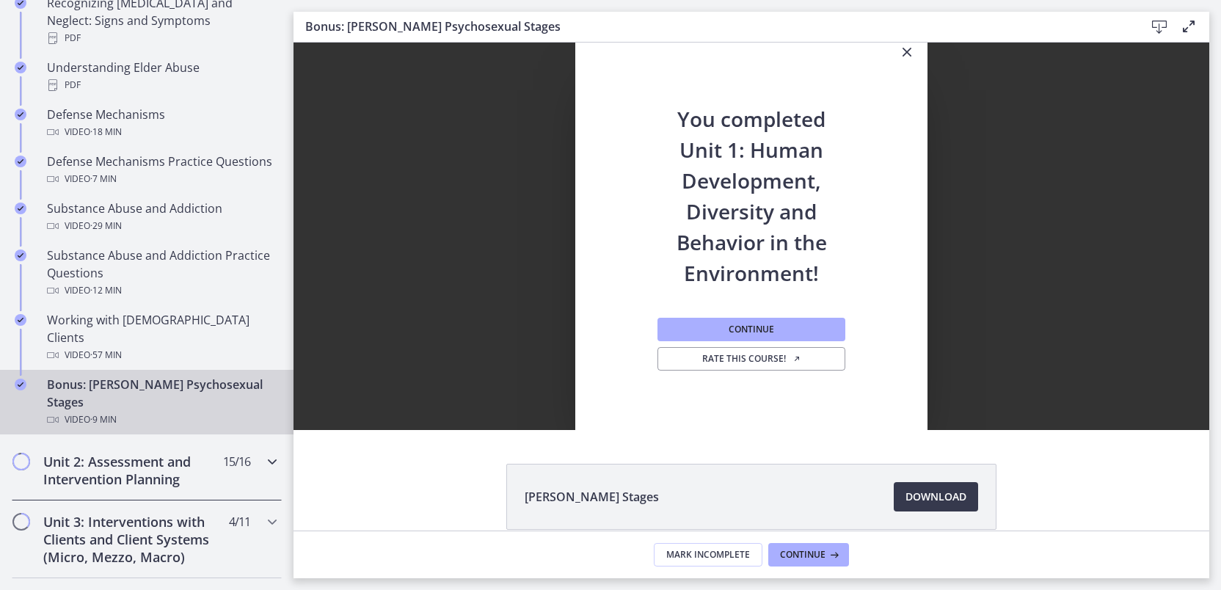
click at [117, 453] on h2 "Unit 2: Assessment and Intervention Planning" at bounding box center [132, 470] width 179 height 35
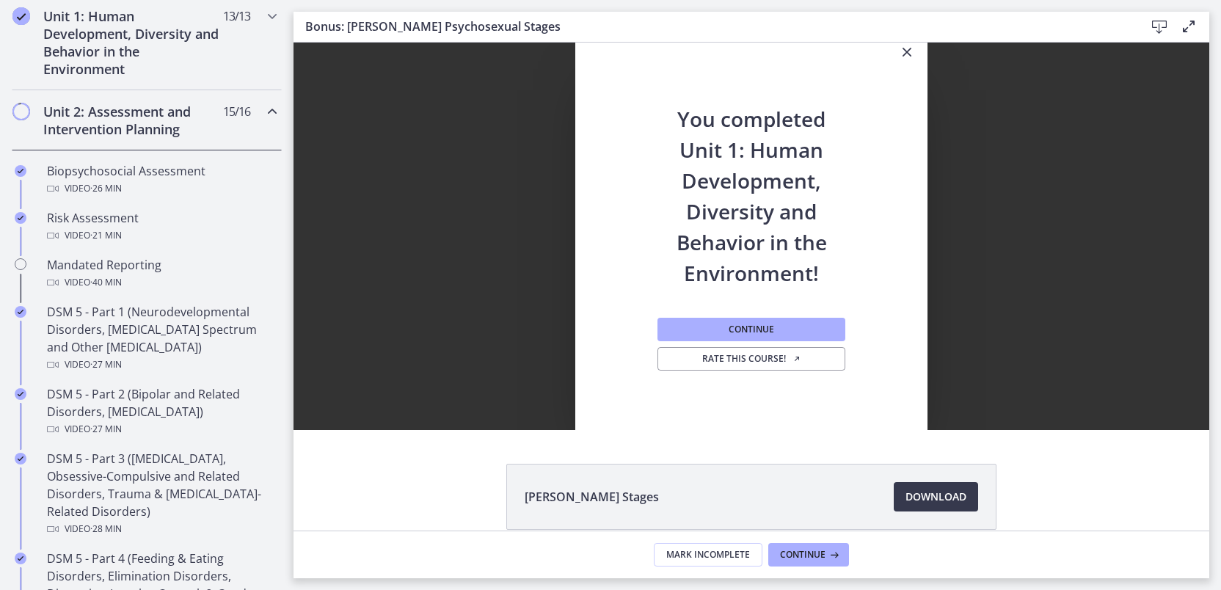
scroll to position [404, 0]
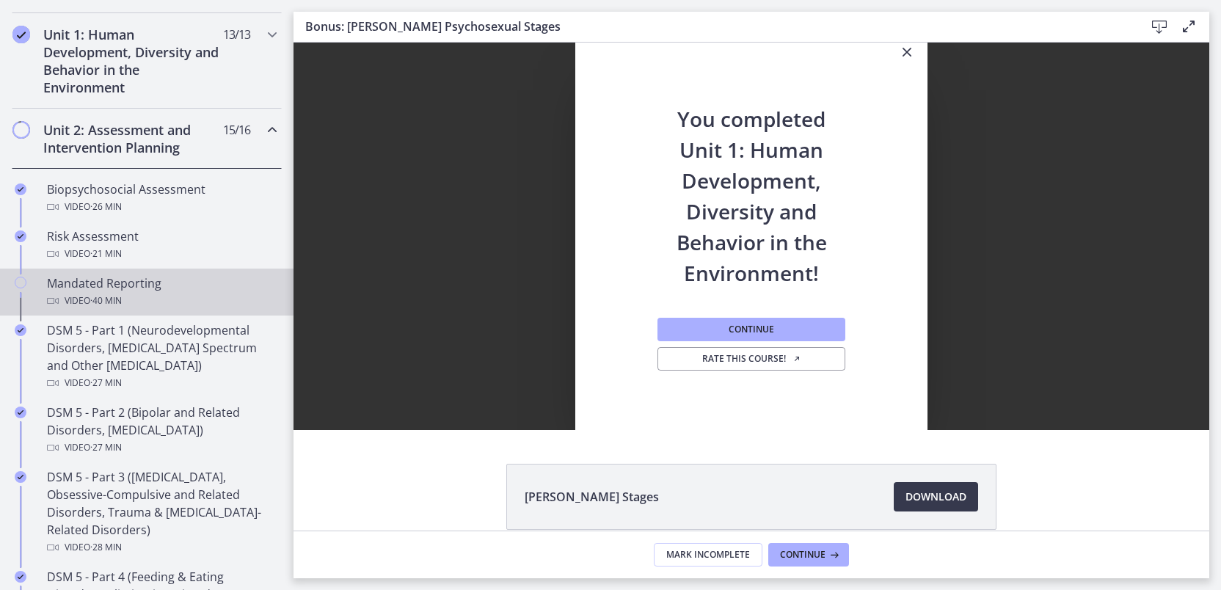
click at [129, 294] on div "Video · 40 min" at bounding box center [161, 301] width 229 height 18
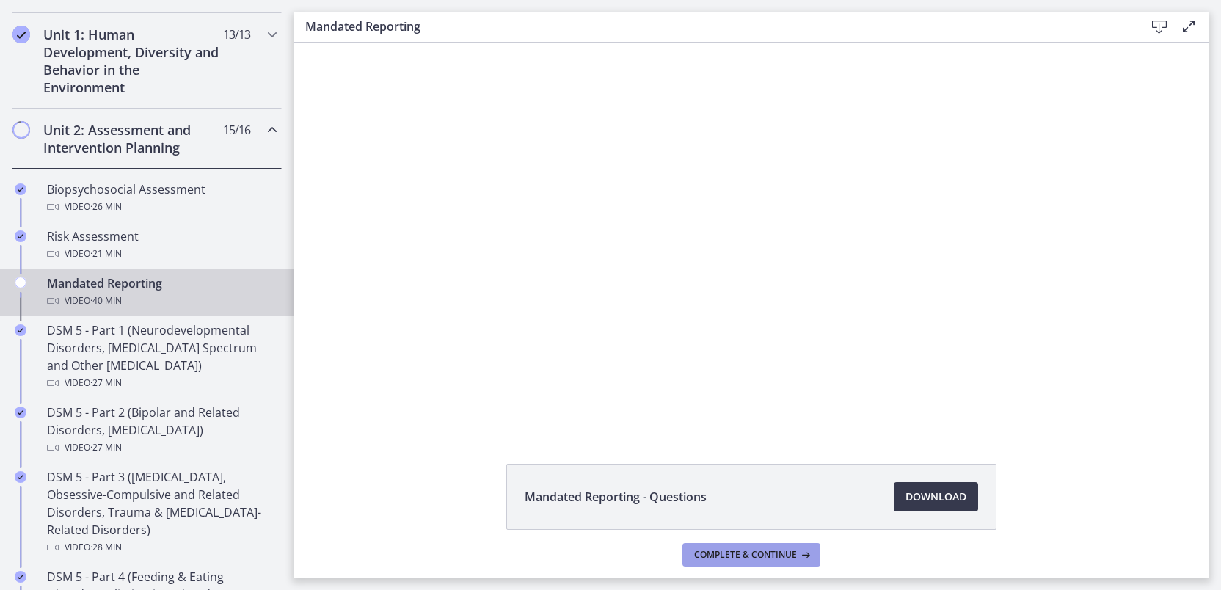
click at [714, 557] on span "Complete & continue" at bounding box center [745, 555] width 103 height 12
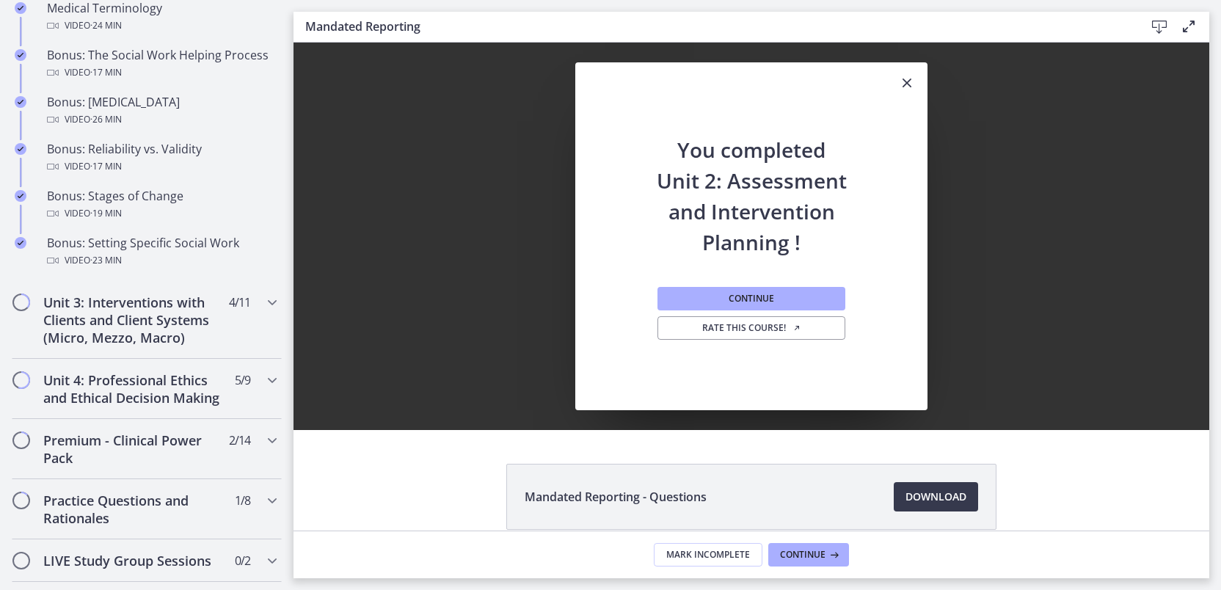
scroll to position [1234, 0]
click at [155, 343] on h2 "Unit 3: Interventions with Clients and Client Systems (Micro, Mezzo, Macro)" at bounding box center [132, 316] width 179 height 53
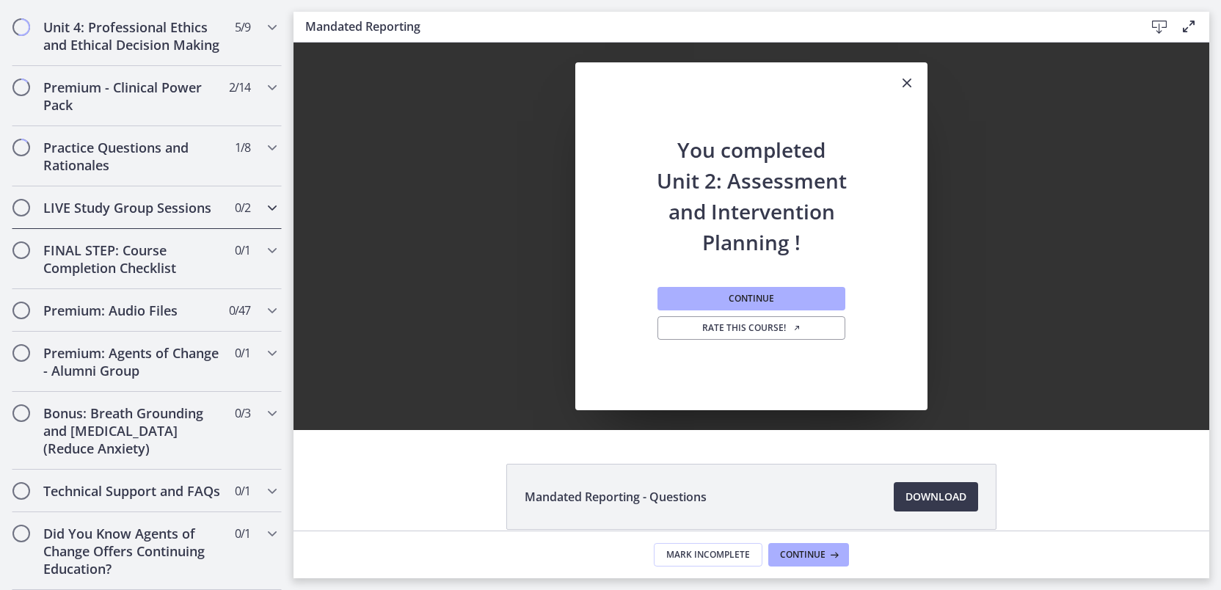
scroll to position [1025, 0]
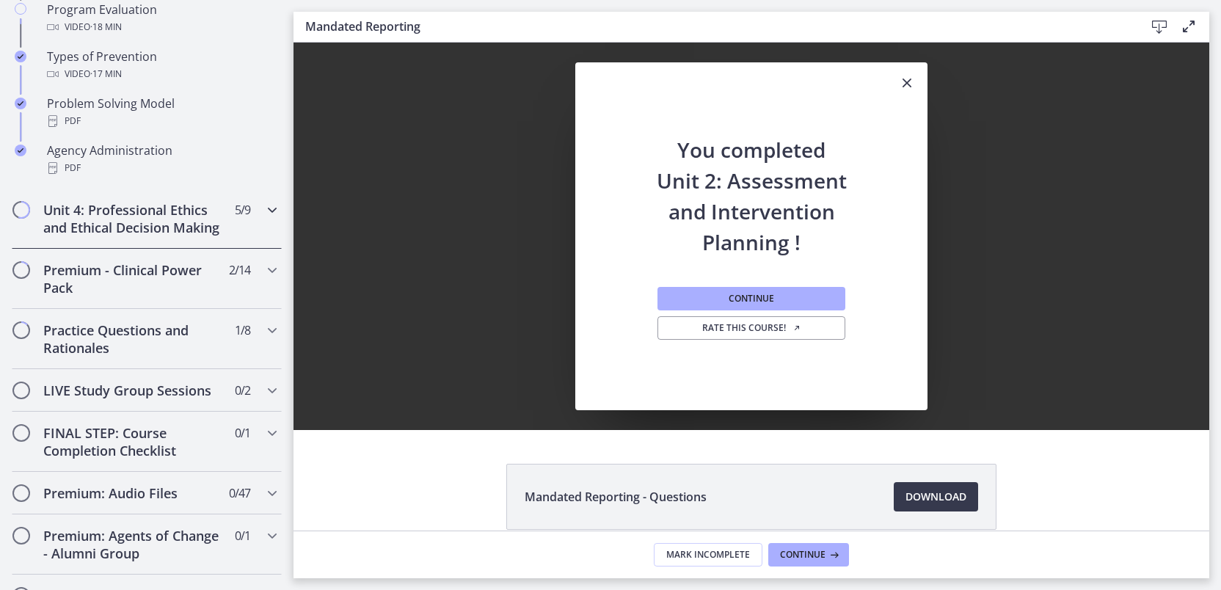
click at [110, 218] on h2 "Unit 4: Professional Ethics and Ethical Decision Making" at bounding box center [132, 218] width 179 height 35
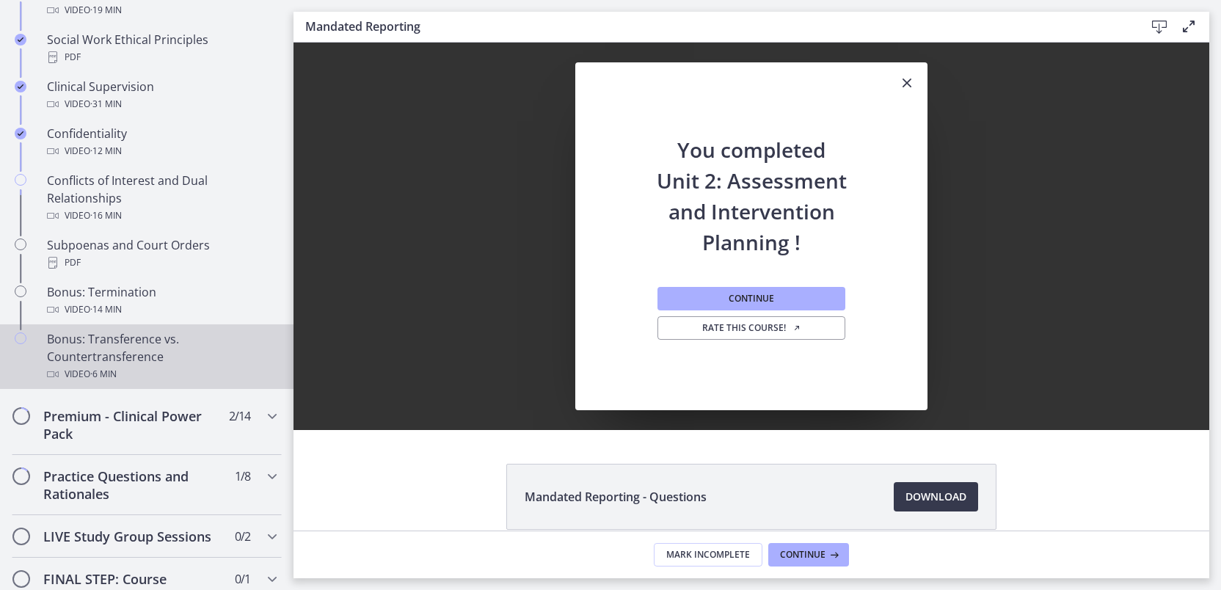
scroll to position [768, 0]
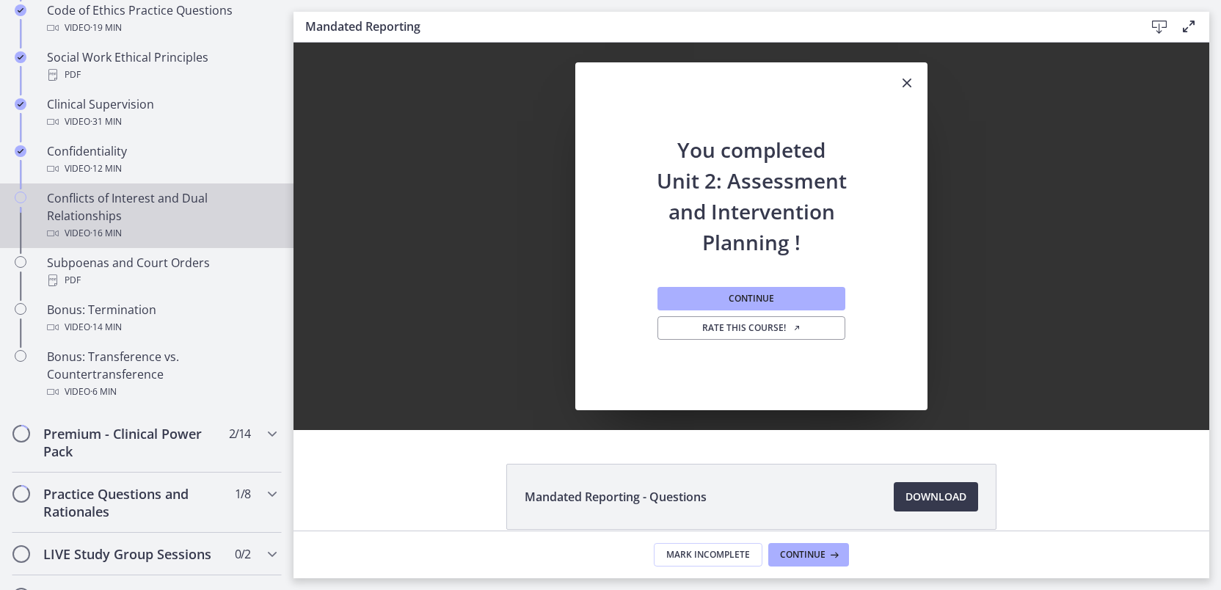
click at [116, 218] on div "Conflicts of Interest and Dual Relationships Video · 16 min" at bounding box center [161, 215] width 229 height 53
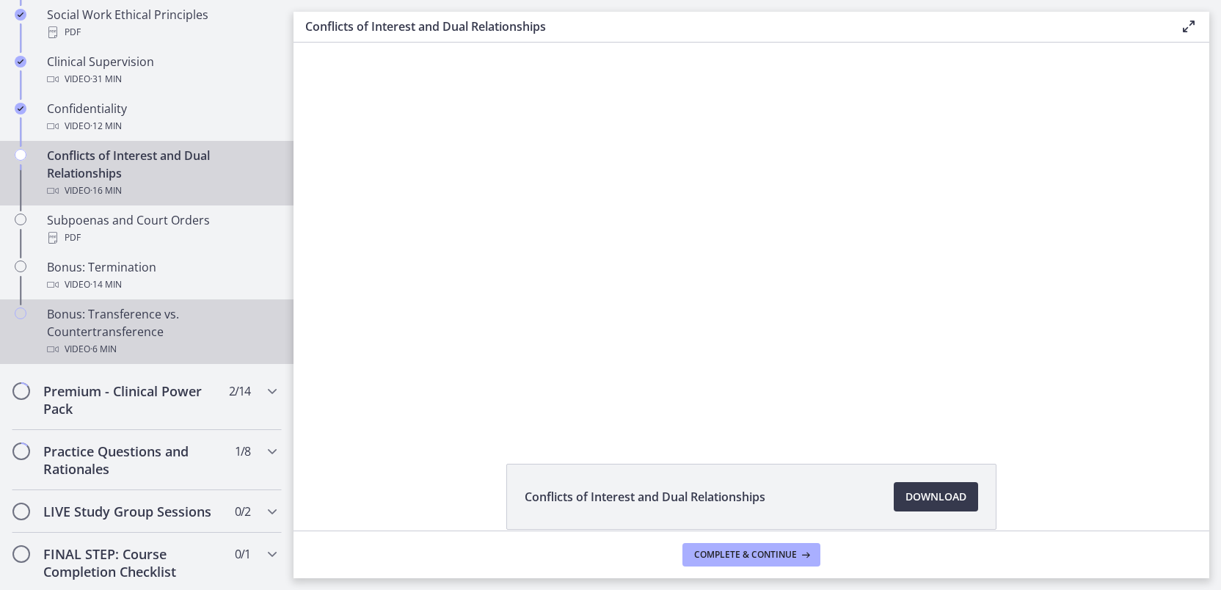
scroll to position [818, 0]
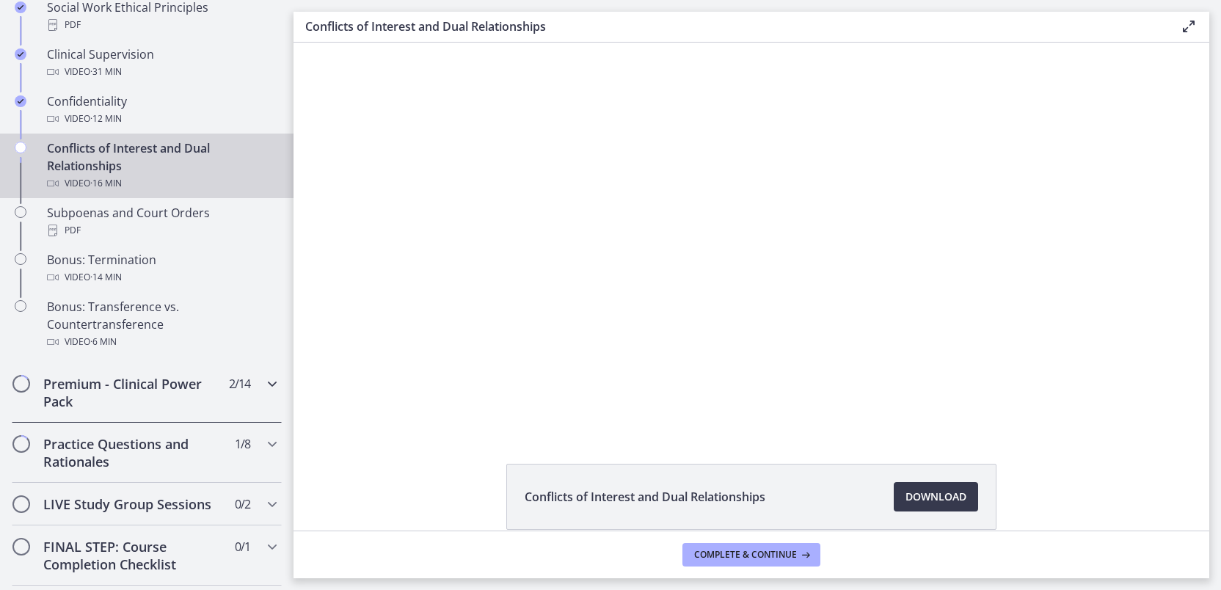
click at [119, 406] on h2 "Premium - Clinical Power Pack" at bounding box center [132, 392] width 179 height 35
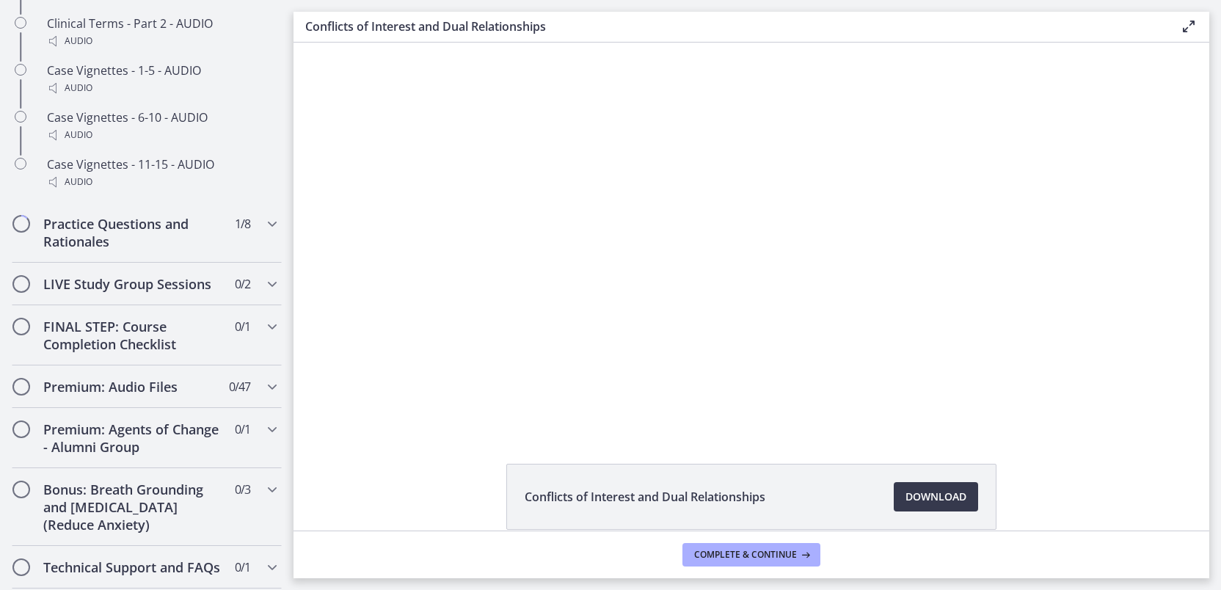
scroll to position [1326, 0]
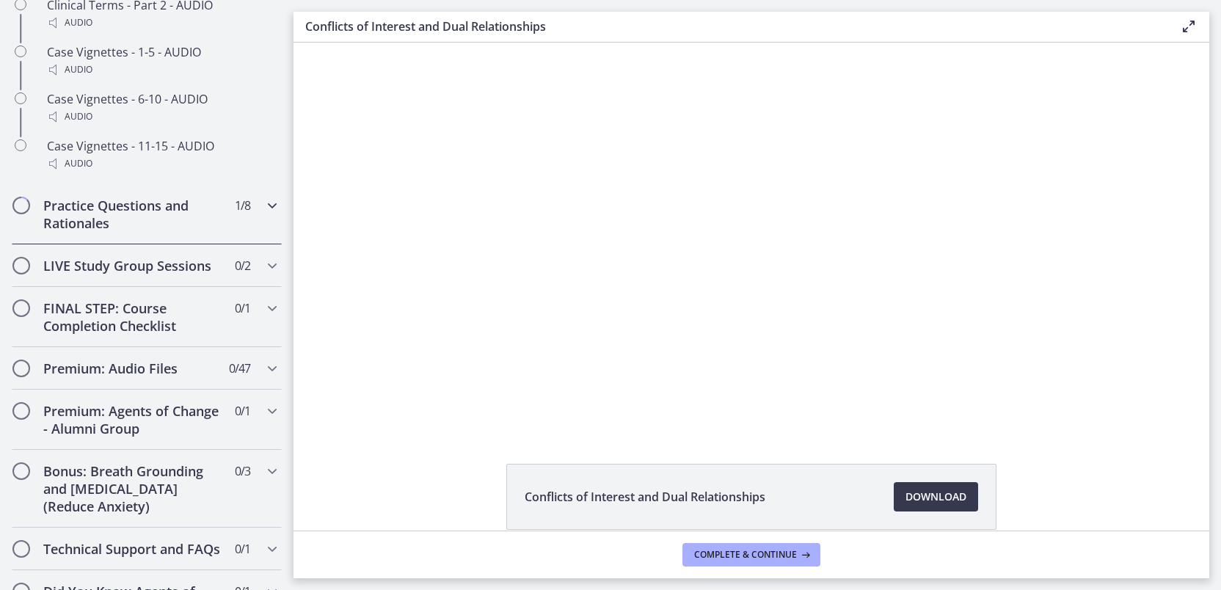
click at [178, 222] on h2 "Practice Questions and Rationales" at bounding box center [132, 214] width 179 height 35
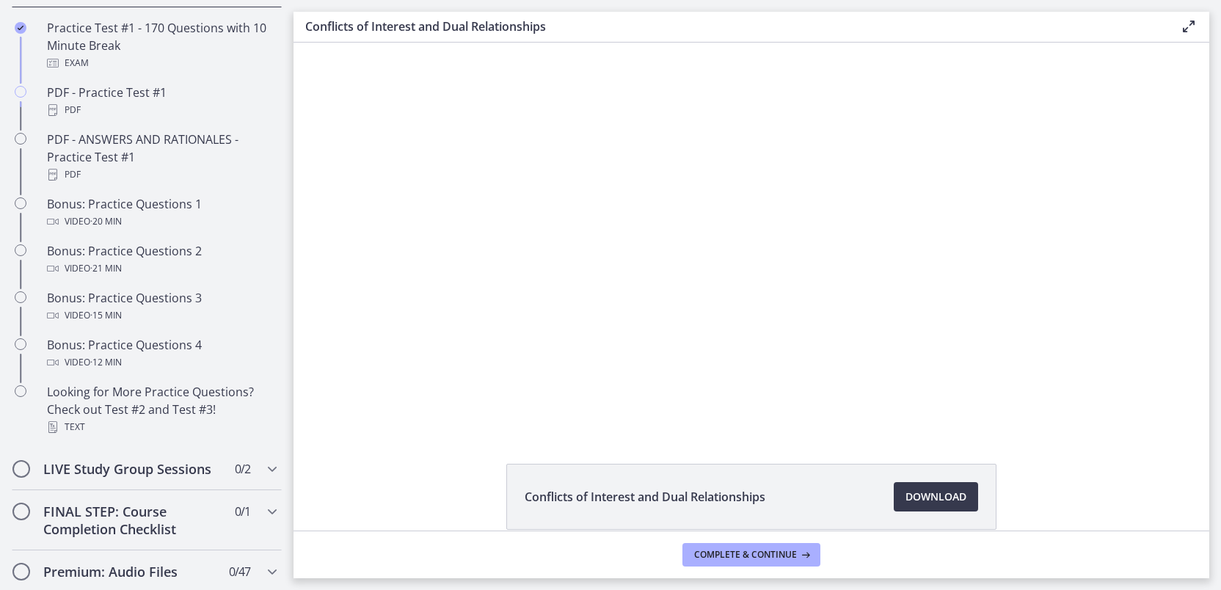
scroll to position [823, 0]
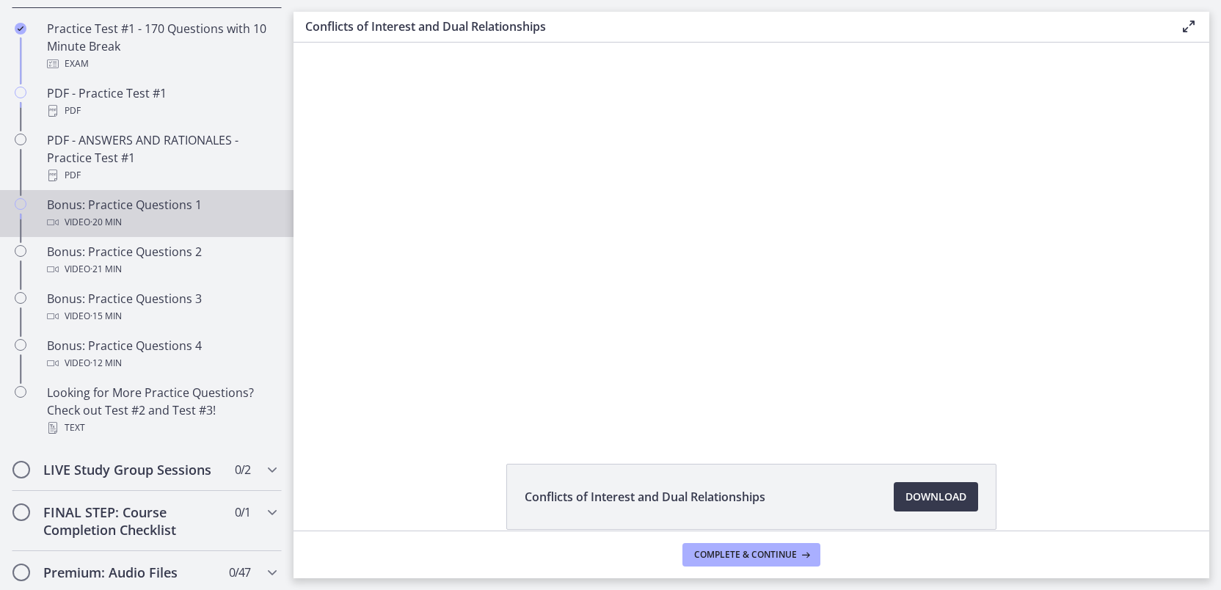
click at [178, 222] on div "Bonus: Practice Questions 1 Video · 20 min" at bounding box center [161, 213] width 229 height 35
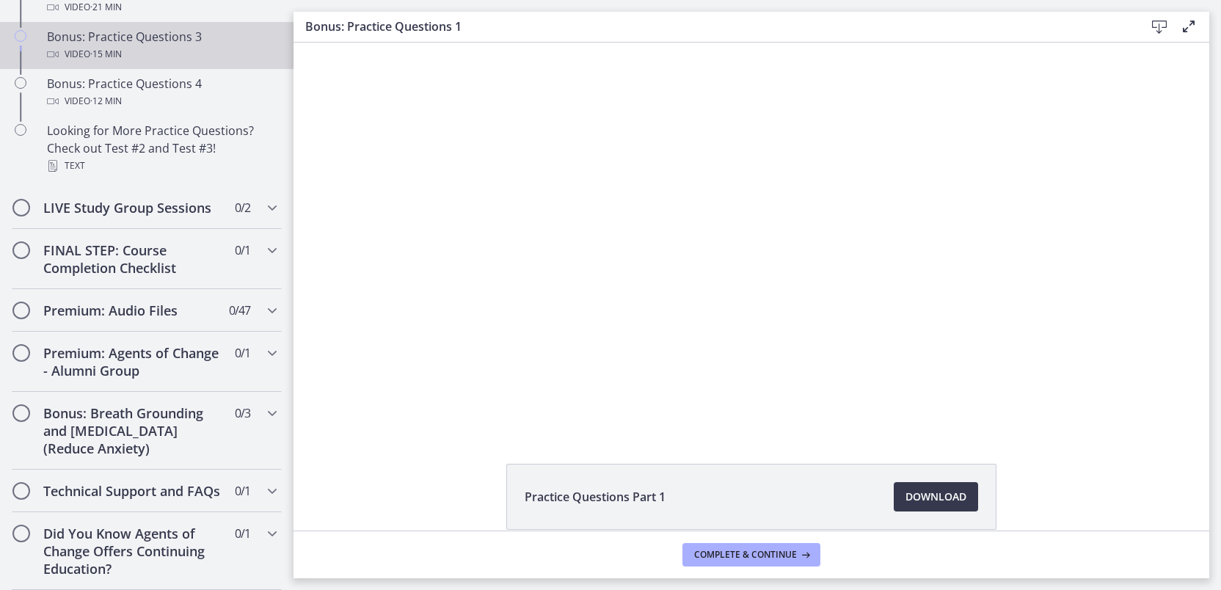
scroll to position [1085, 0]
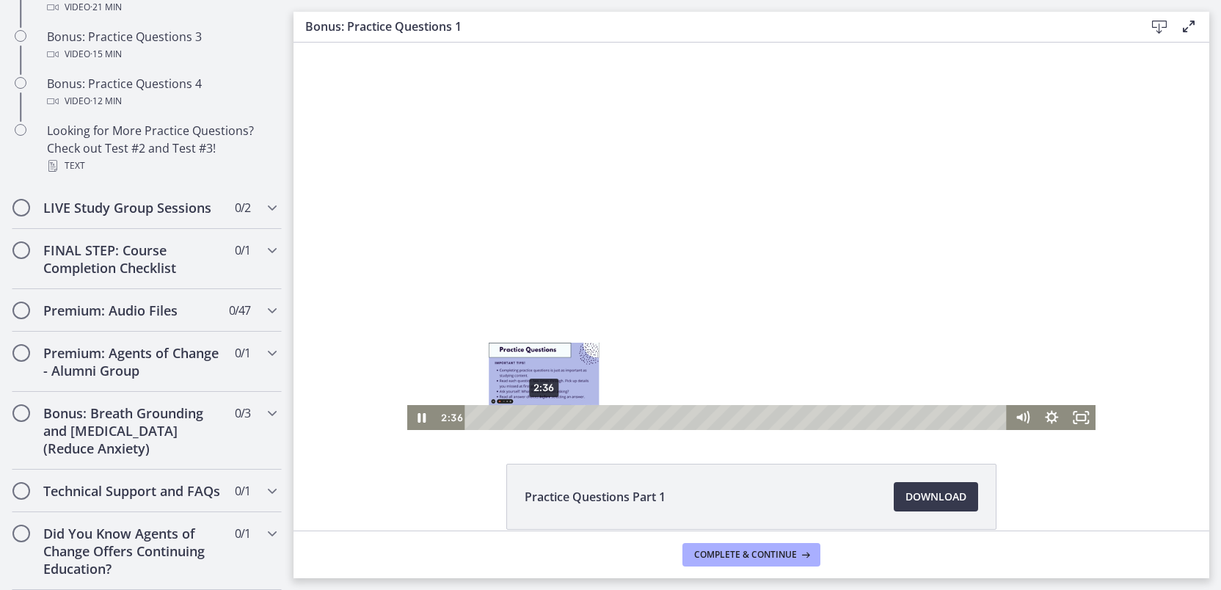
click at [538, 419] on div "2:36" at bounding box center [737, 417] width 524 height 25
click at [558, 414] on div "3:21" at bounding box center [737, 417] width 524 height 25
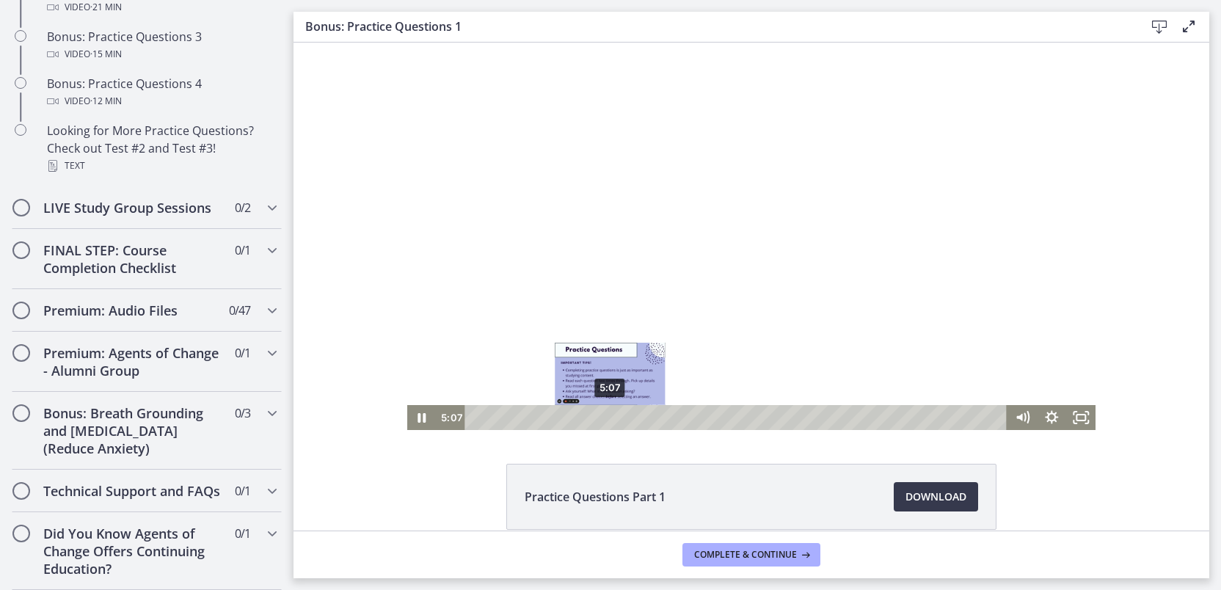
click at [604, 414] on div "5:07" at bounding box center [737, 417] width 524 height 25
click at [634, 414] on div "6:14" at bounding box center [737, 417] width 524 height 25
click at [624, 419] on div "5:52" at bounding box center [737, 417] width 524 height 25
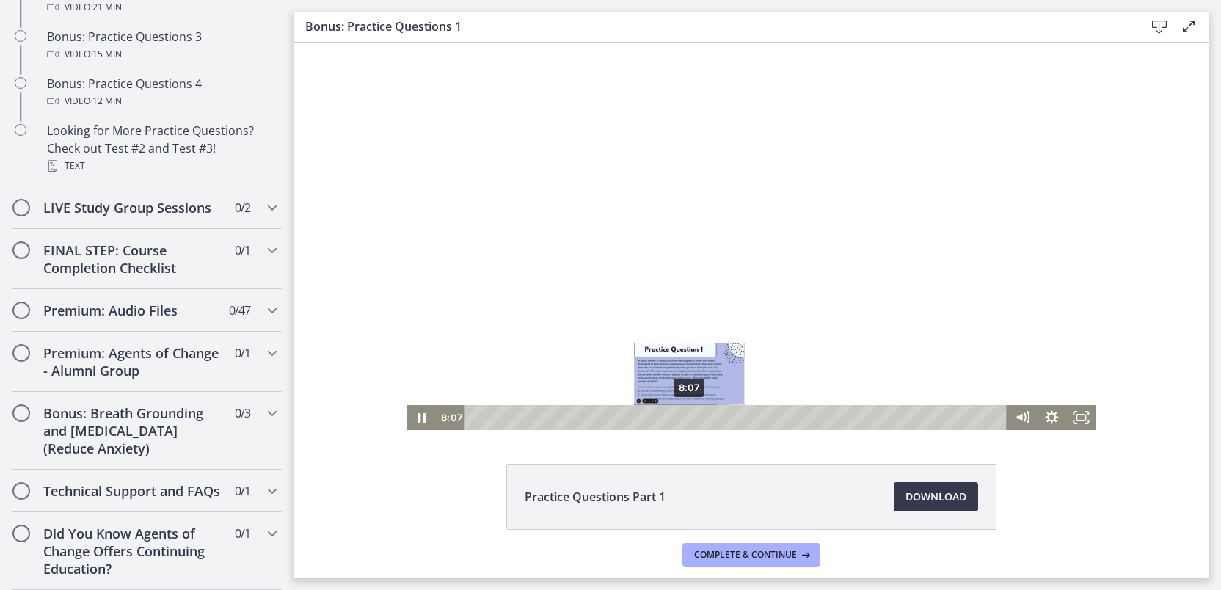
click at [684, 417] on div "8:07" at bounding box center [737, 417] width 524 height 25
click at [695, 415] on div "8:34" at bounding box center [737, 417] width 524 height 25
click at [709, 418] on div "9:06" at bounding box center [737, 417] width 524 height 25
click at [723, 416] on div "9:38" at bounding box center [737, 417] width 524 height 25
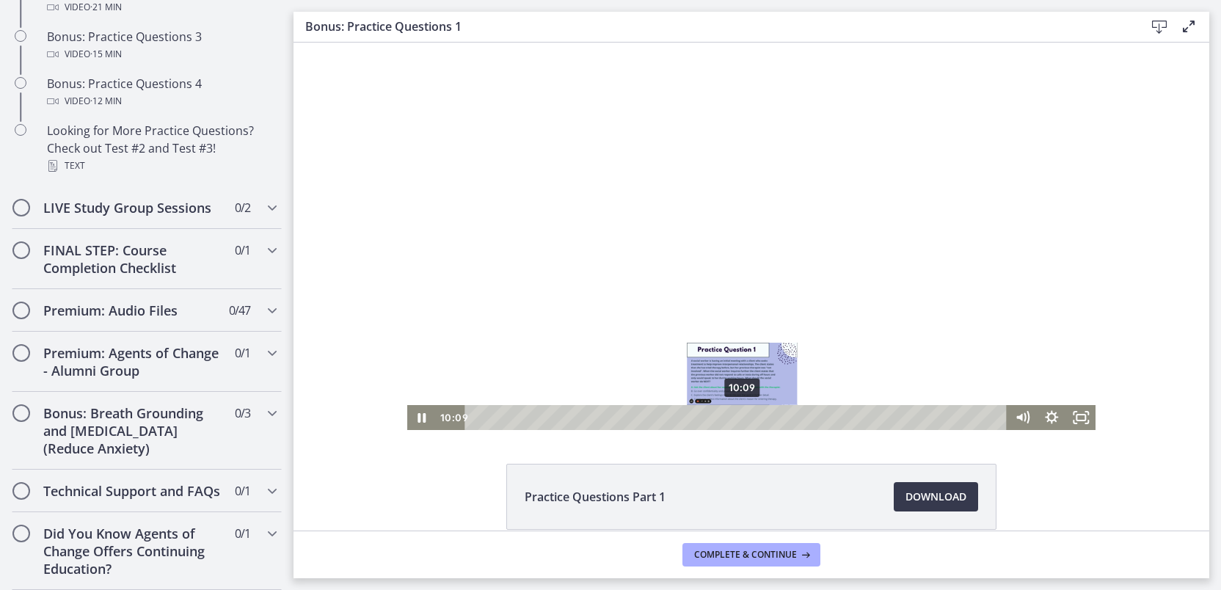
click at [737, 416] on div "10:09" at bounding box center [737, 417] width 524 height 25
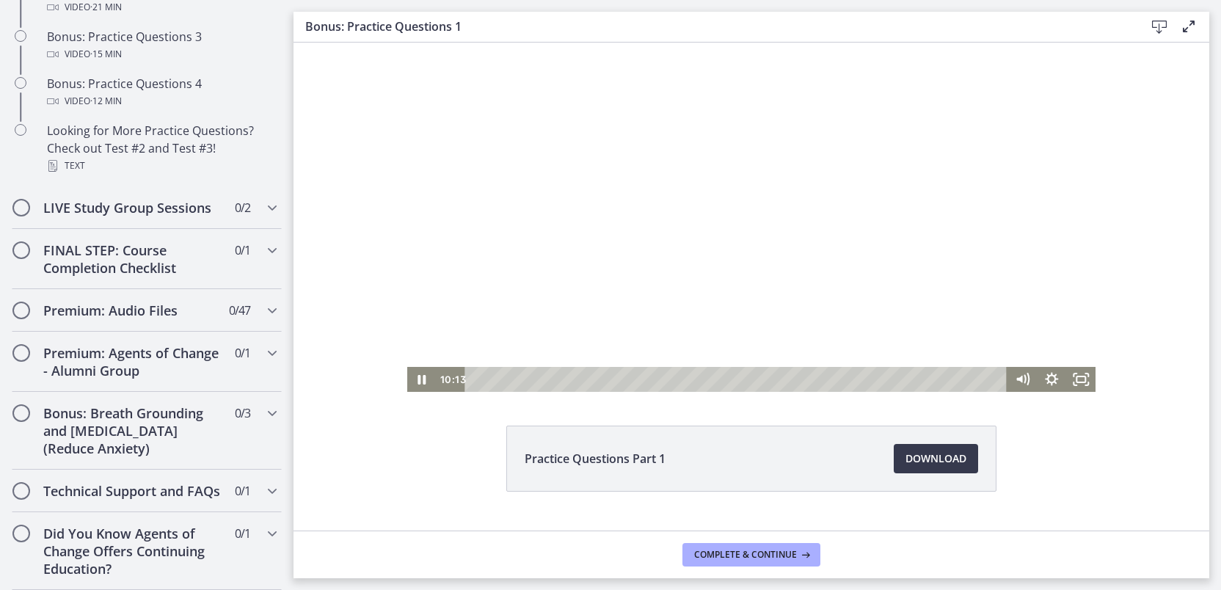
scroll to position [40, 0]
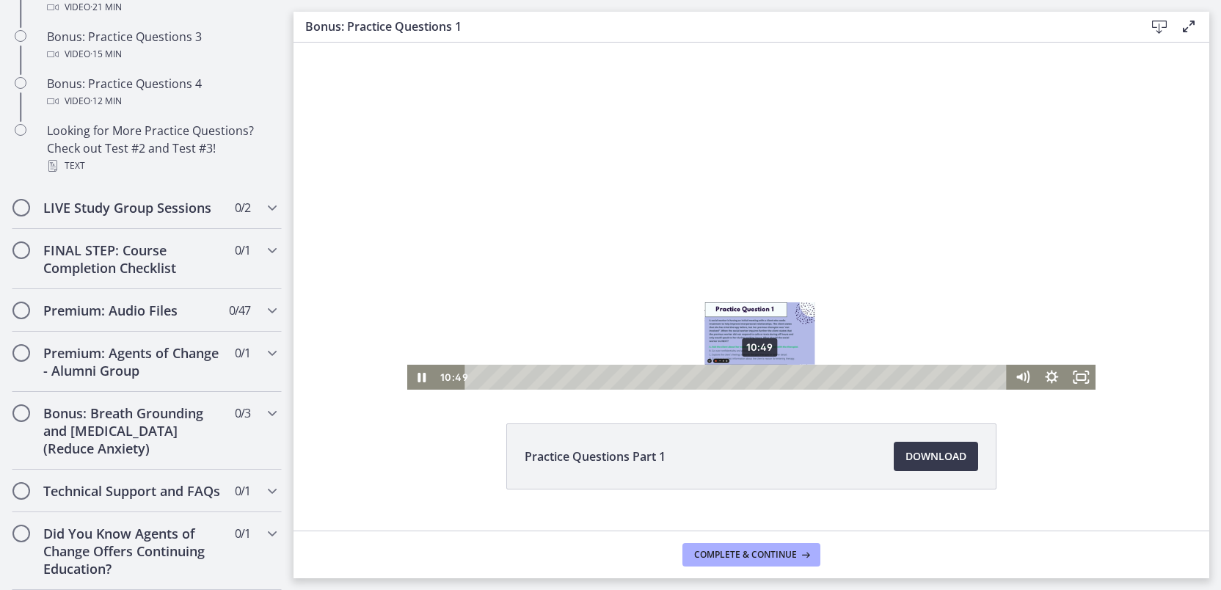
click at [755, 378] on div "10:49" at bounding box center [737, 377] width 524 height 25
click at [769, 376] on div "11:23" at bounding box center [737, 377] width 524 height 25
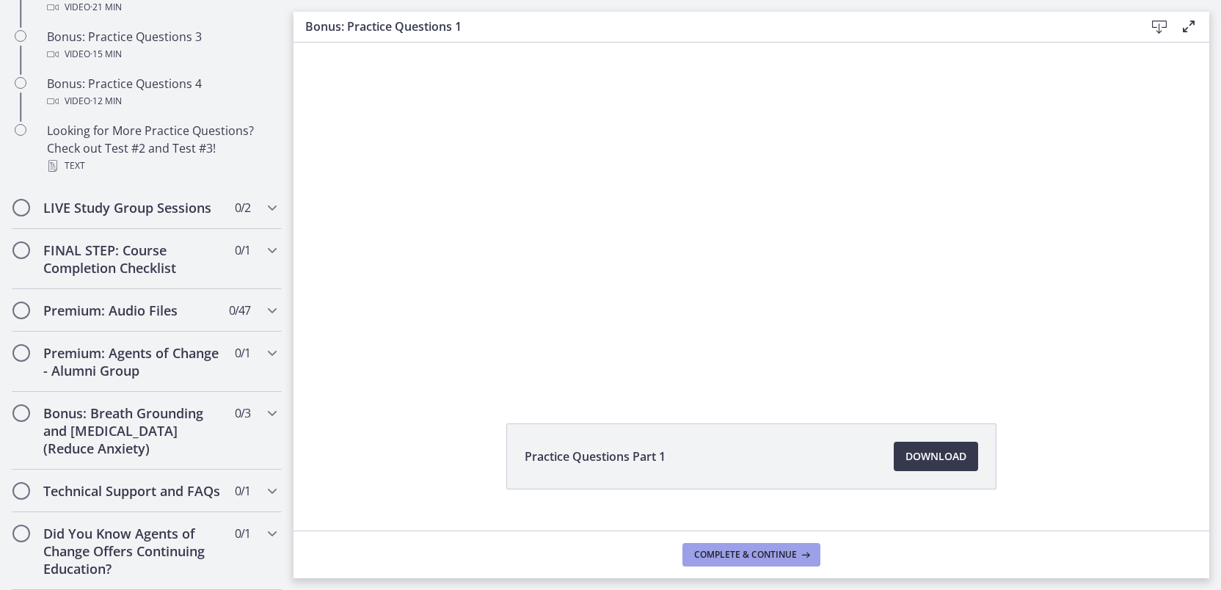
click at [735, 549] on span "Complete & continue" at bounding box center [745, 555] width 103 height 12
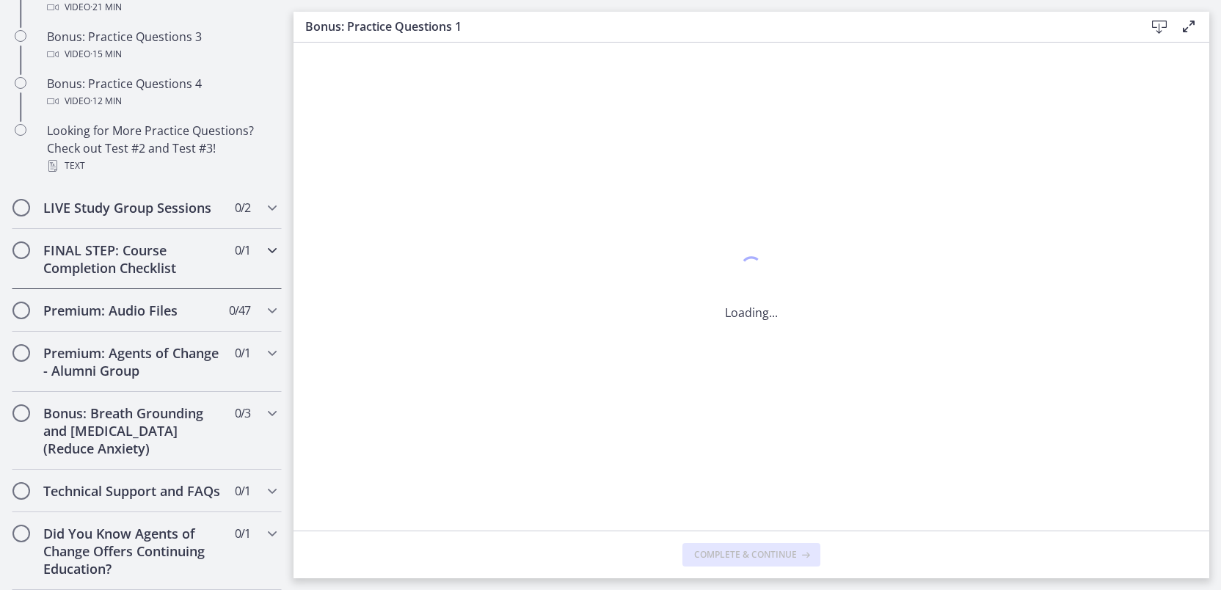
scroll to position [0, 0]
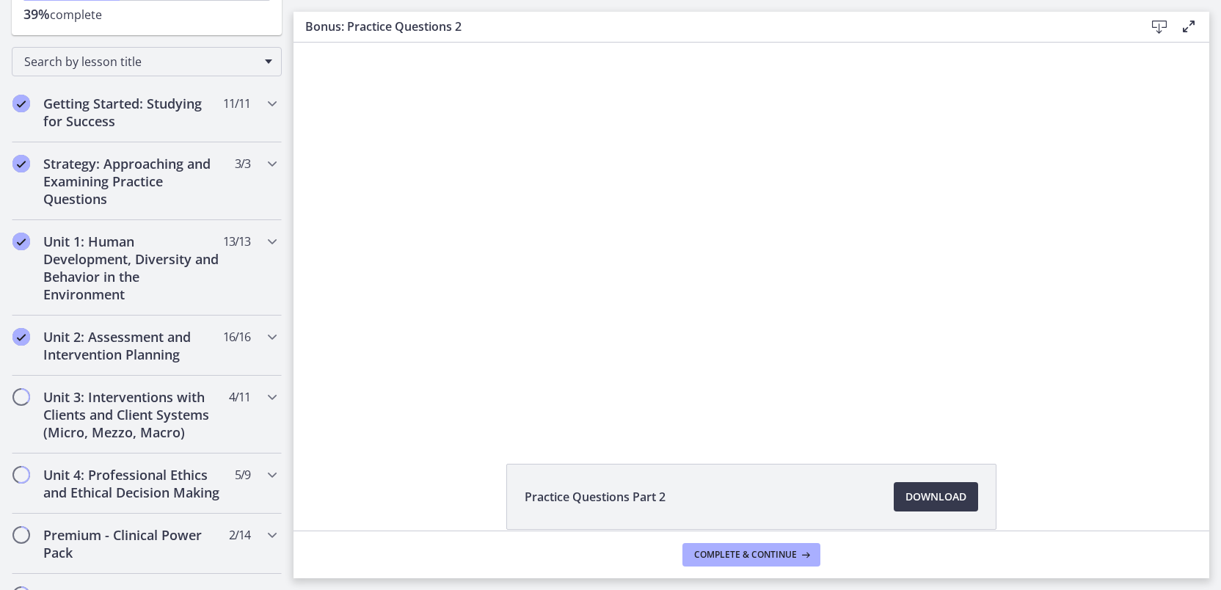
scroll to position [200, 0]
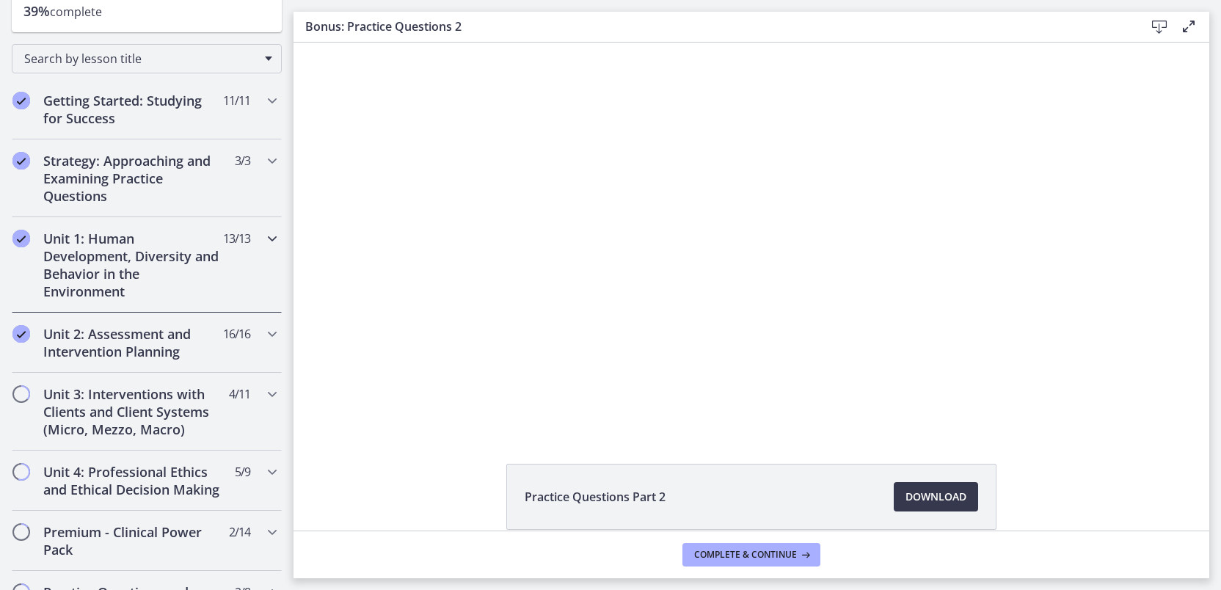
click at [153, 278] on h2 "Unit 1: Human Development, Diversity and Behavior in the Environment" at bounding box center [132, 265] width 179 height 70
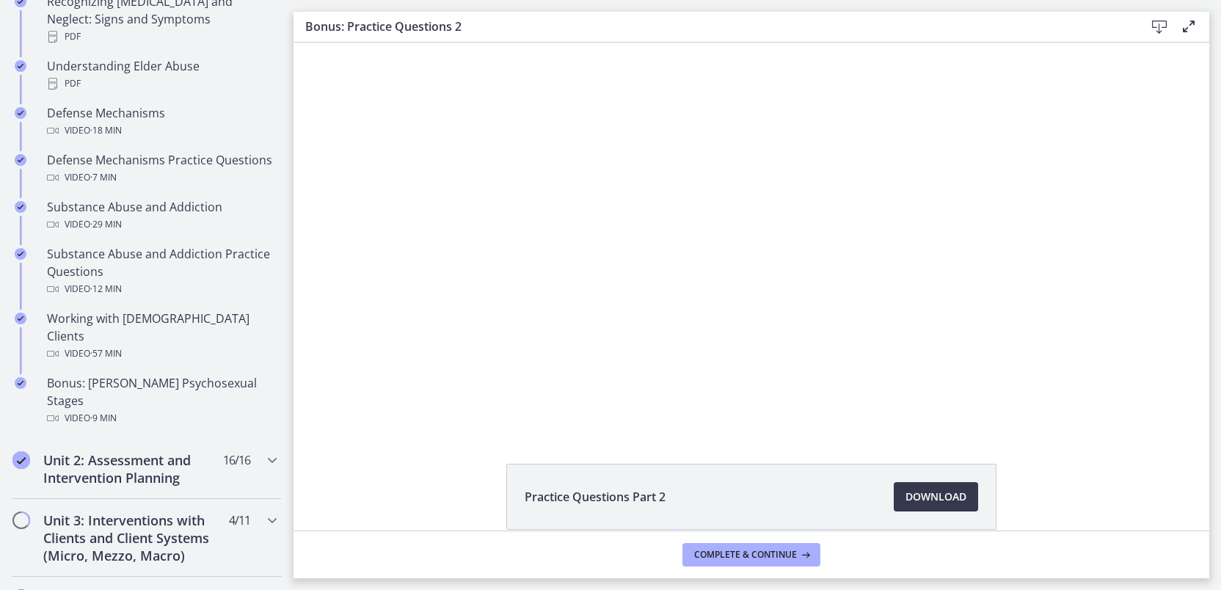
scroll to position [827, 0]
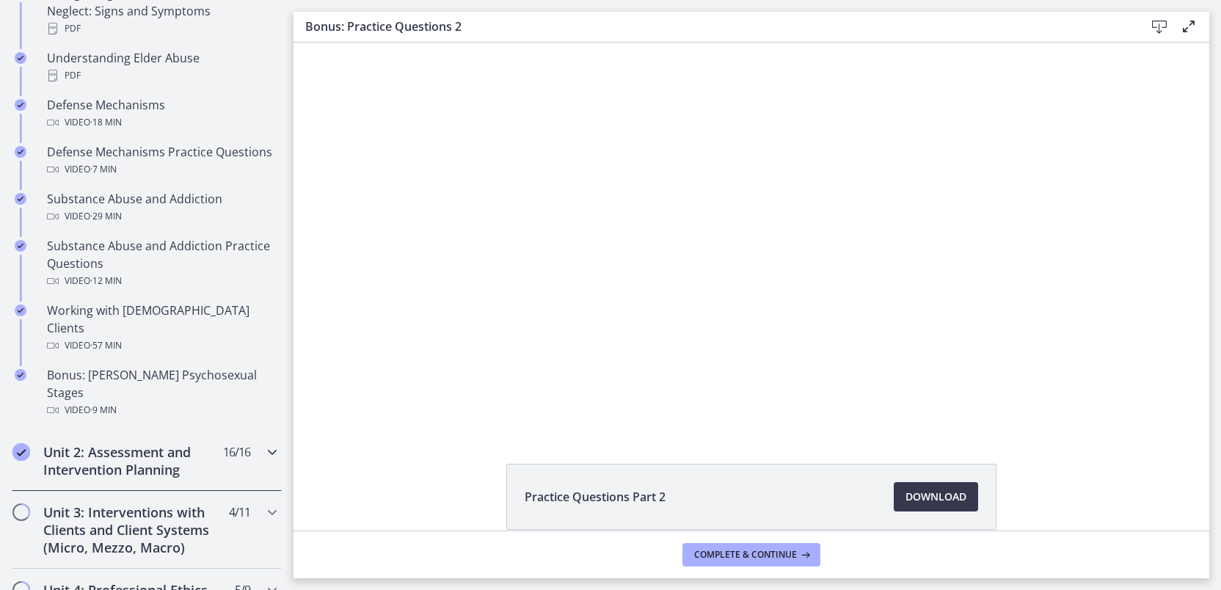
click at [130, 443] on h2 "Unit 2: Assessment and Intervention Planning" at bounding box center [132, 460] width 179 height 35
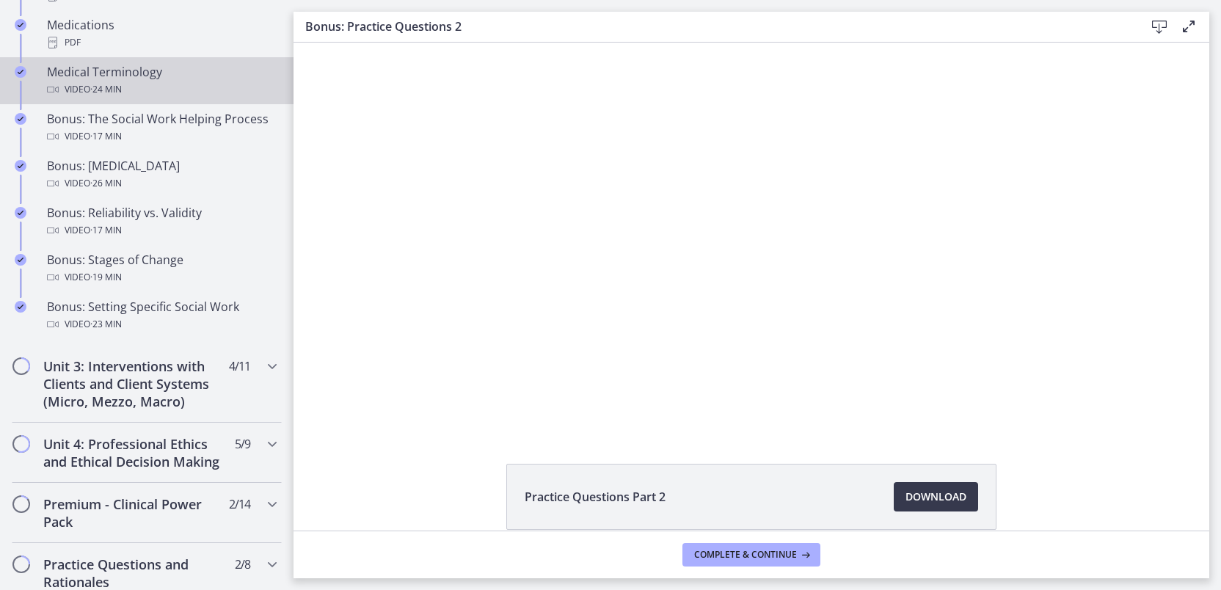
scroll to position [1174, 0]
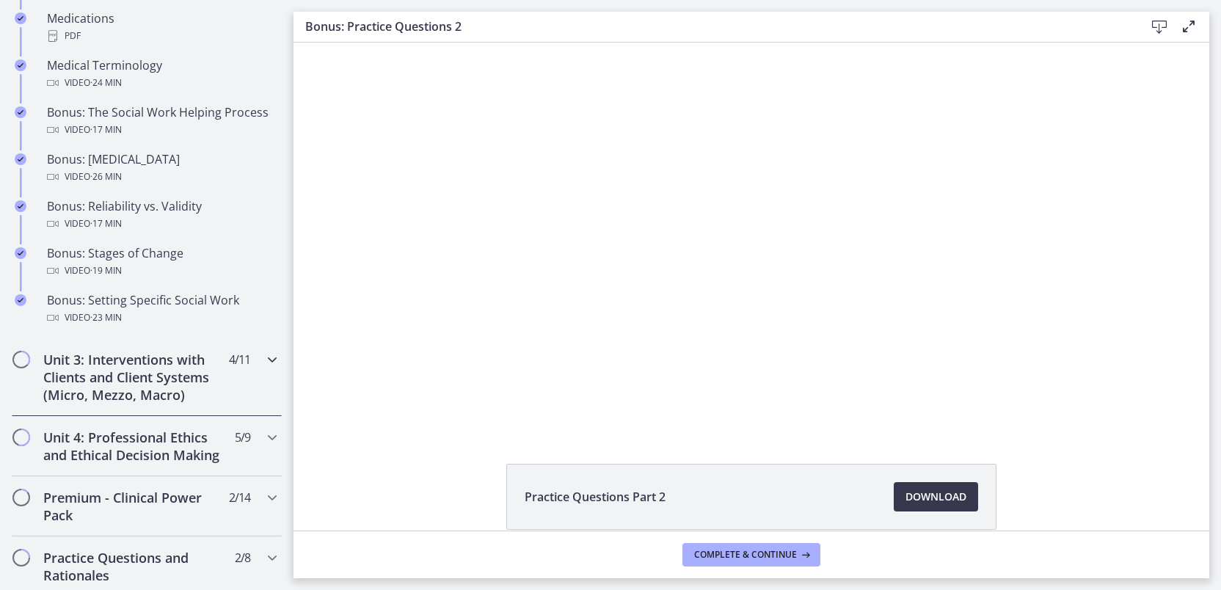
click at [160, 392] on h2 "Unit 3: Interventions with Clients and Client Systems (Micro, Mezzo, Macro)" at bounding box center [132, 377] width 179 height 53
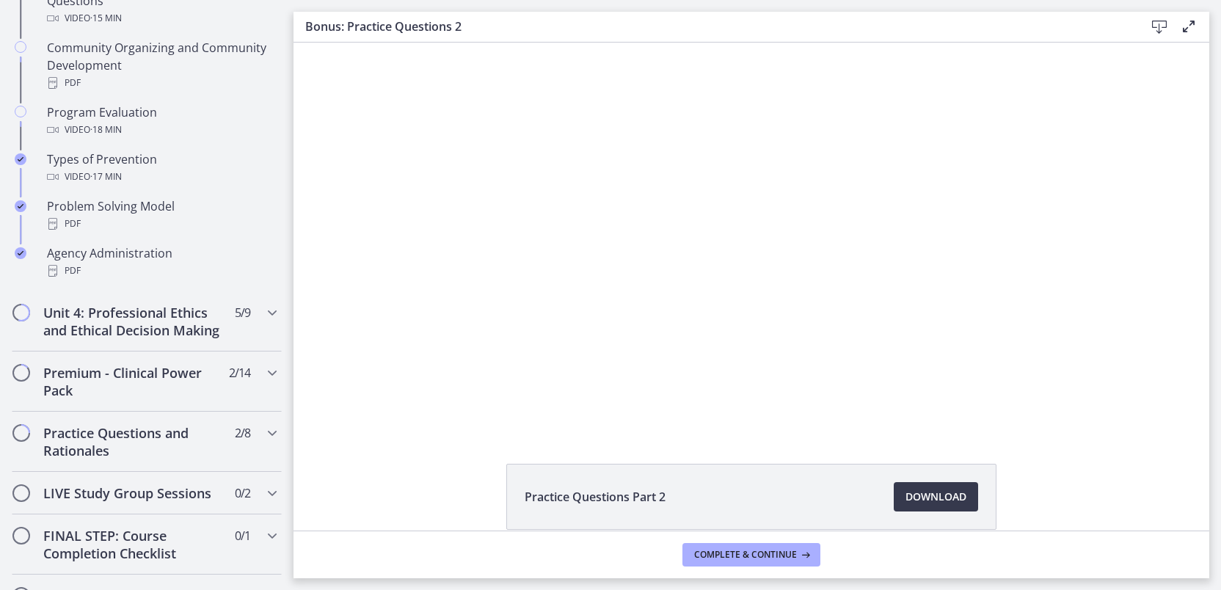
scroll to position [924, 0]
click at [263, 310] on icon "Chapters" at bounding box center [272, 312] width 18 height 18
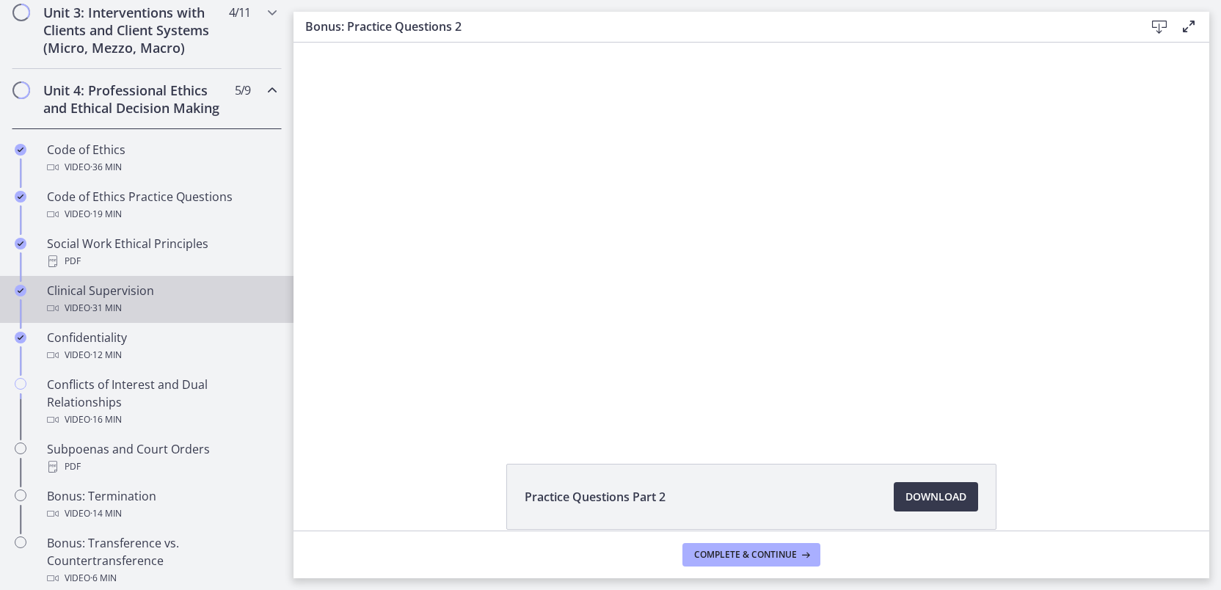
scroll to position [572, 0]
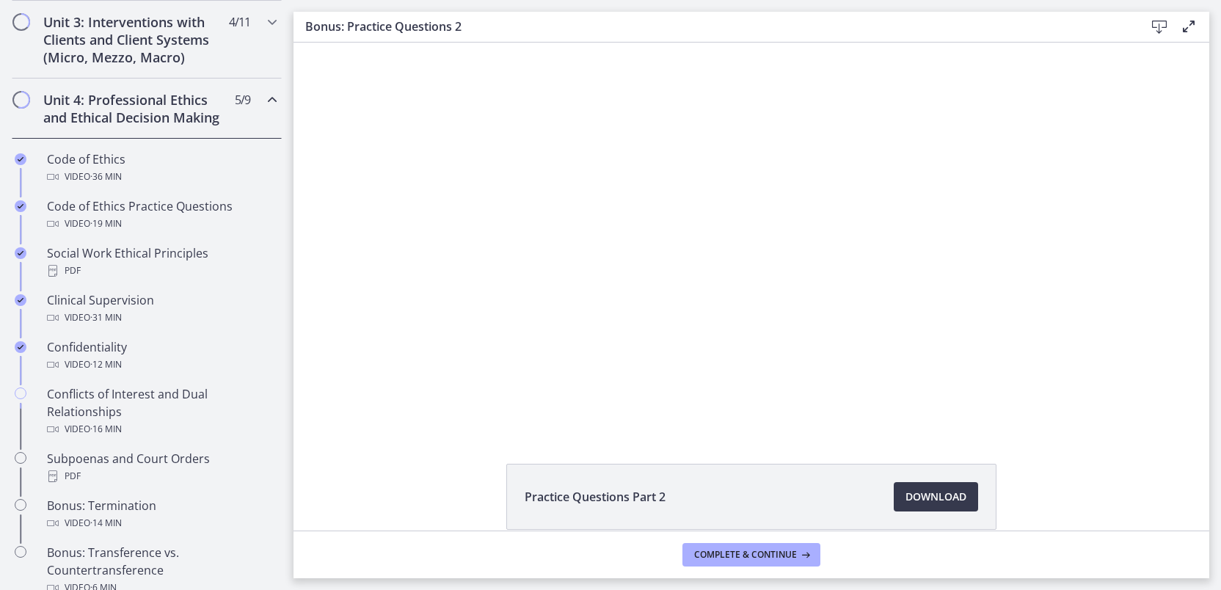
click at [263, 100] on icon "Chapters" at bounding box center [272, 100] width 18 height 18
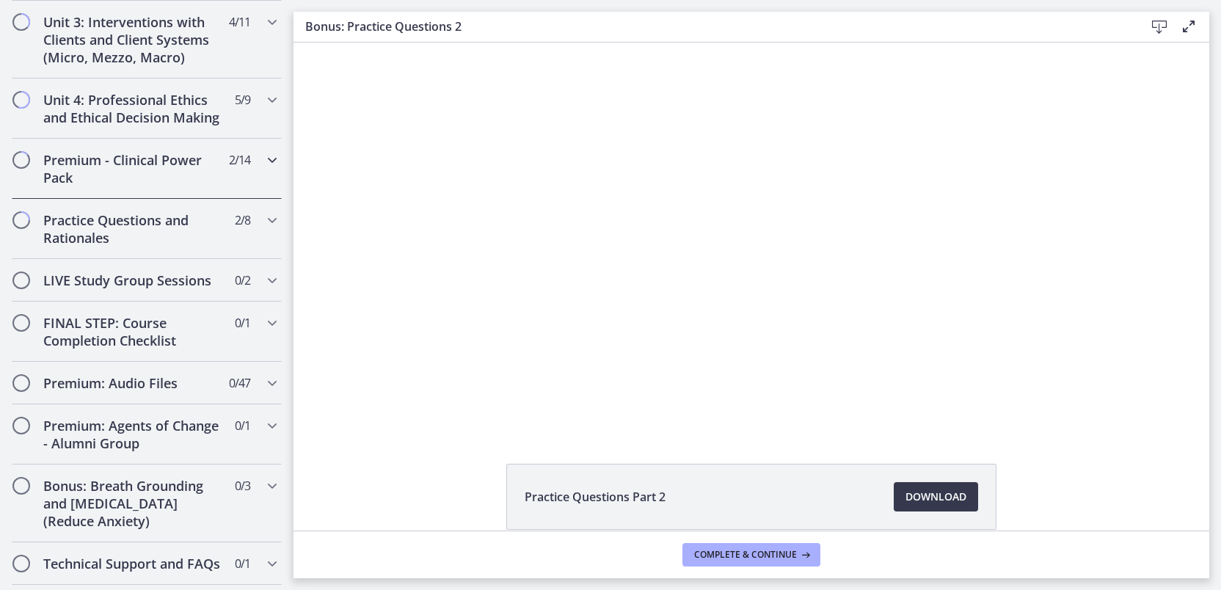
click at [263, 169] on icon "Chapters" at bounding box center [272, 160] width 18 height 18
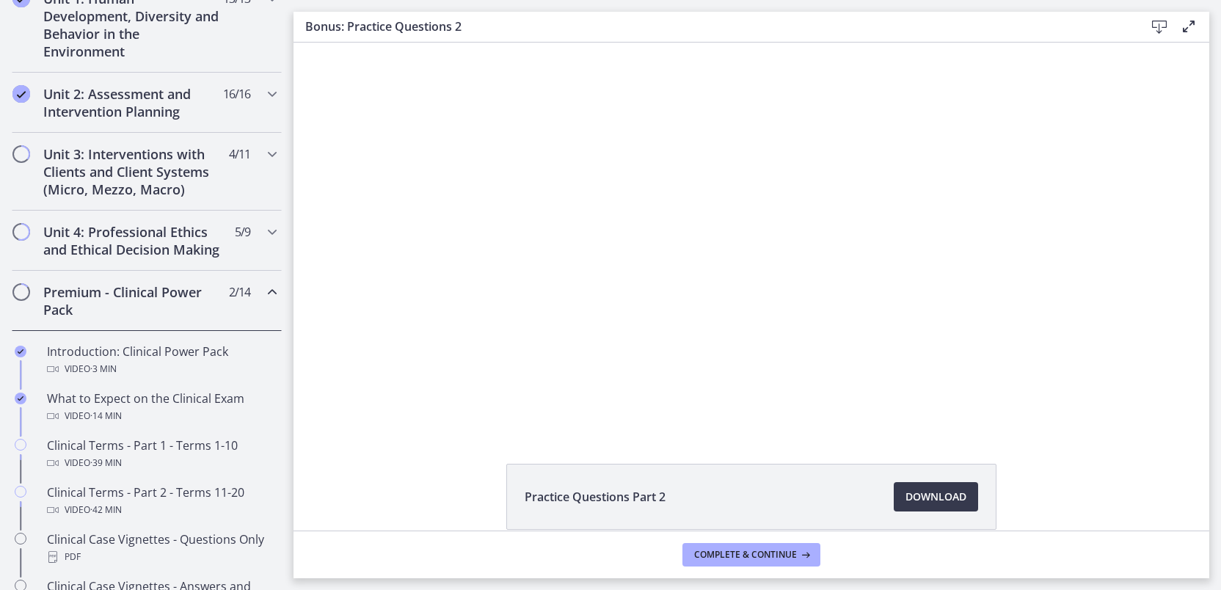
scroll to position [464, 0]
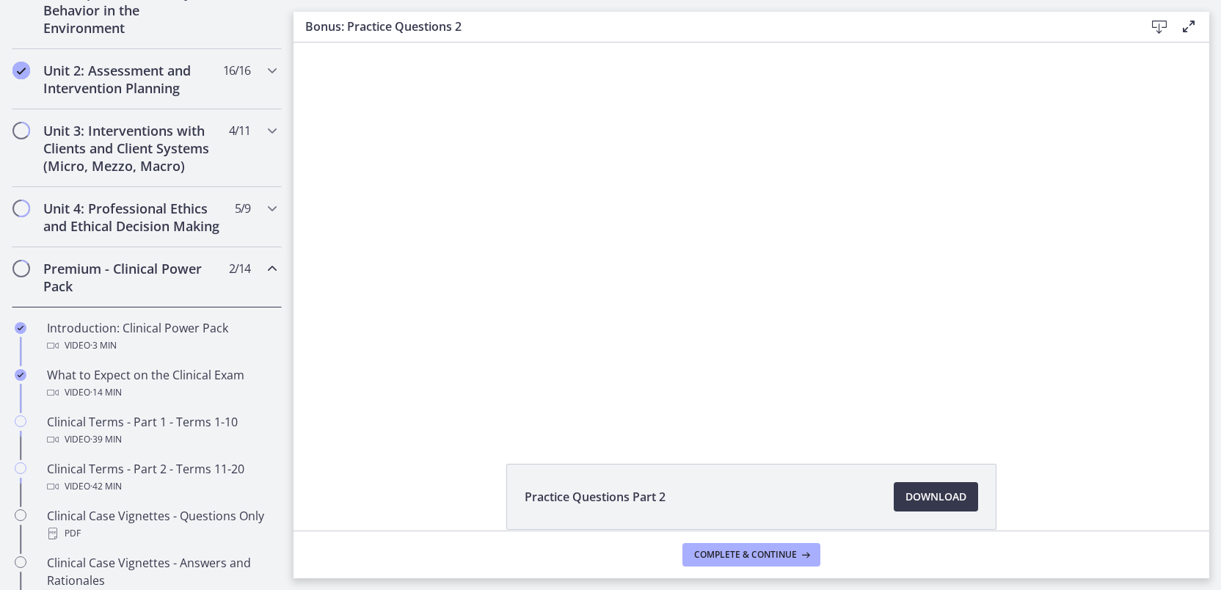
click at [262, 294] on div "Premium - Clinical Power Pack 2 / 14 Completed" at bounding box center [147, 277] width 270 height 60
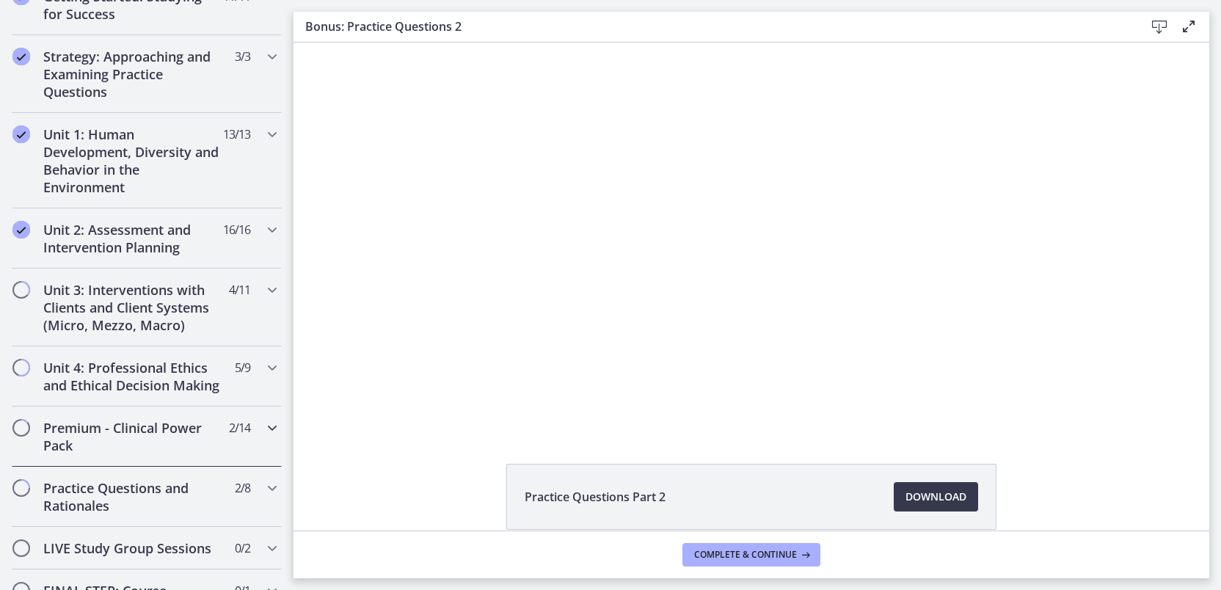
scroll to position [310, 0]
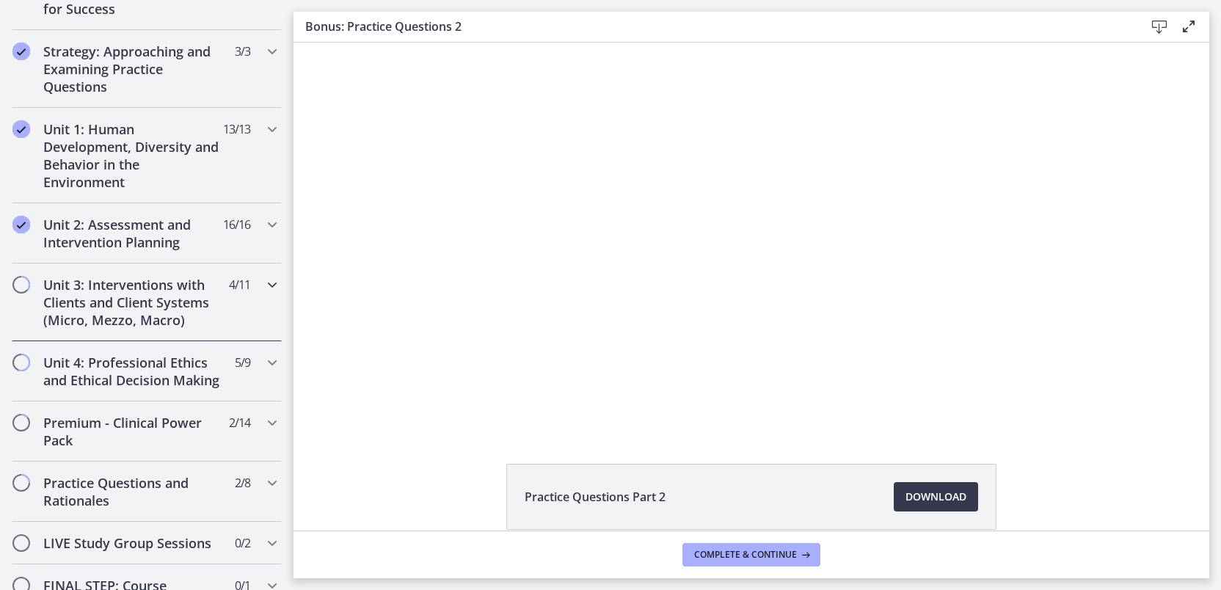
click at [263, 285] on icon "Chapters" at bounding box center [272, 285] width 18 height 18
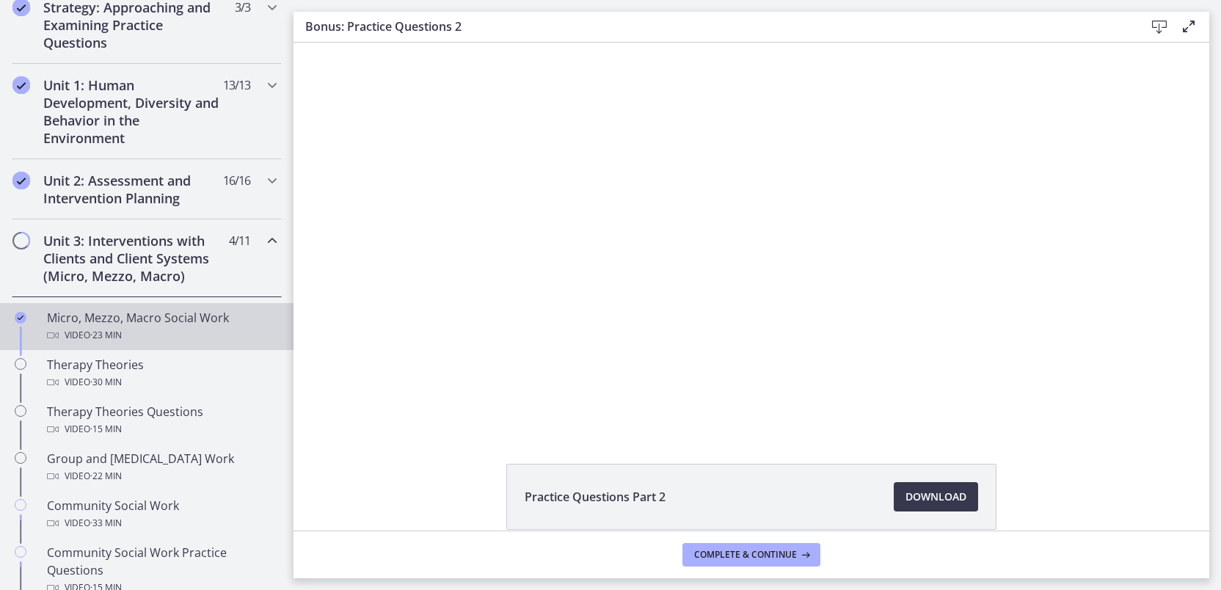
scroll to position [357, 0]
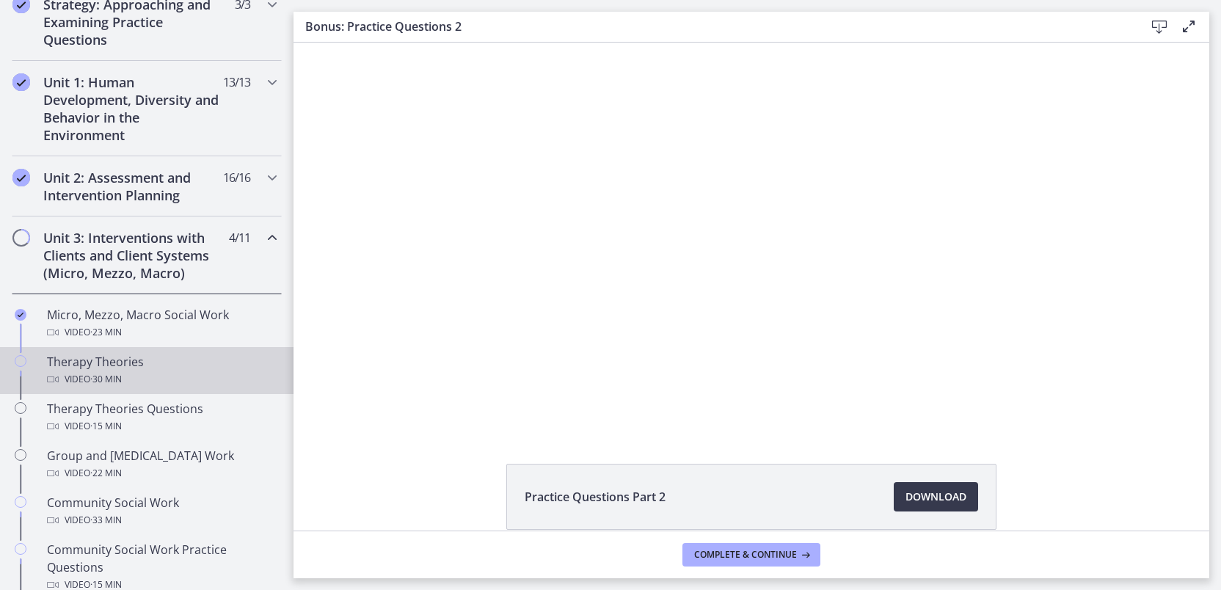
click at [197, 373] on div "Video · 30 min" at bounding box center [161, 379] width 229 height 18
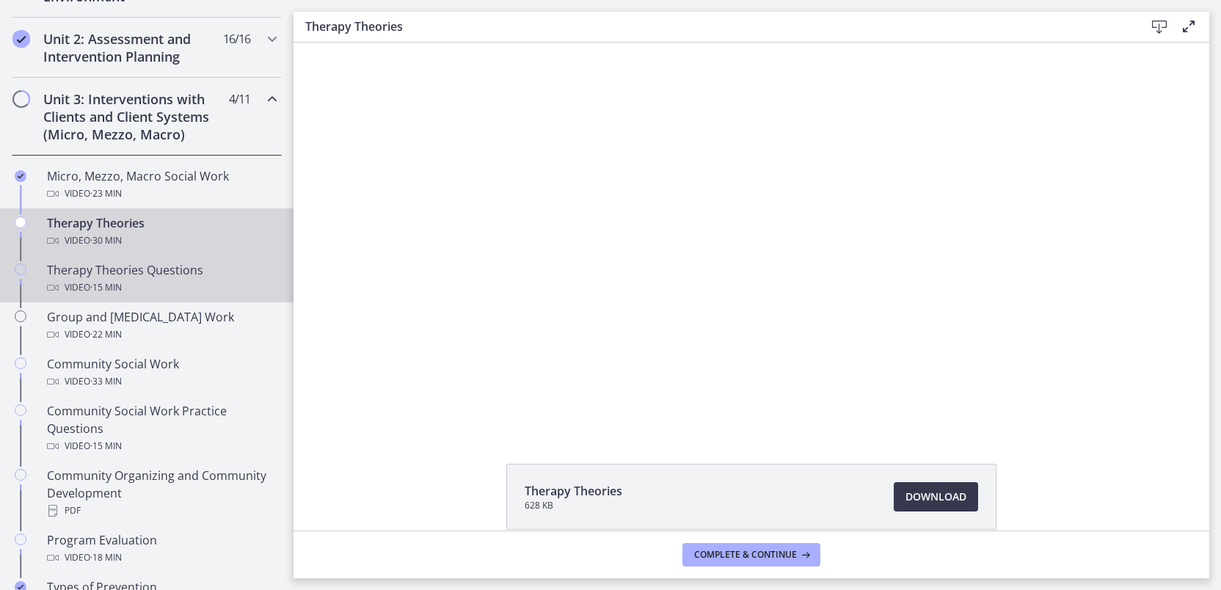
scroll to position [497, 0]
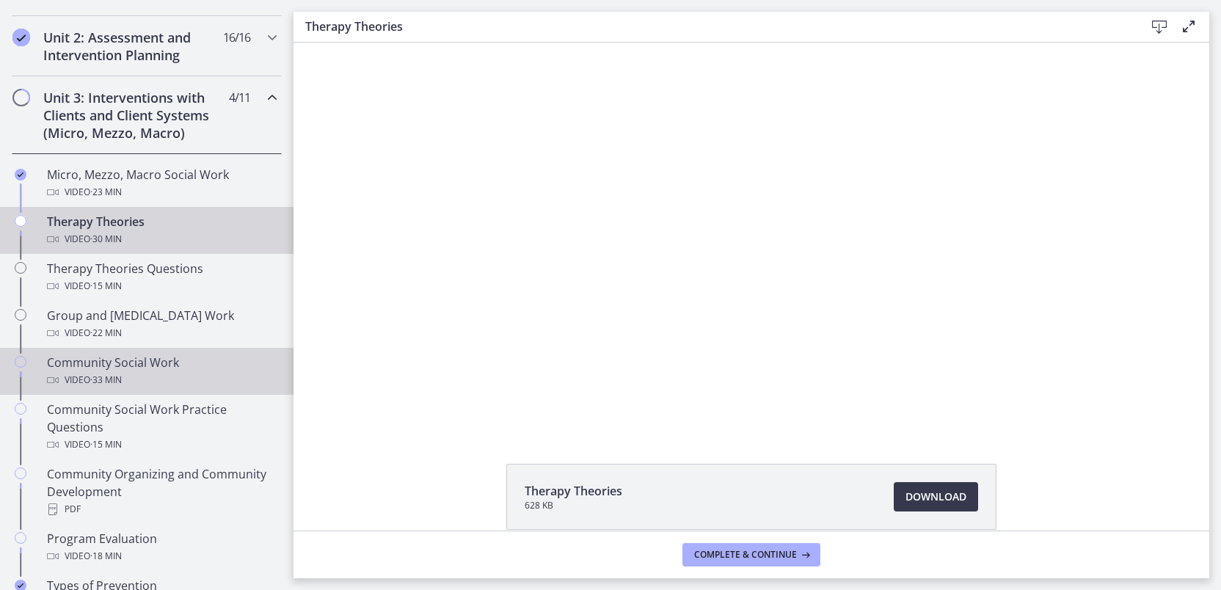
click at [202, 368] on div "Community Social Work Video · 33 min" at bounding box center [161, 371] width 229 height 35
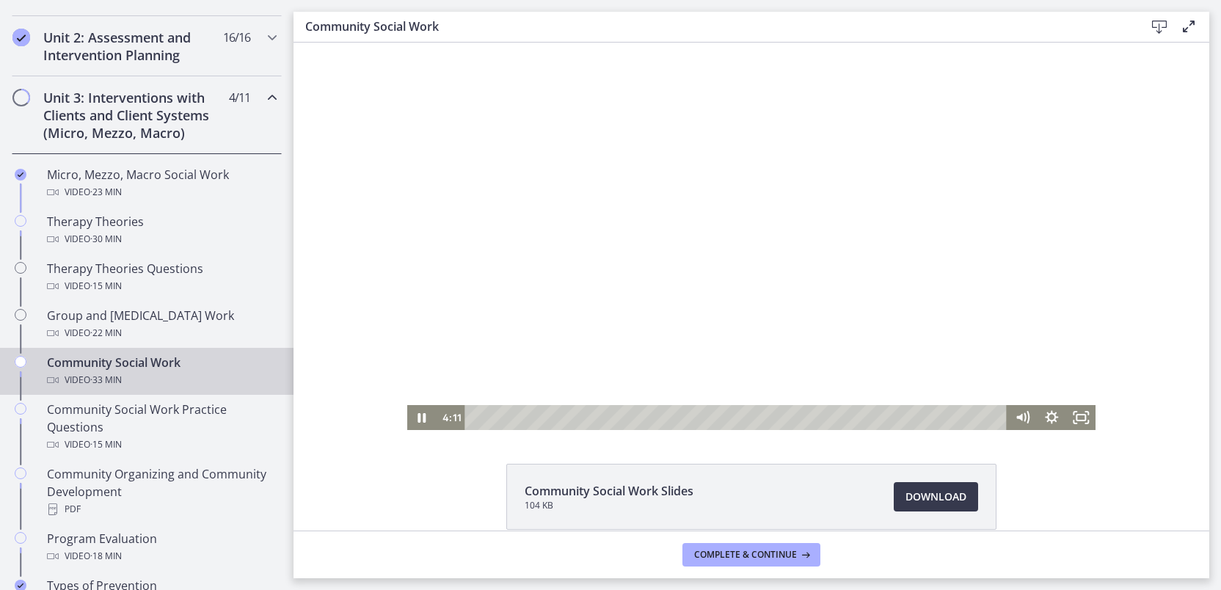
click at [560, 420] on div "Playbar" at bounding box center [737, 417] width 524 height 25
click at [587, 416] on div "7:21" at bounding box center [737, 417] width 524 height 25
click at [613, 418] on div "9:01" at bounding box center [737, 417] width 524 height 25
click at [646, 417] on div "11:05" at bounding box center [737, 417] width 524 height 25
click at [635, 414] on div "10:21" at bounding box center [737, 417] width 524 height 25
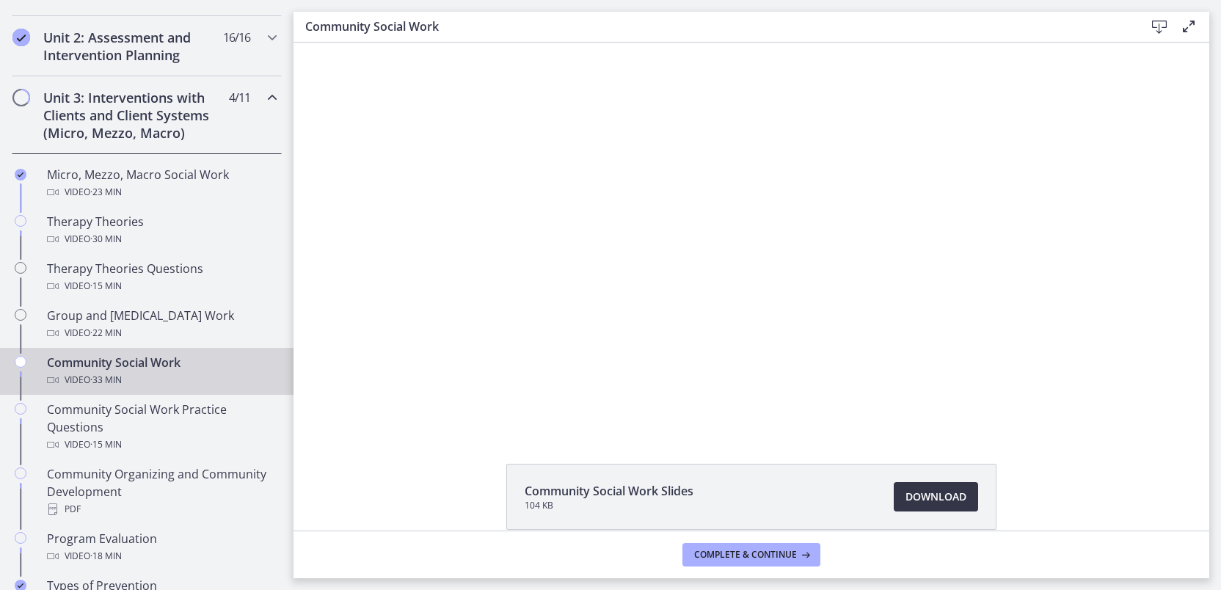
click at [935, 500] on span "Download Opens in a new window" at bounding box center [935, 497] width 61 height 18
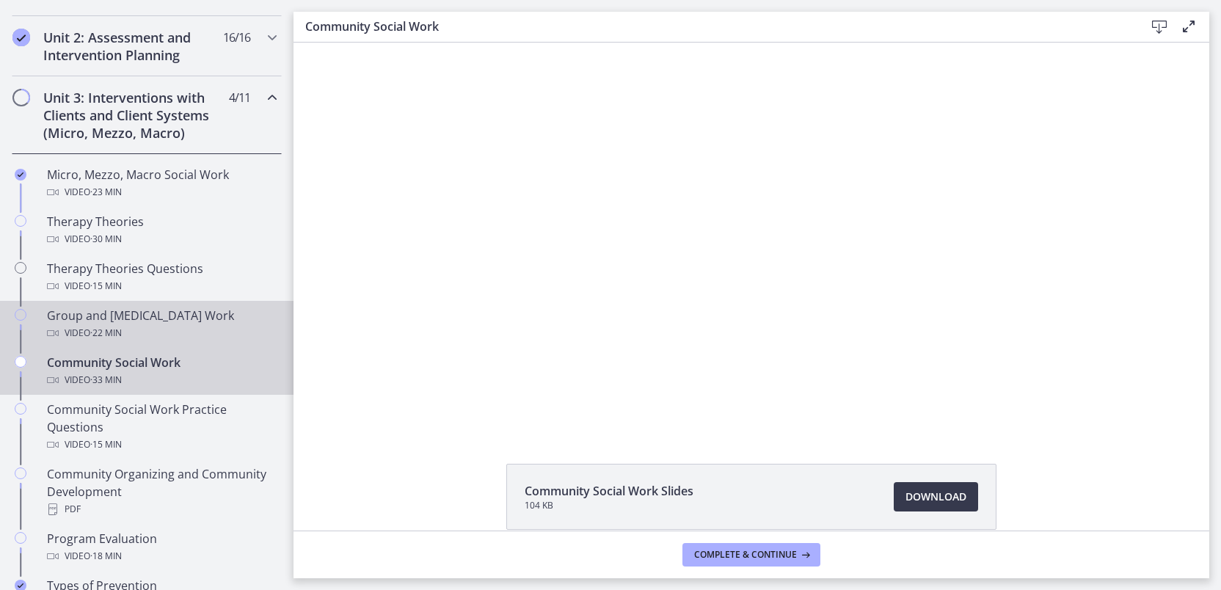
click at [134, 324] on div "Video · 22 min" at bounding box center [161, 333] width 229 height 18
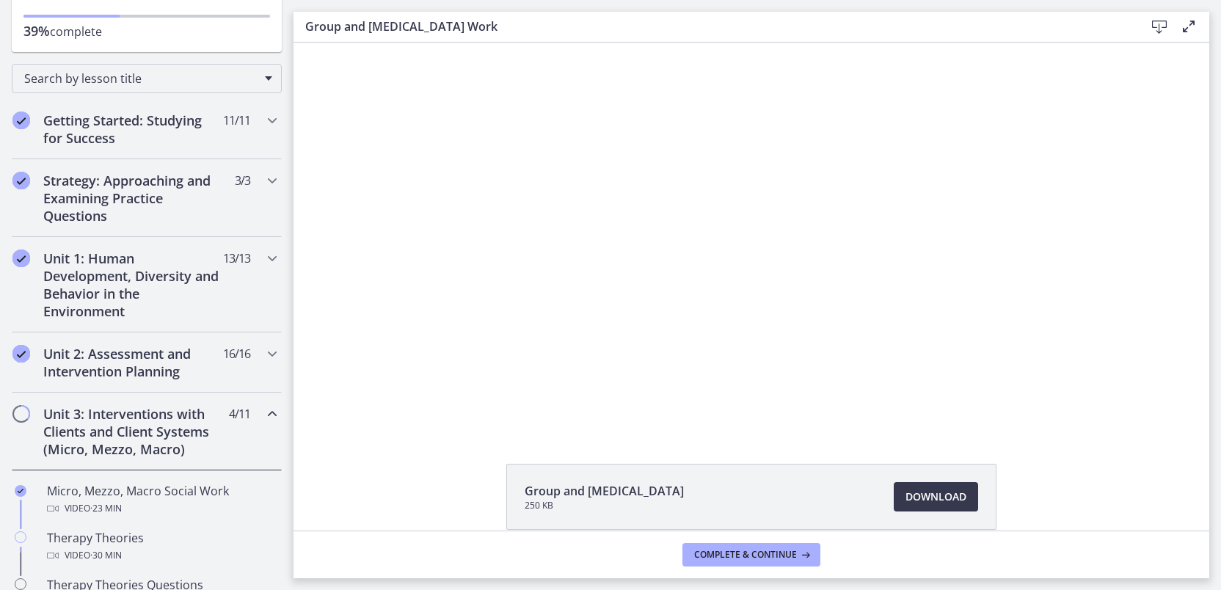
scroll to position [153, 0]
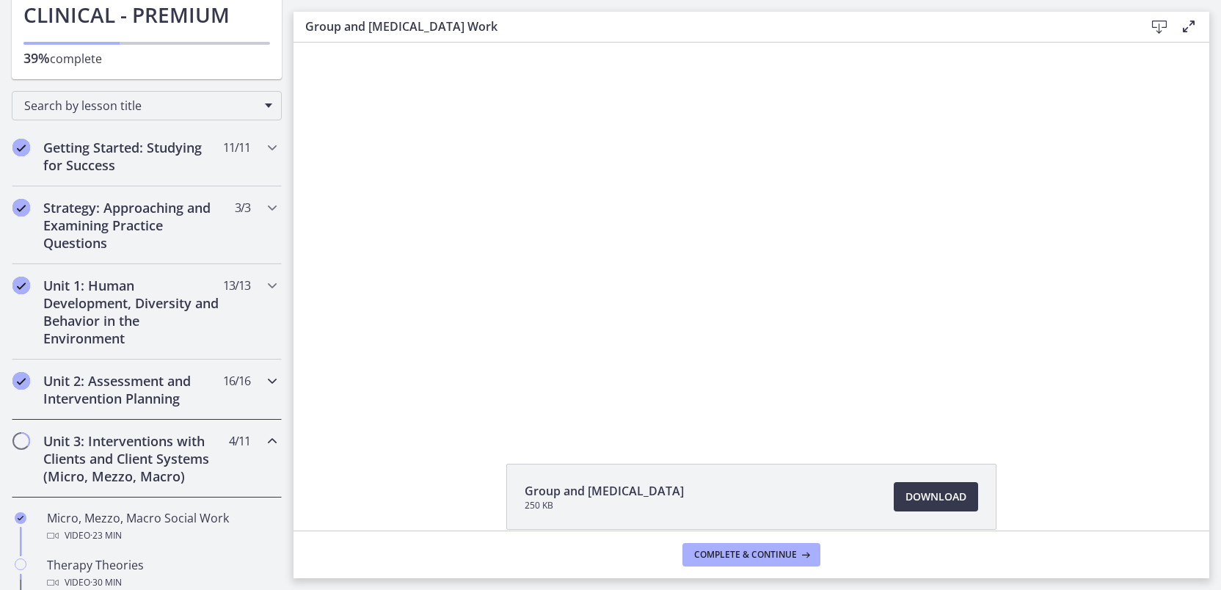
click at [178, 394] on h2 "Unit 2: Assessment and Intervention Planning" at bounding box center [132, 389] width 179 height 35
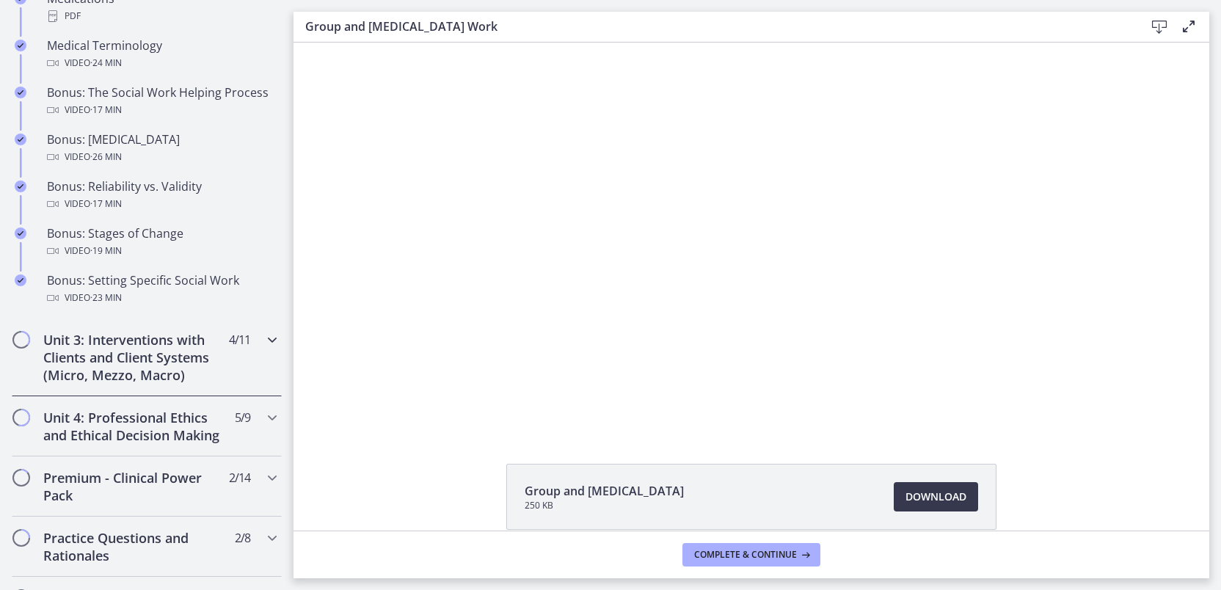
scroll to position [1196, 0]
click at [264, 346] on icon "Chapters" at bounding box center [272, 338] width 18 height 18
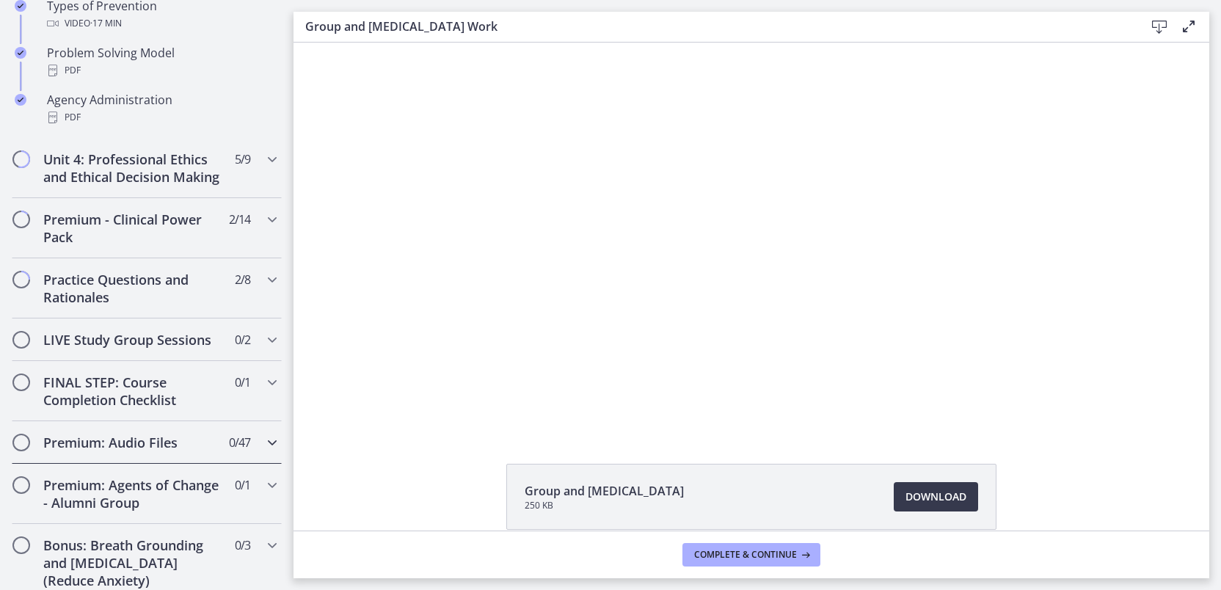
scroll to position [983, 0]
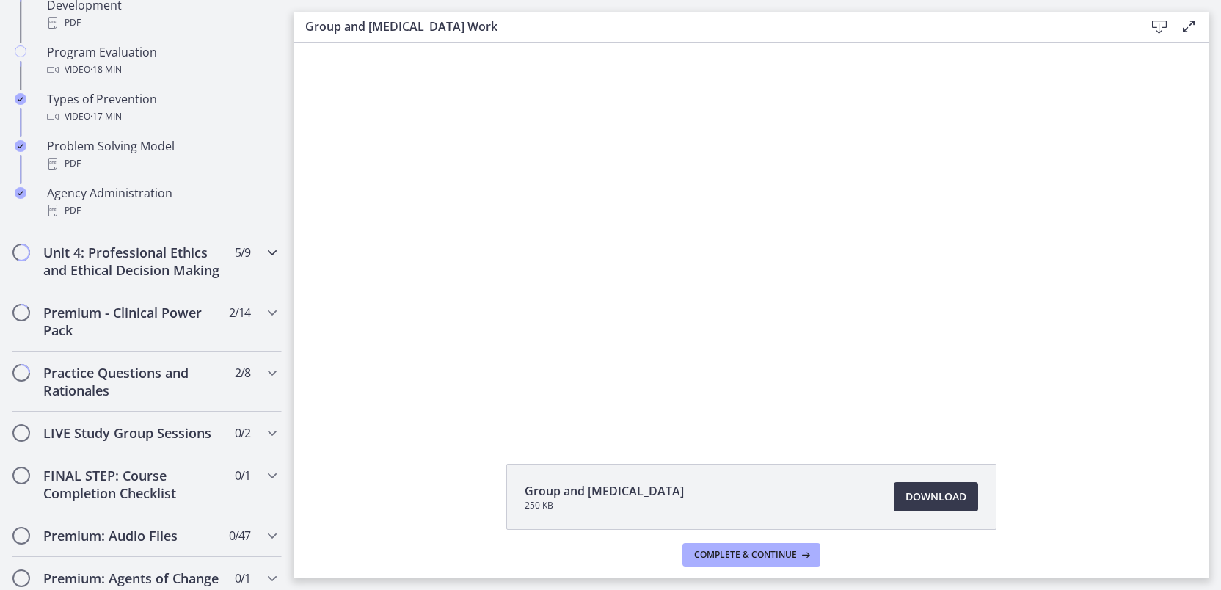
click at [266, 255] on icon "Chapters" at bounding box center [272, 253] width 18 height 18
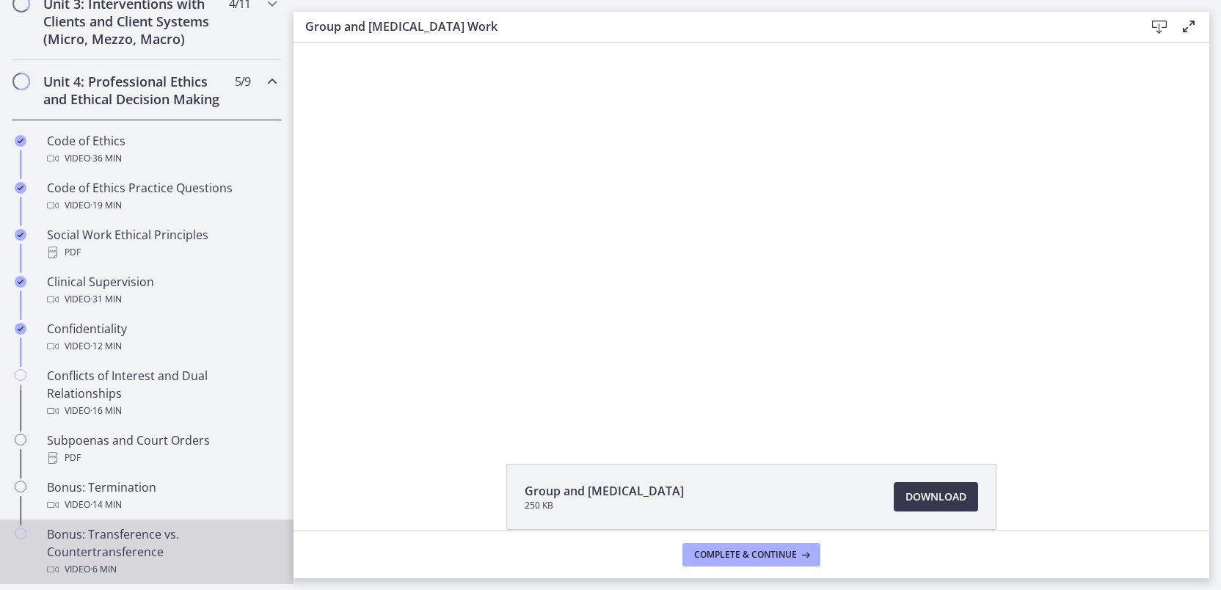
scroll to position [582, 0]
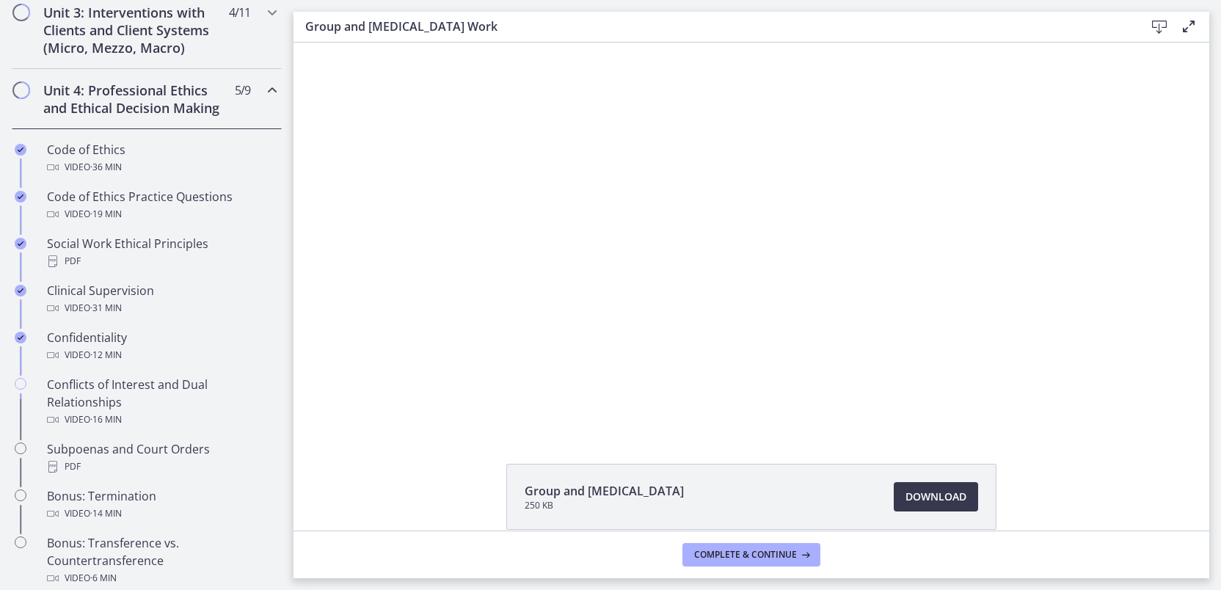
click at [266, 88] on icon "Chapters" at bounding box center [272, 90] width 18 height 18
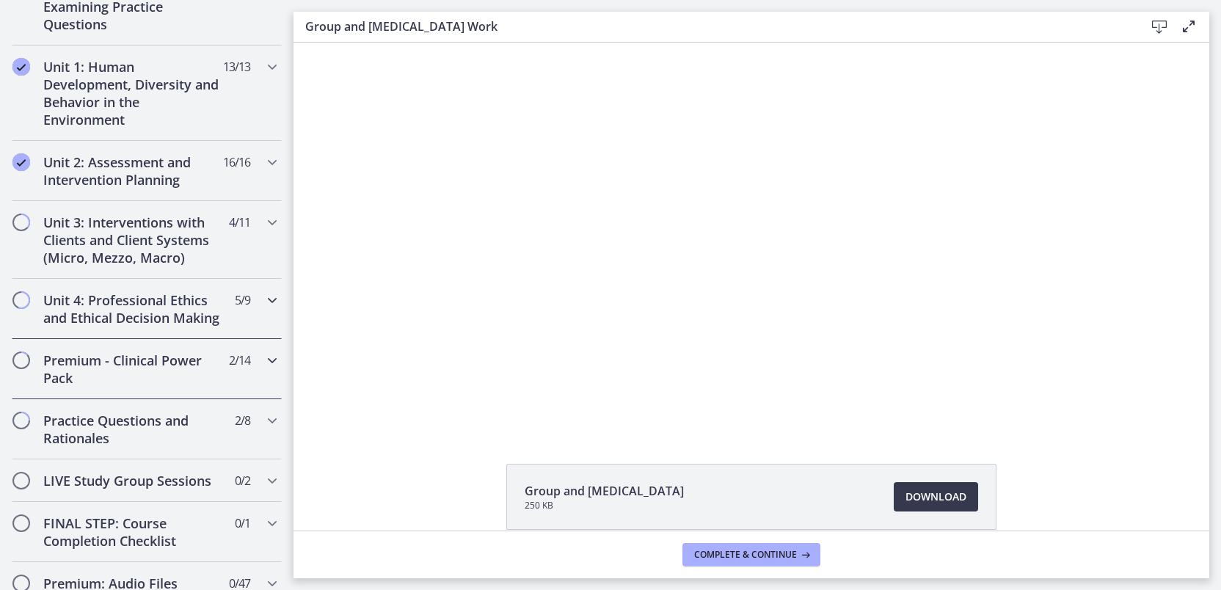
scroll to position [353, 0]
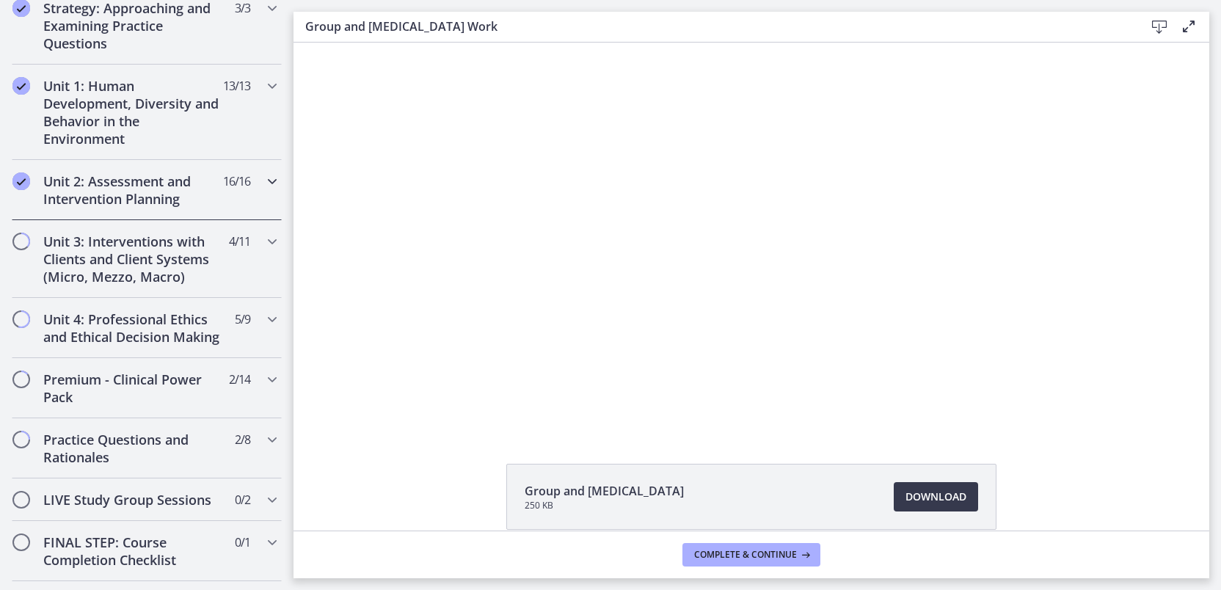
click at [264, 173] on icon "Chapters" at bounding box center [272, 181] width 18 height 18
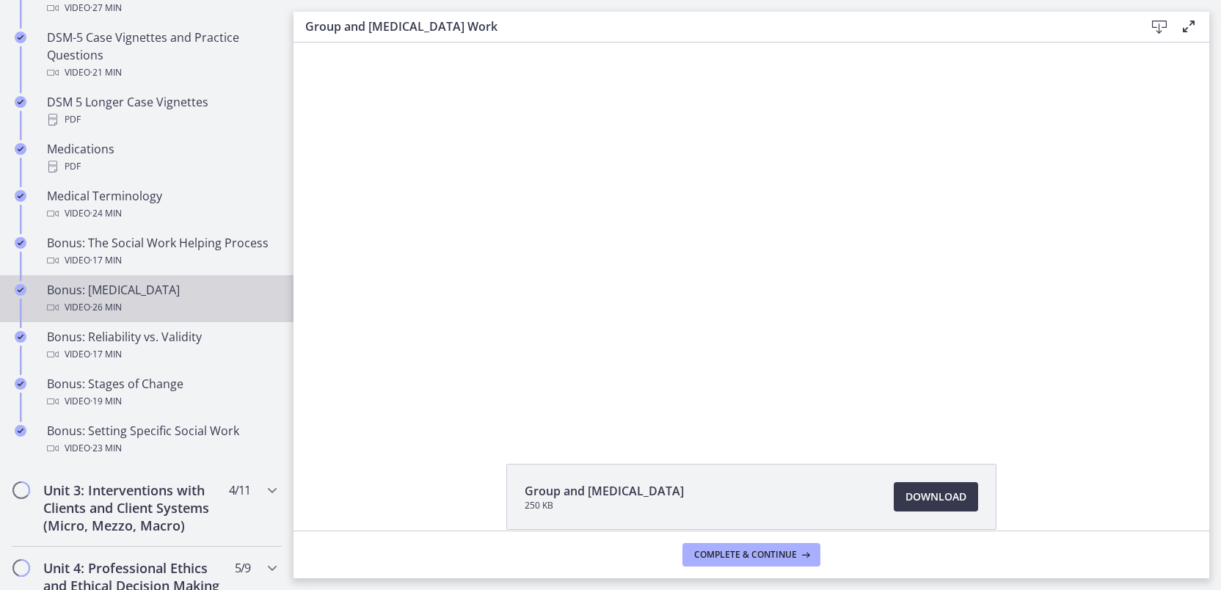
scroll to position [1045, 0]
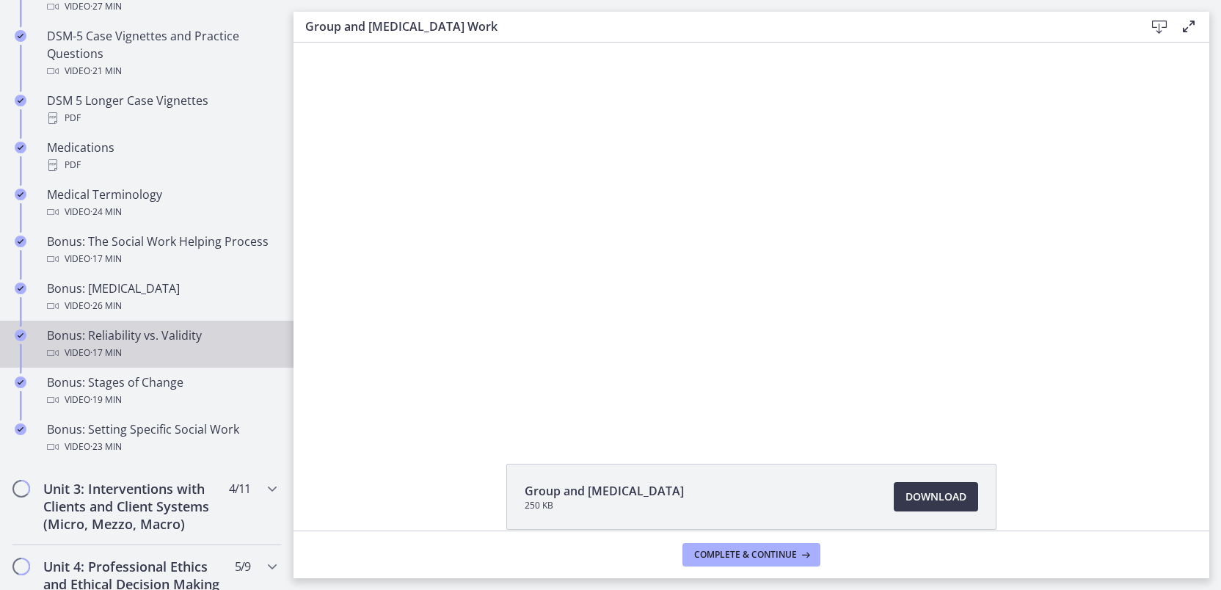
click at [122, 361] on span "· 17 min" at bounding box center [106, 353] width 32 height 18
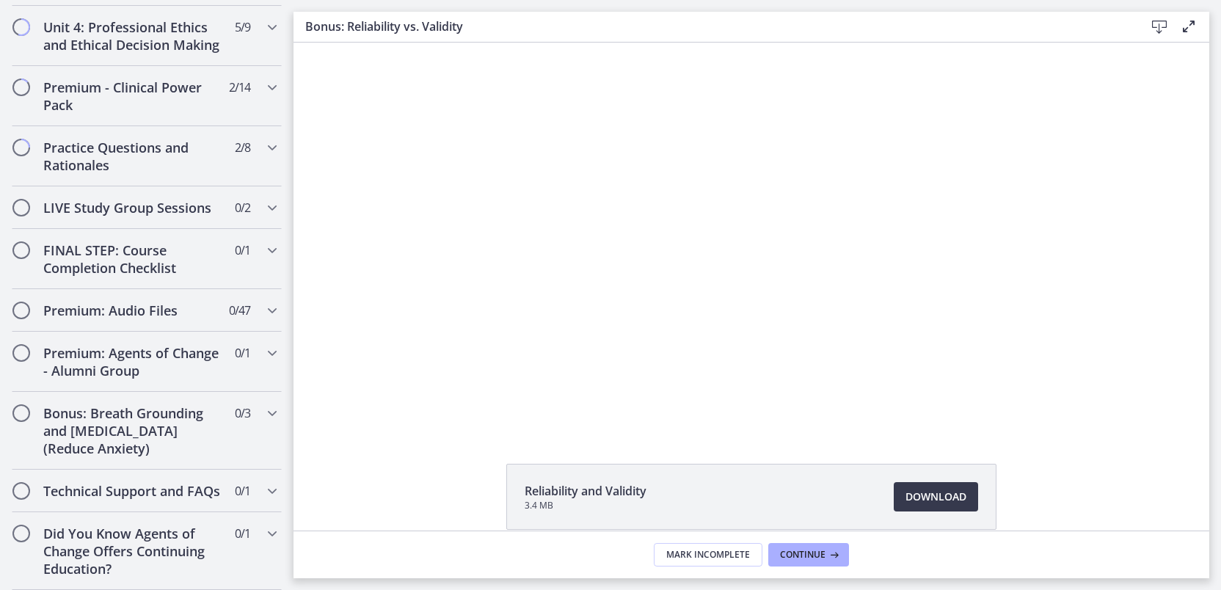
scroll to position [1636, 0]
click at [266, 344] on icon "Chapters" at bounding box center [272, 353] width 18 height 18
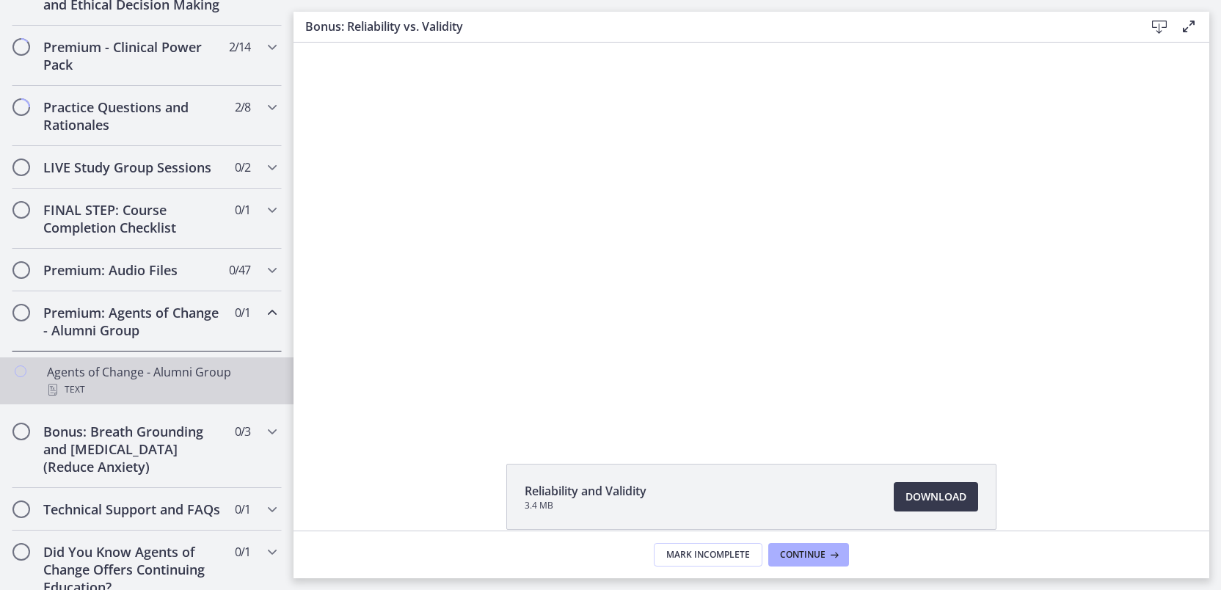
click at [154, 390] on div "Agents of Change - Alumni Group Text" at bounding box center [161, 380] width 229 height 35
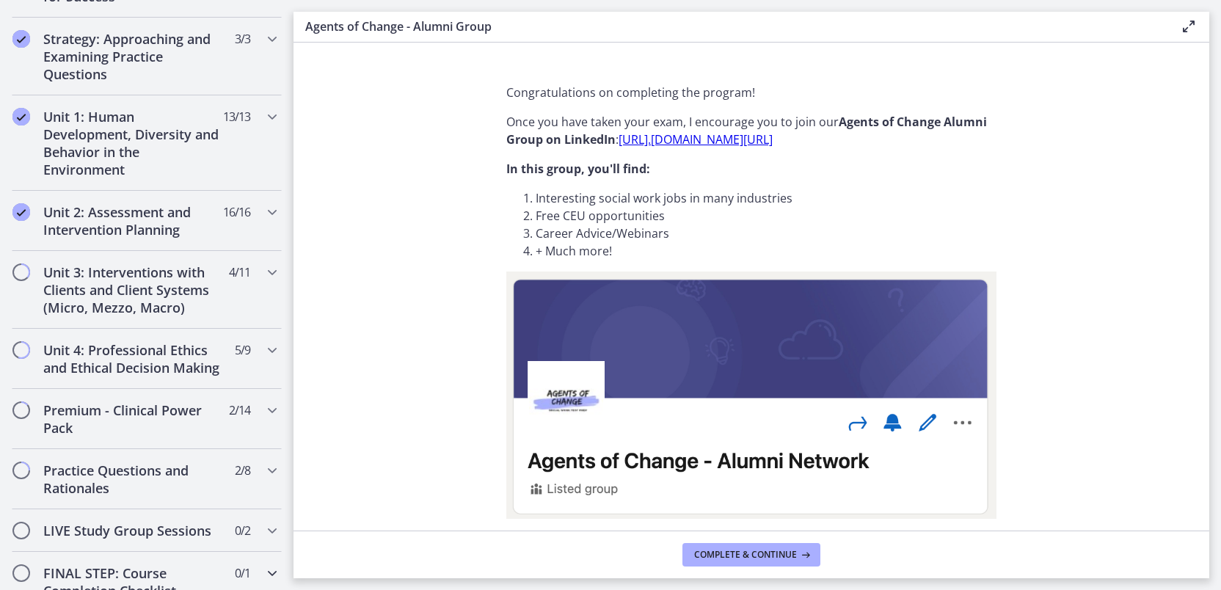
scroll to position [321, 0]
click at [263, 271] on icon "Chapters" at bounding box center [272, 273] width 18 height 18
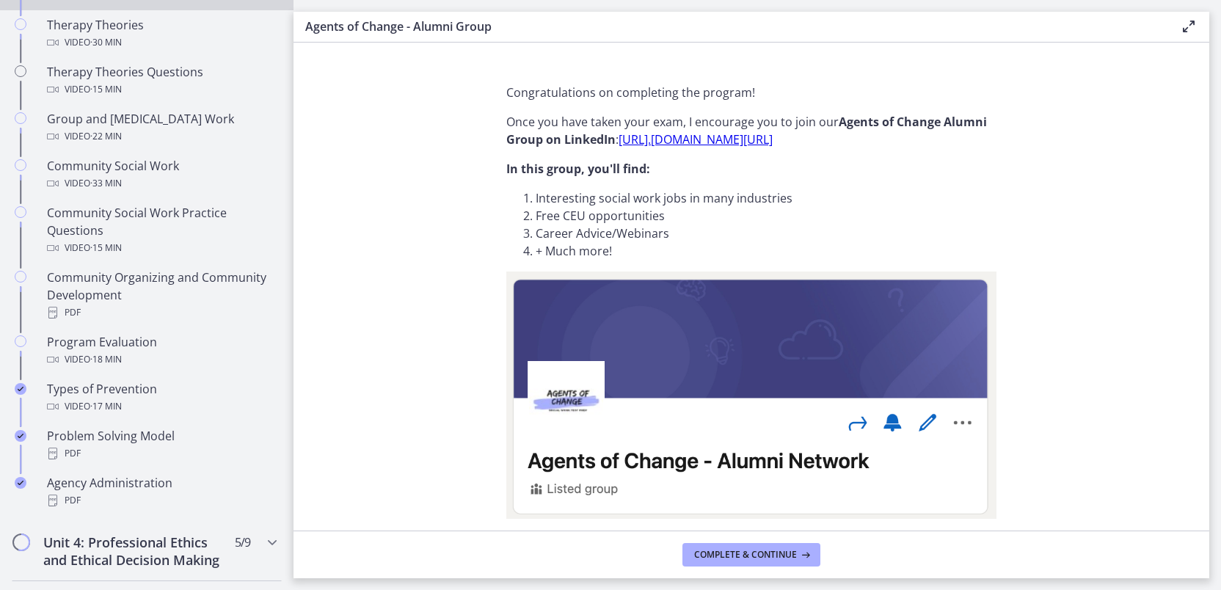
scroll to position [697, 0]
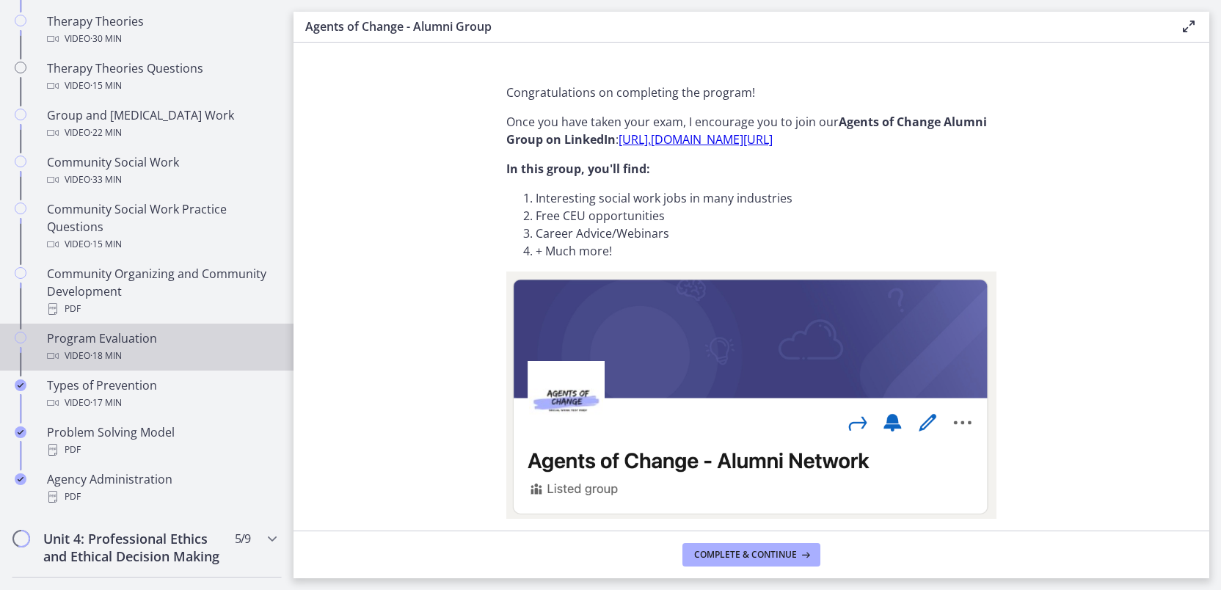
click at [140, 345] on div "Program Evaluation Video · 18 min" at bounding box center [161, 346] width 229 height 35
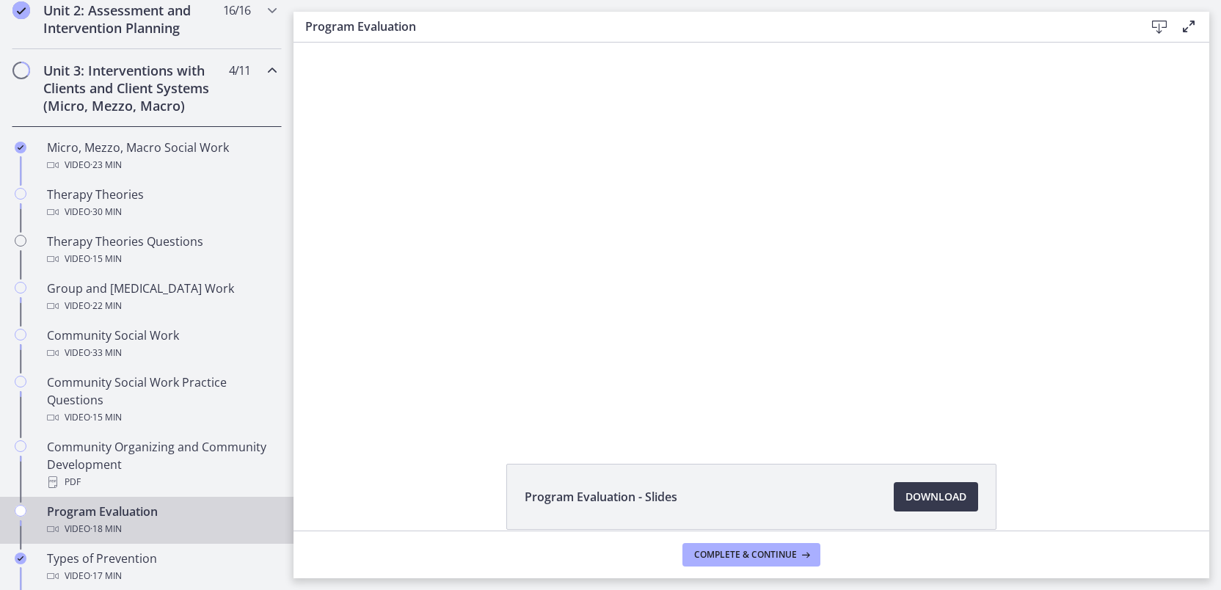
scroll to position [394, 0]
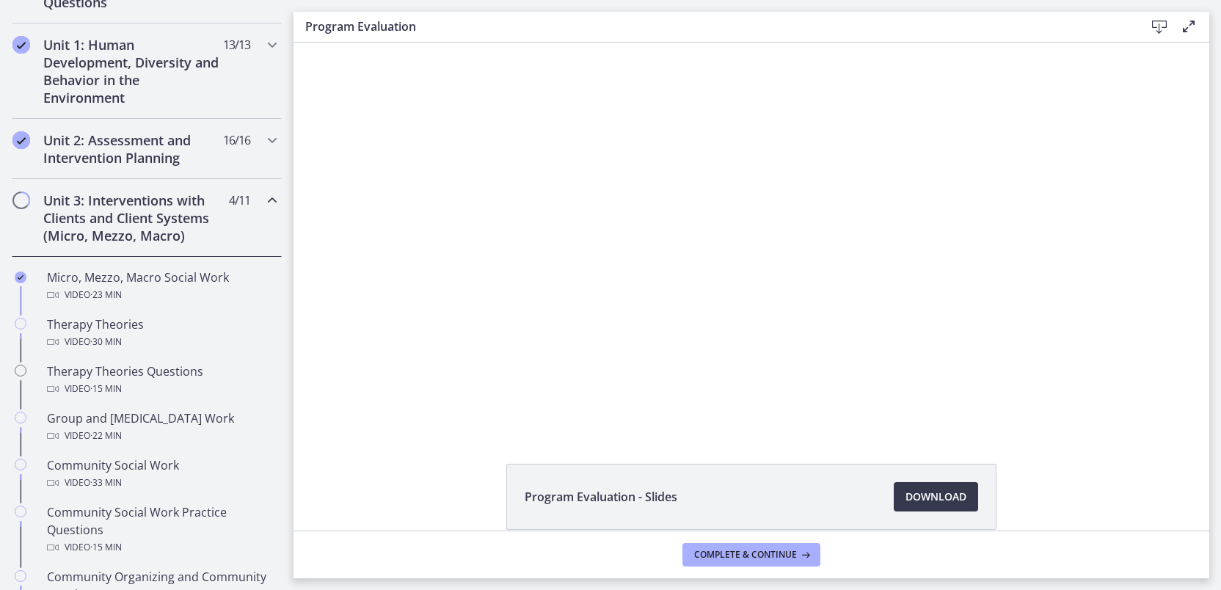
click at [263, 202] on icon "Chapters" at bounding box center [272, 200] width 18 height 18
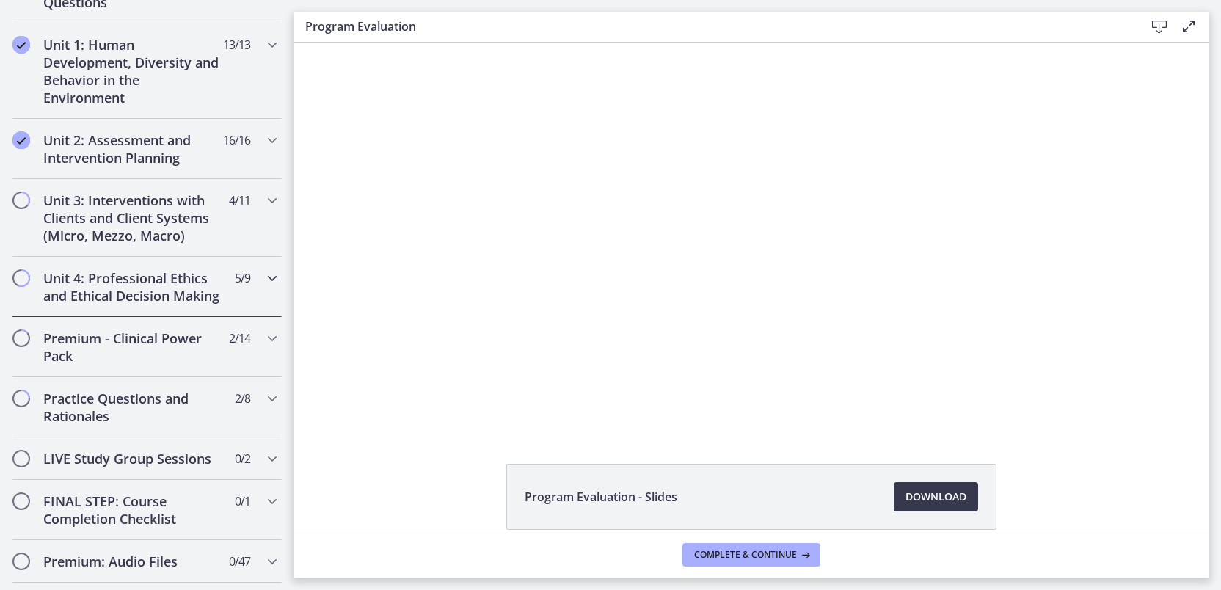
click at [263, 280] on icon "Chapters" at bounding box center [272, 278] width 18 height 18
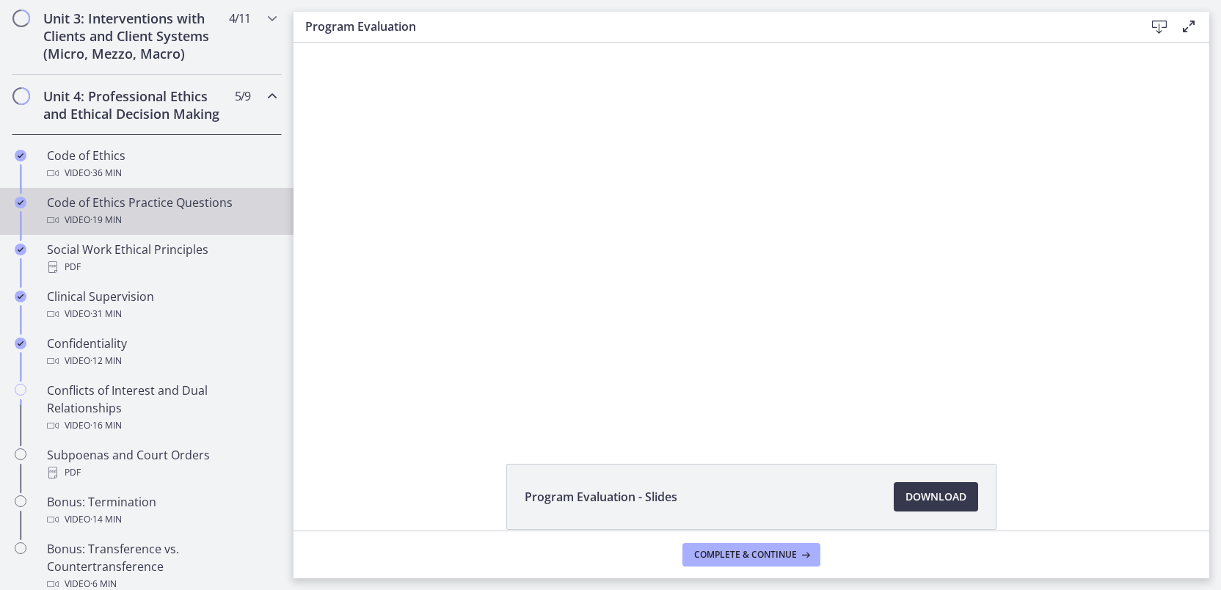
scroll to position [482, 0]
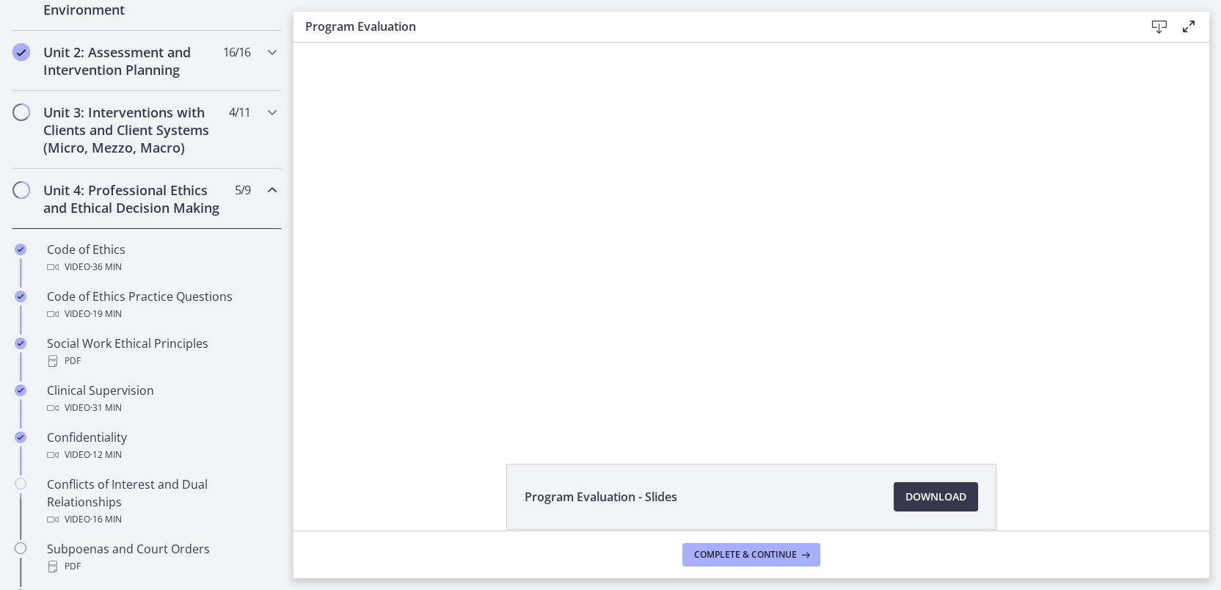
click at [263, 188] on icon "Chapters" at bounding box center [272, 190] width 18 height 18
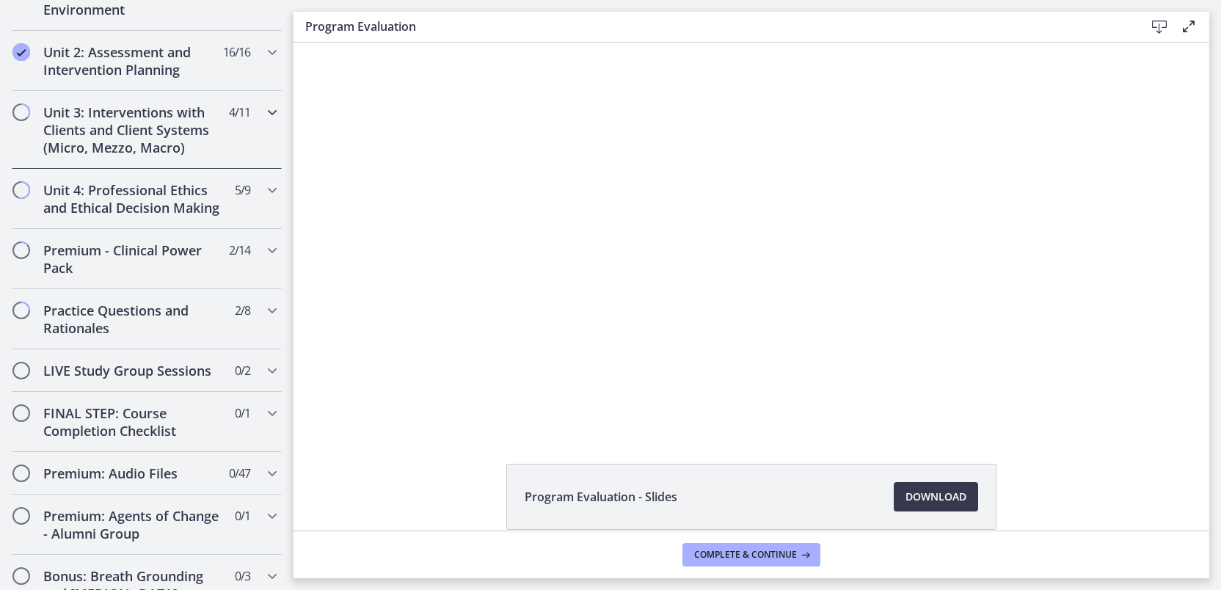
click at [264, 106] on icon "Chapters" at bounding box center [272, 112] width 18 height 18
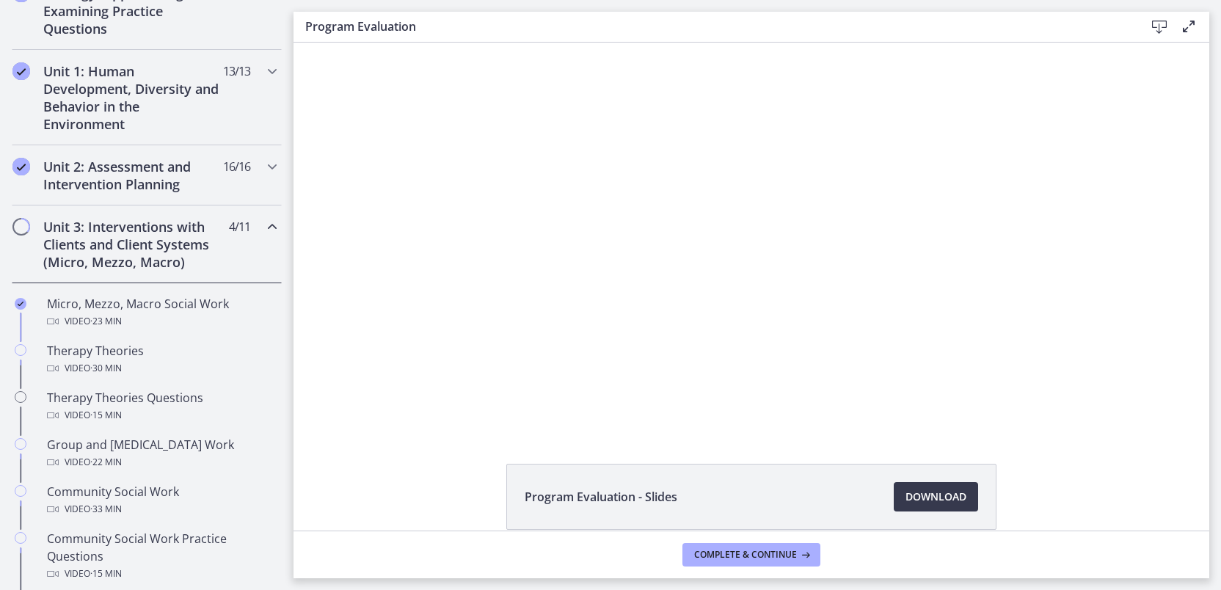
scroll to position [182, 0]
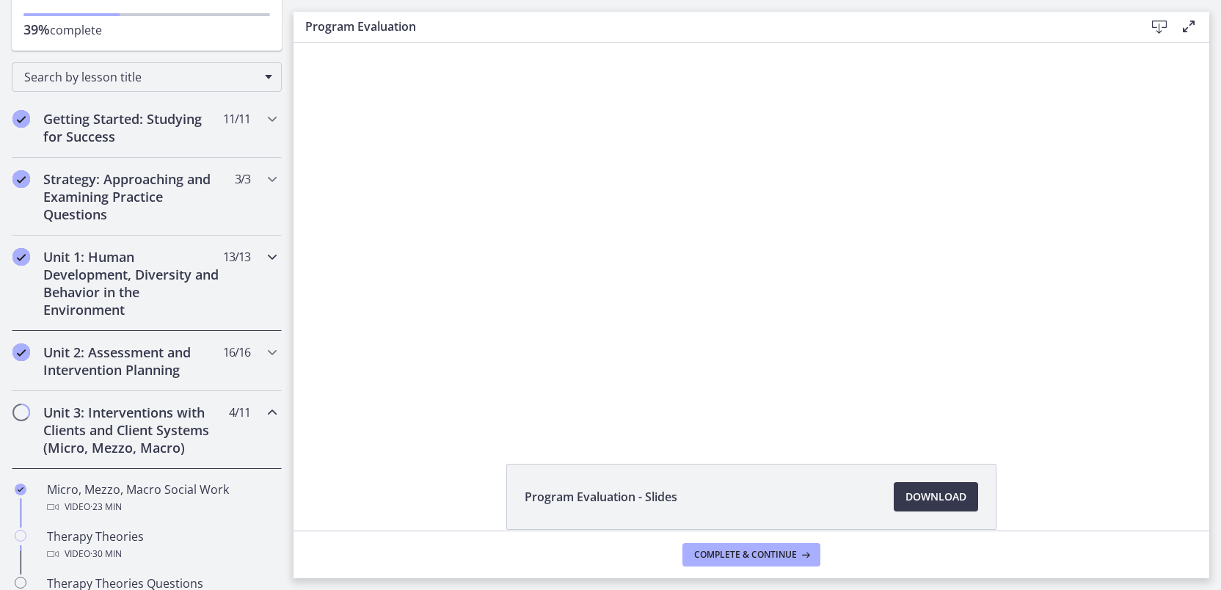
click at [264, 255] on icon "Chapters" at bounding box center [272, 257] width 18 height 18
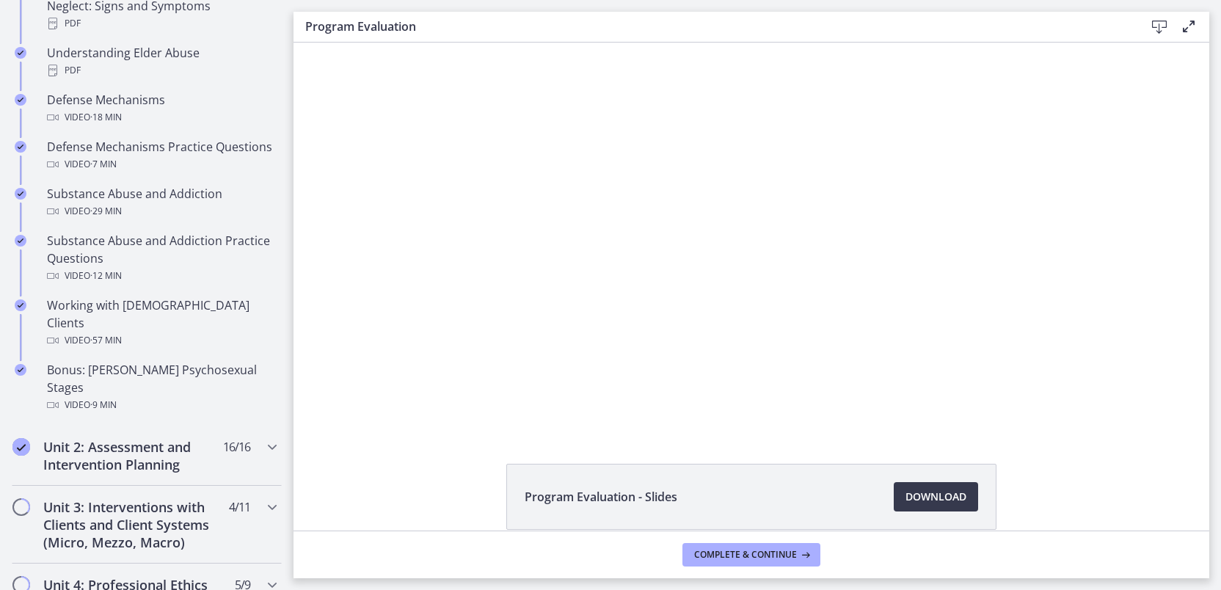
scroll to position [836, 0]
click at [263, 434] on icon "Chapters" at bounding box center [272, 443] width 18 height 18
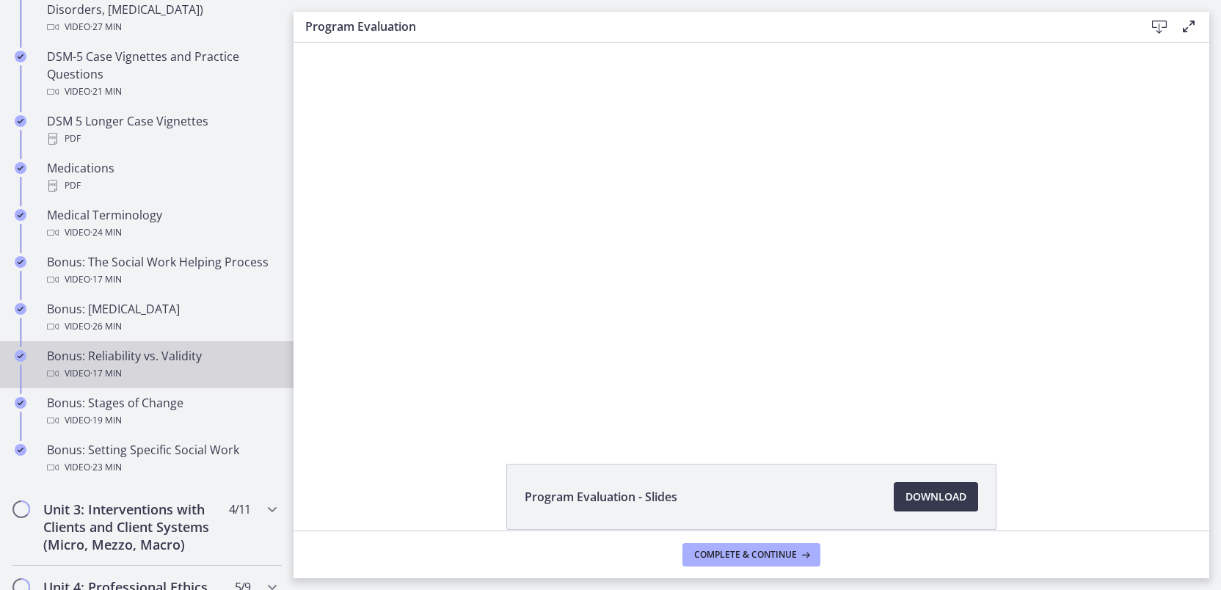
scroll to position [1025, 0]
click at [148, 380] on div "Video · 17 min" at bounding box center [161, 372] width 229 height 18
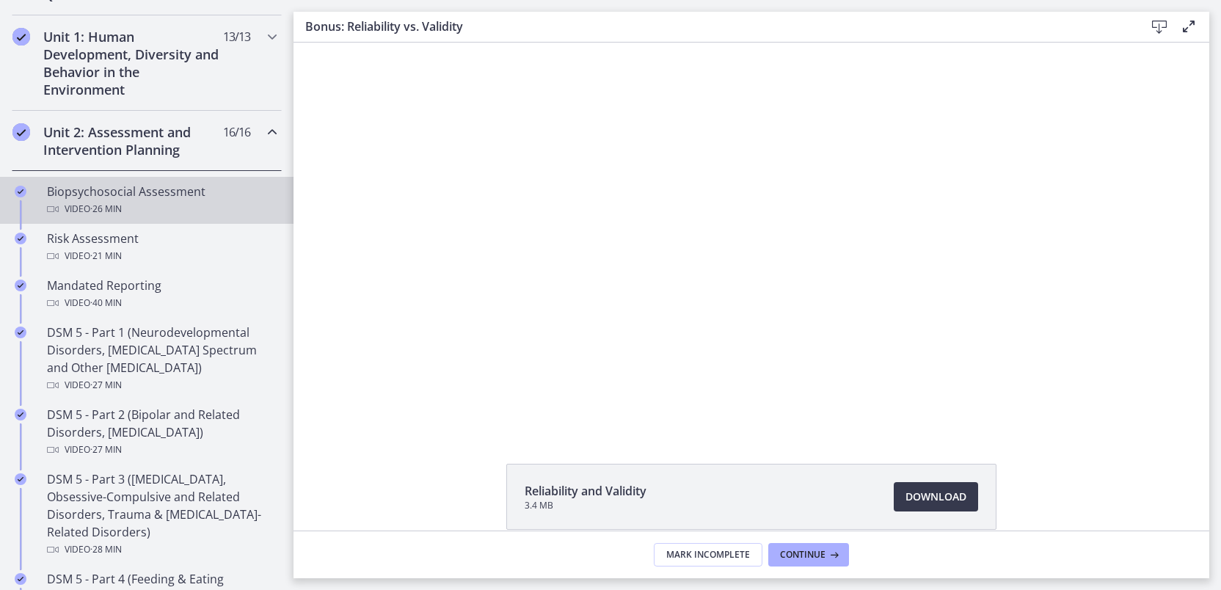
scroll to position [399, 0]
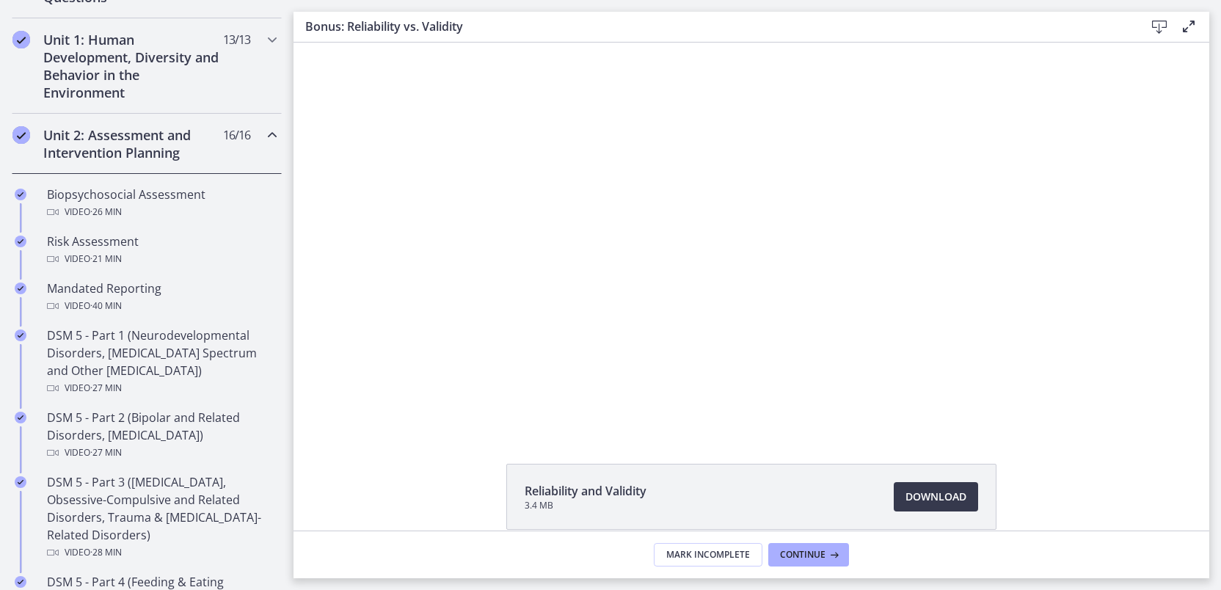
click at [265, 136] on icon "Chapters" at bounding box center [272, 135] width 18 height 18
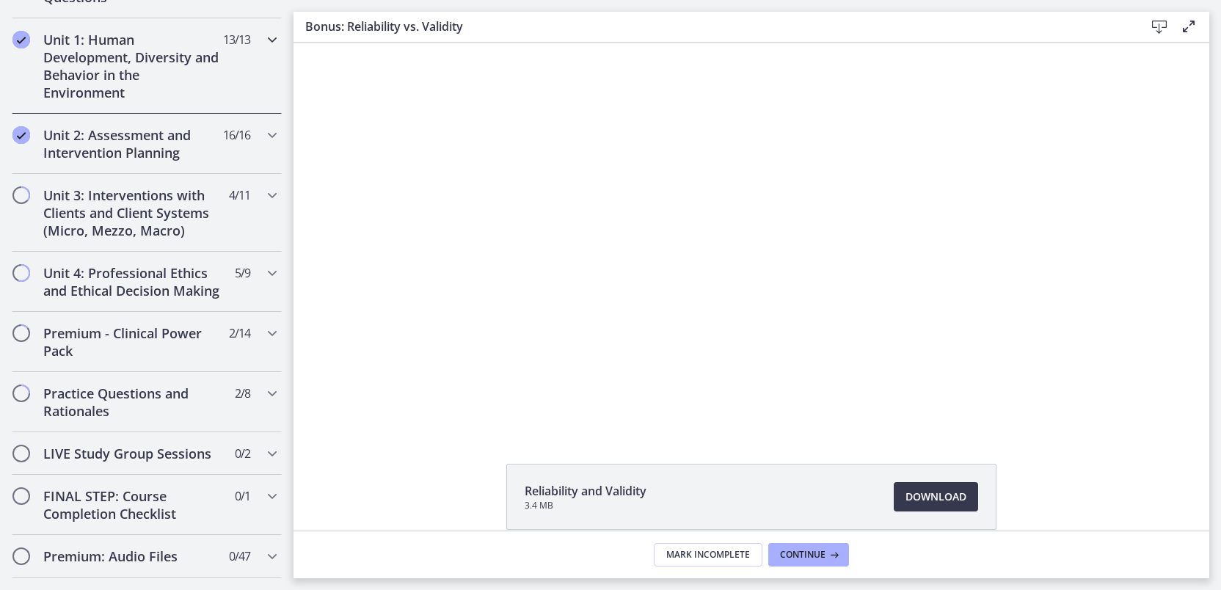
click at [263, 37] on icon "Chapters" at bounding box center [272, 40] width 18 height 18
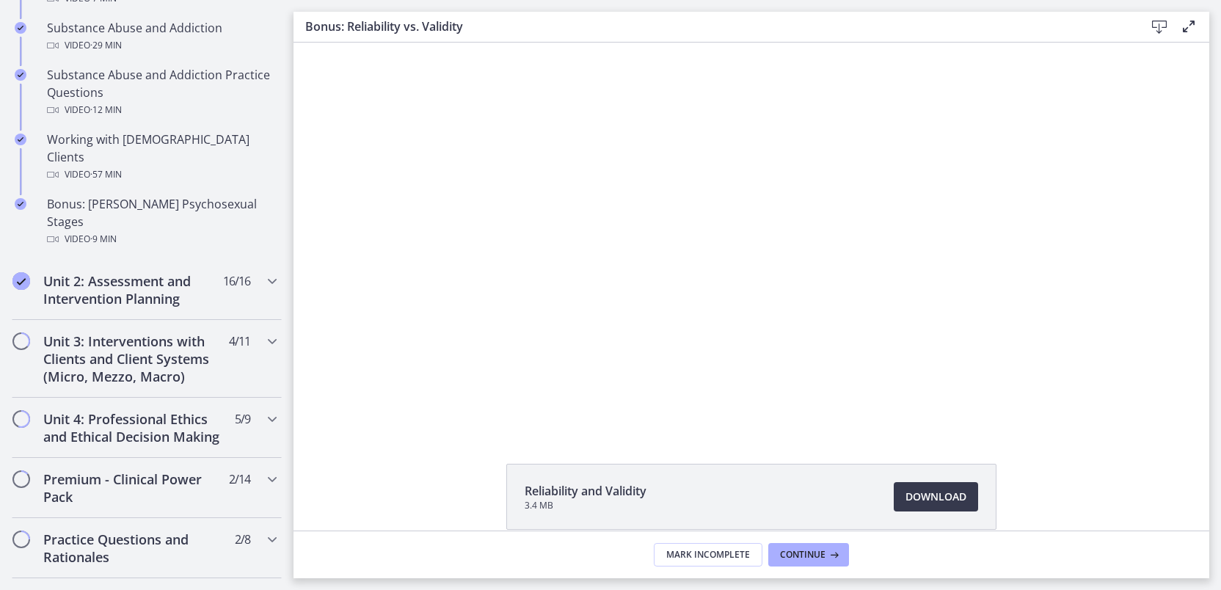
scroll to position [1059, 0]
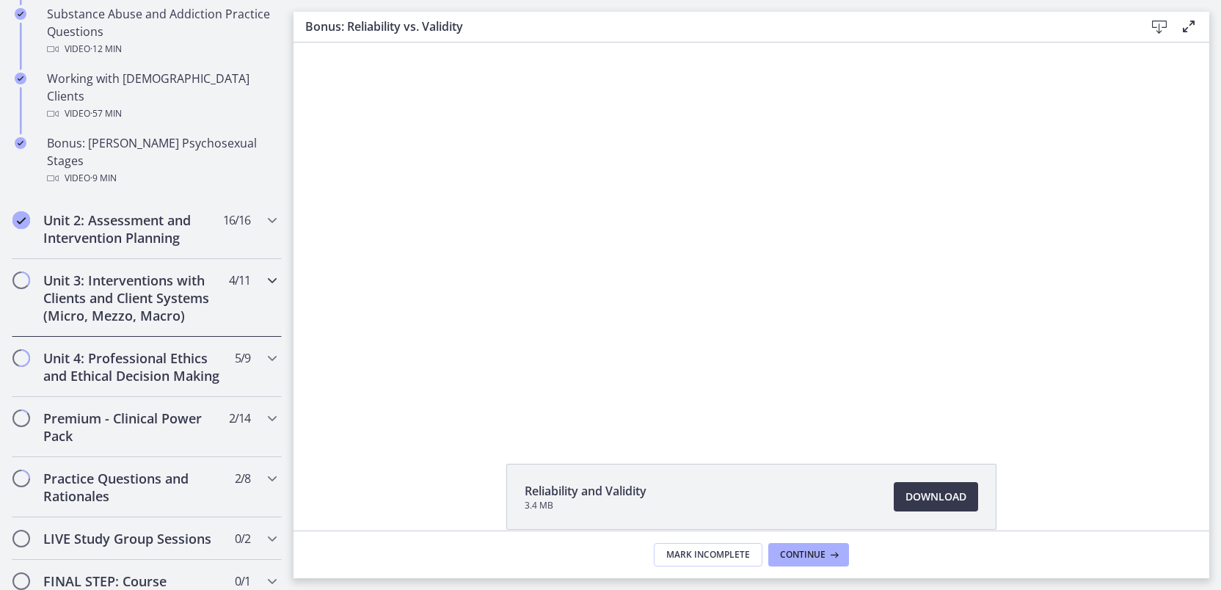
click at [263, 271] on icon "Chapters" at bounding box center [272, 280] width 18 height 18
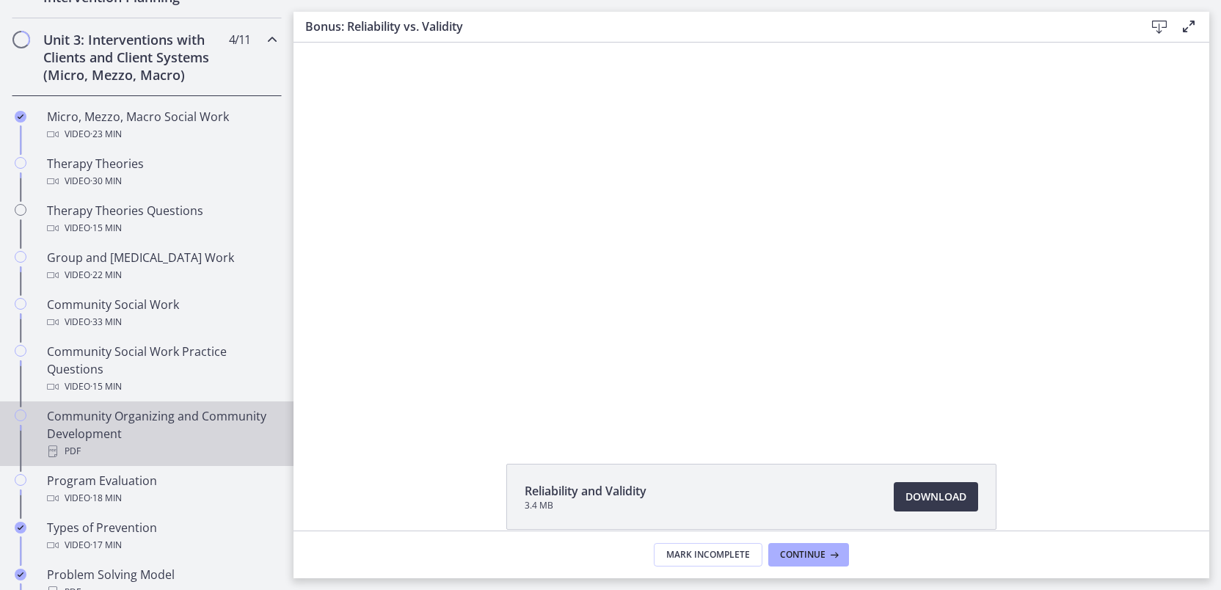
scroll to position [553, 0]
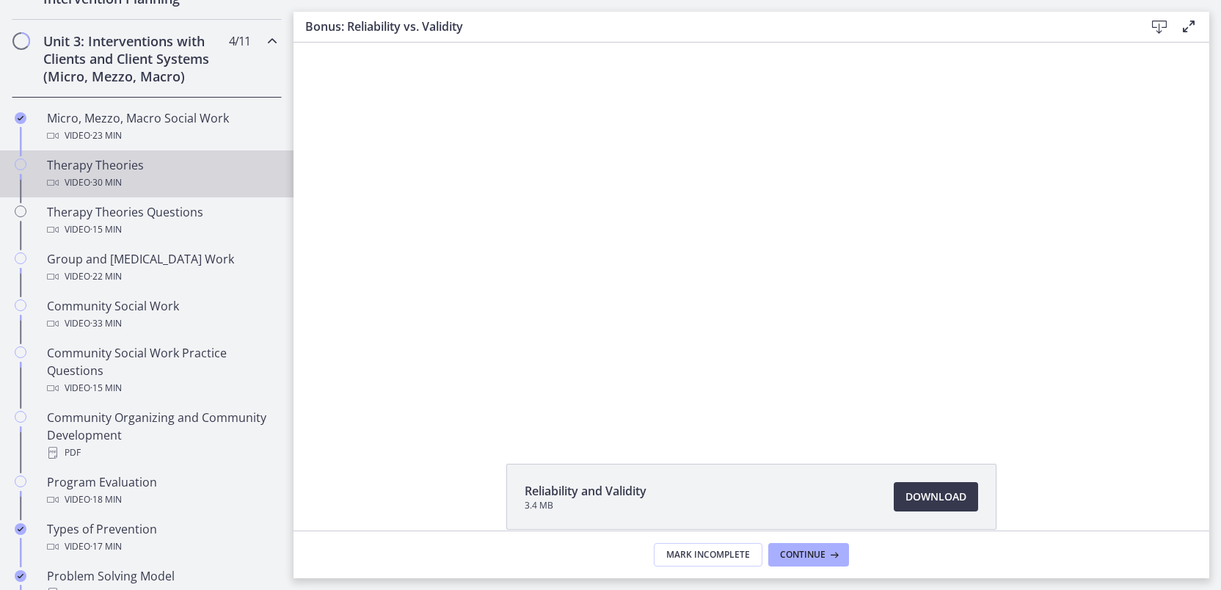
click at [150, 170] on div "Therapy Theories Video · 30 min" at bounding box center [161, 173] width 229 height 35
click at [947, 493] on span "Download Opens in a new window" at bounding box center [935, 497] width 61 height 18
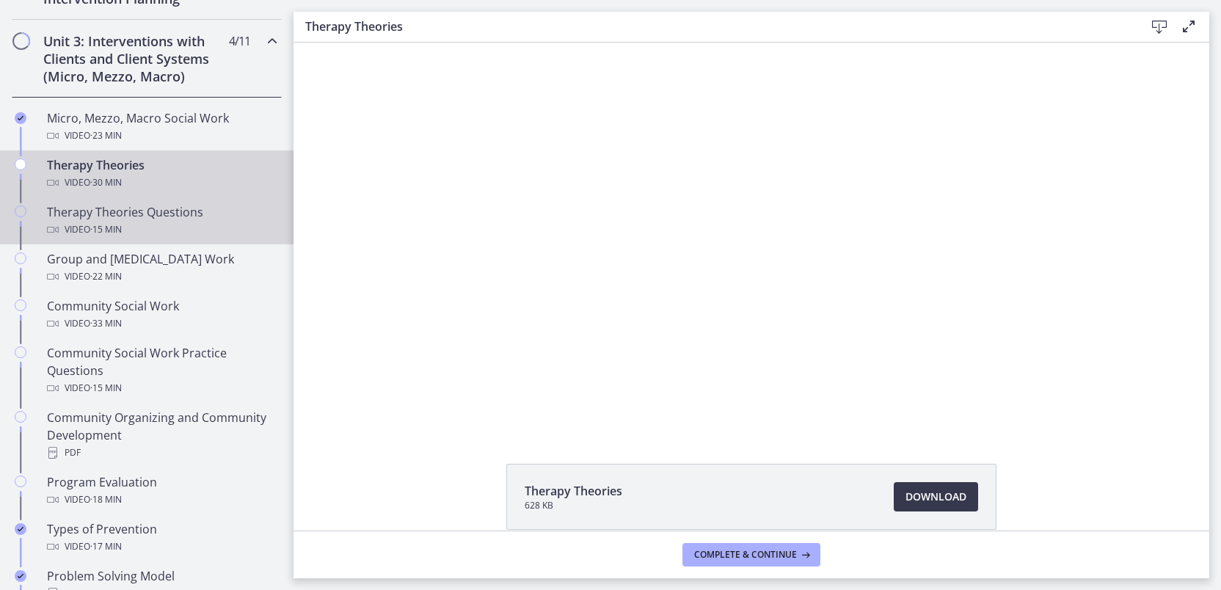
click at [101, 218] on div "Therapy Theories Questions Video · 15 min" at bounding box center [161, 220] width 229 height 35
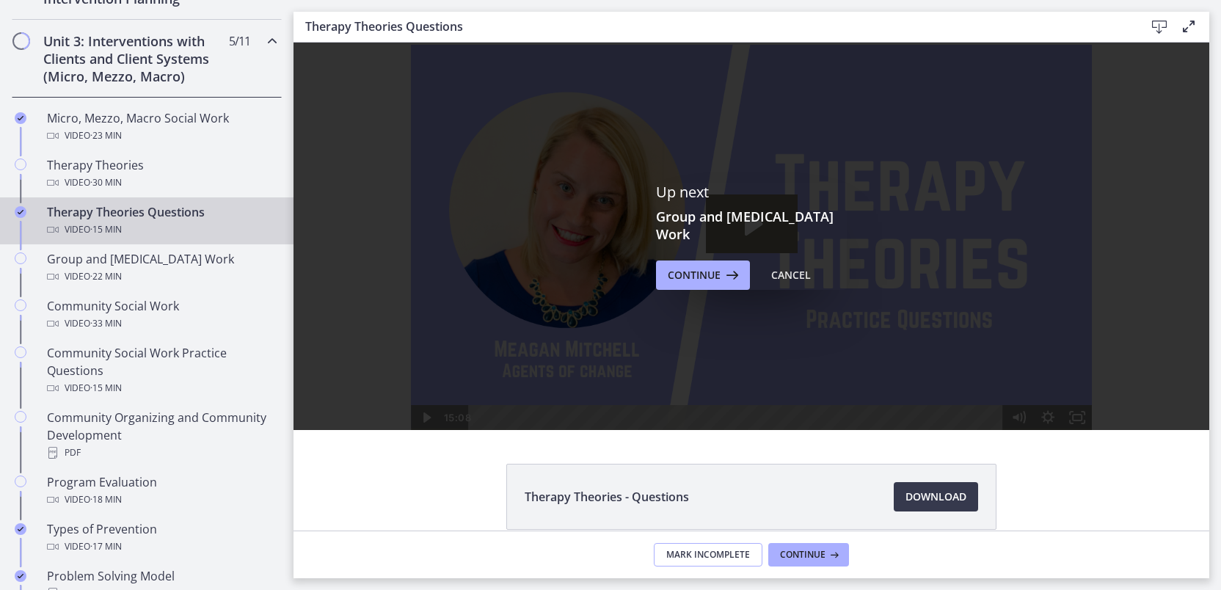
click at [693, 555] on span "Mark Incomplete" at bounding box center [708, 555] width 84 height 12
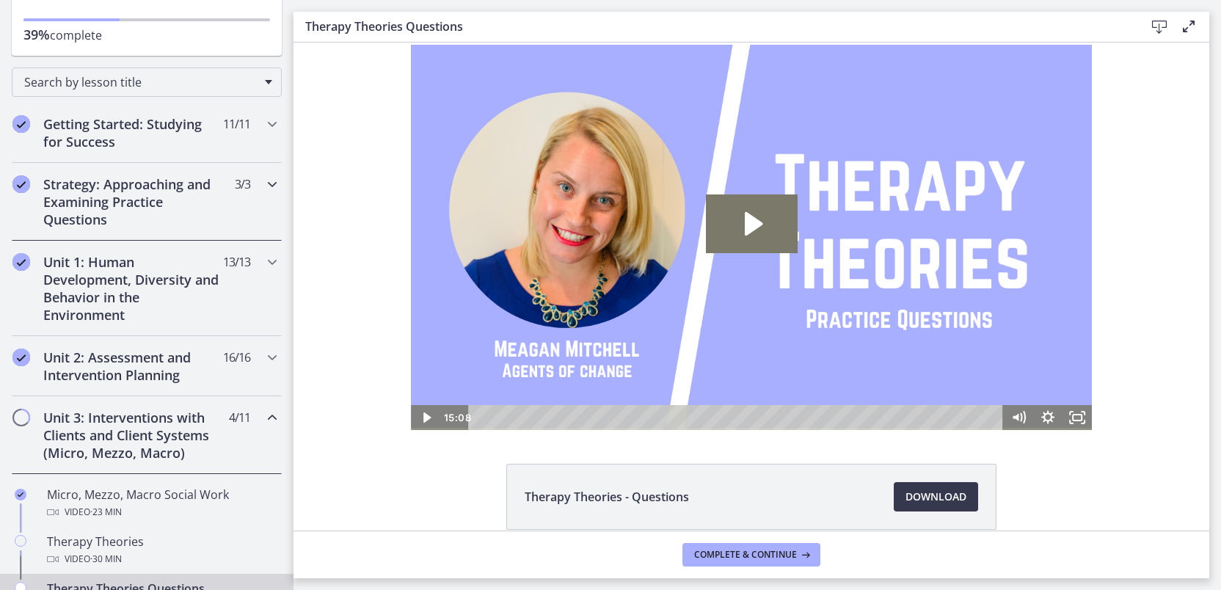
scroll to position [234, 0]
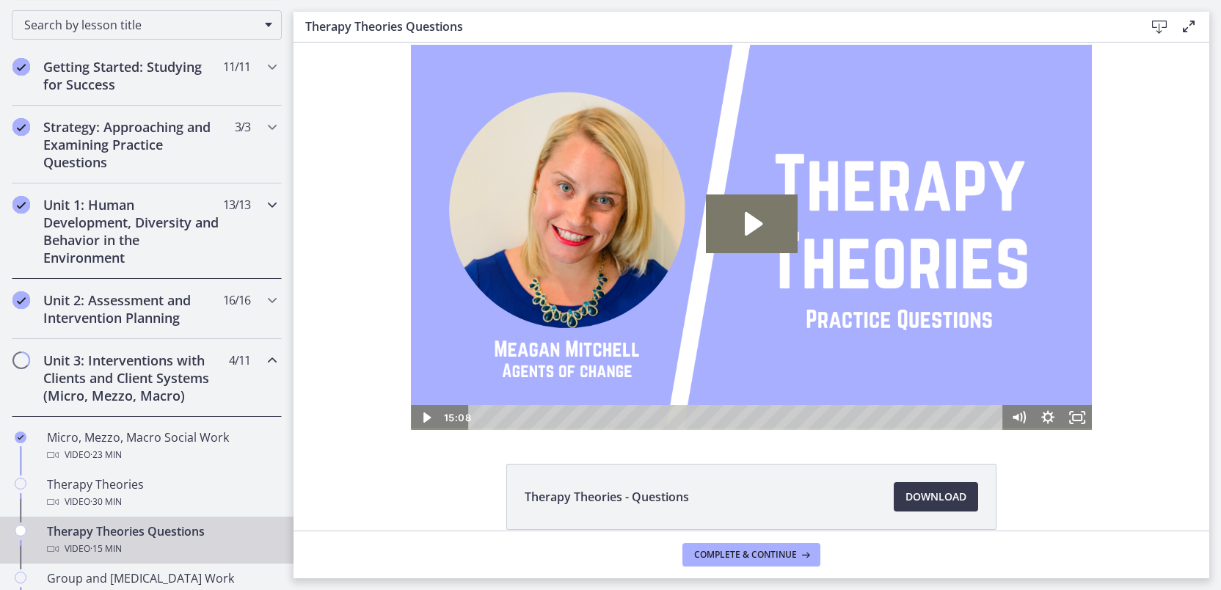
click at [263, 202] on icon "Chapters" at bounding box center [272, 205] width 18 height 18
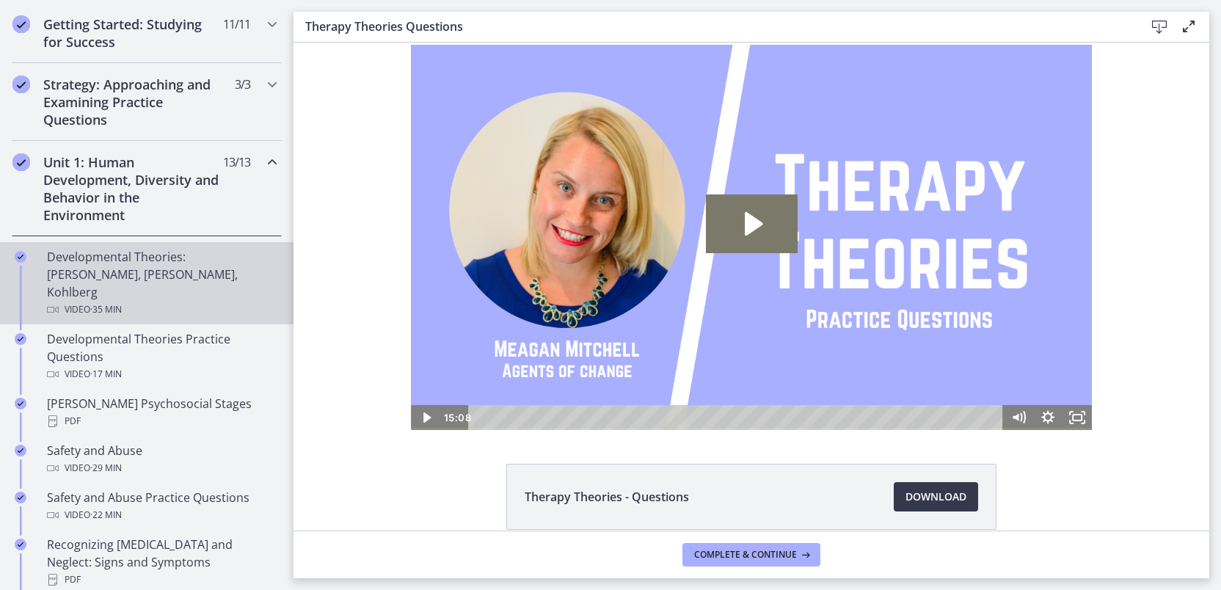
scroll to position [269, 0]
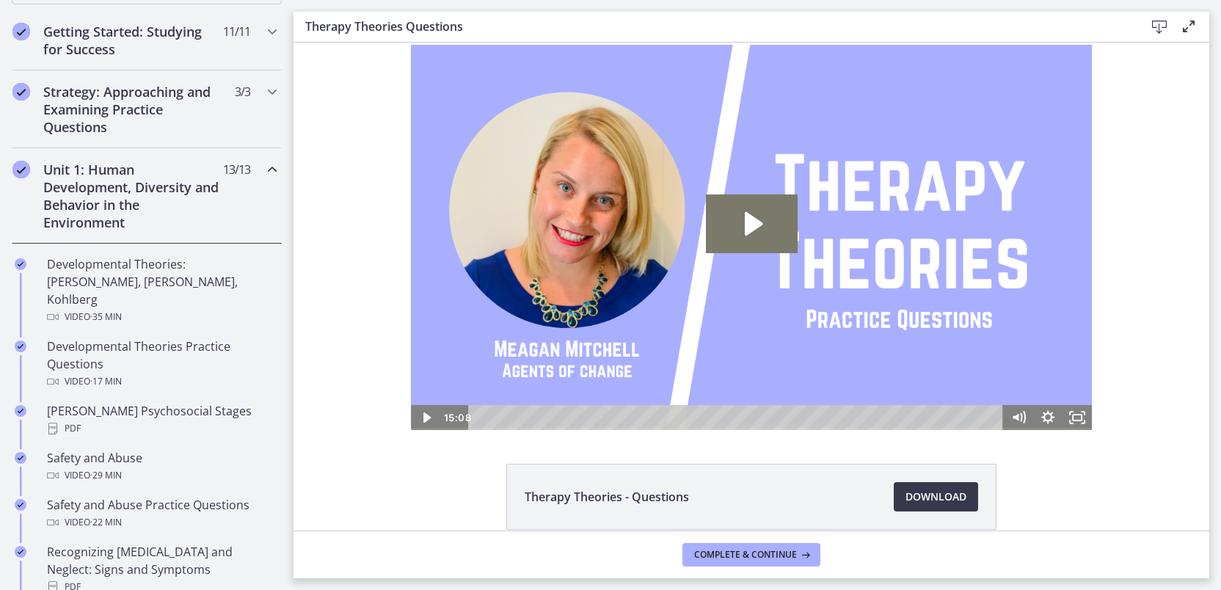
click at [265, 168] on icon "Chapters" at bounding box center [272, 170] width 18 height 18
